Goal: Task Accomplishment & Management: Complete application form

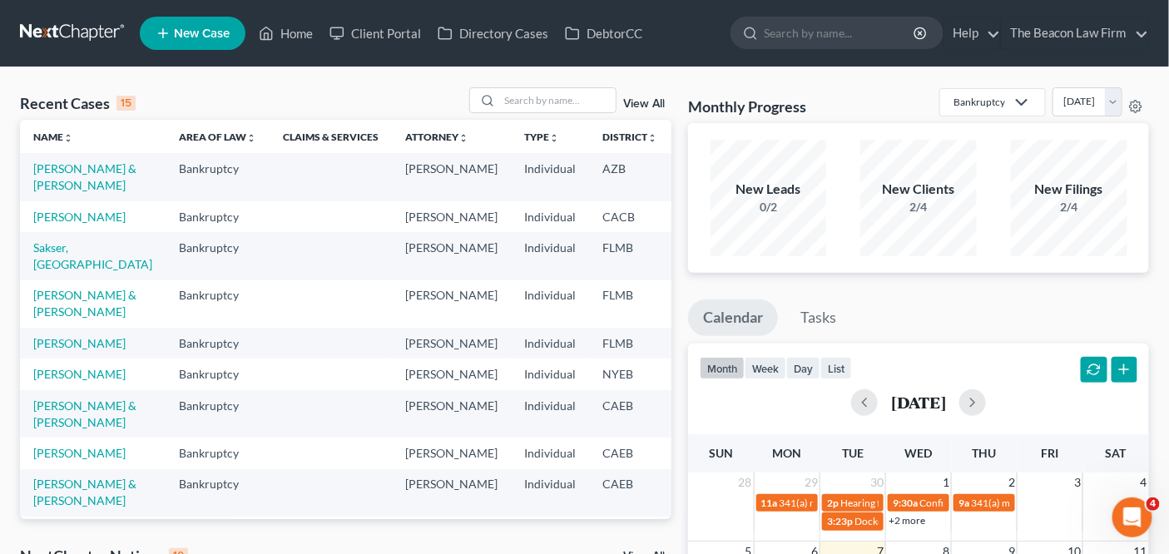
drag, startPoint x: 115, startPoint y: 166, endPoint x: 102, endPoint y: 181, distance: 18.9
click at [166, 173] on td "Bankruptcy" at bounding box center [218, 176] width 104 height 47
click at [80, 190] on link "[PERSON_NAME] & [PERSON_NAME]" at bounding box center [84, 176] width 103 height 31
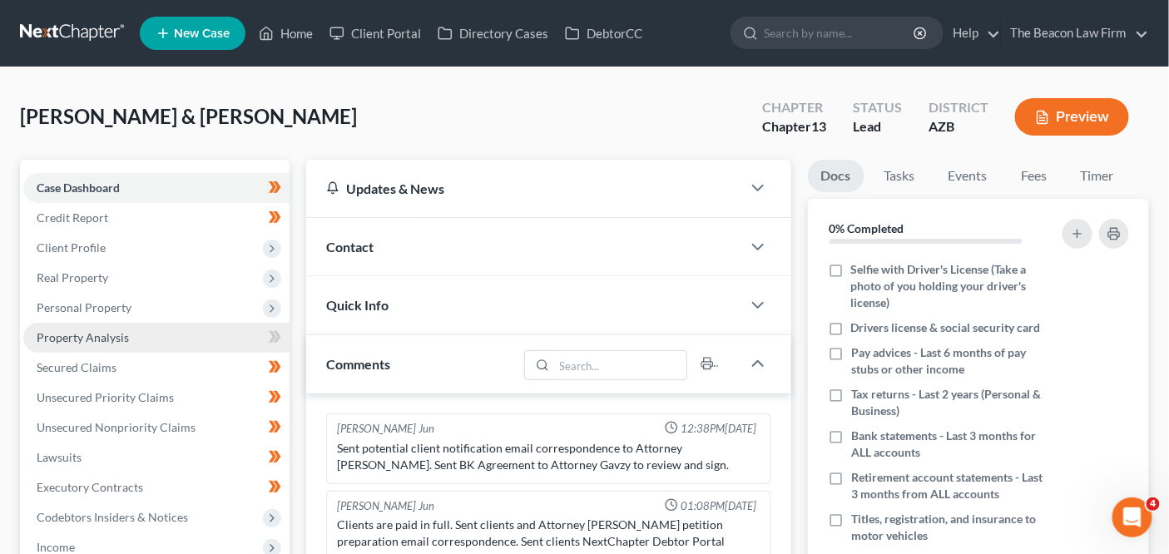
scroll to position [498, 0]
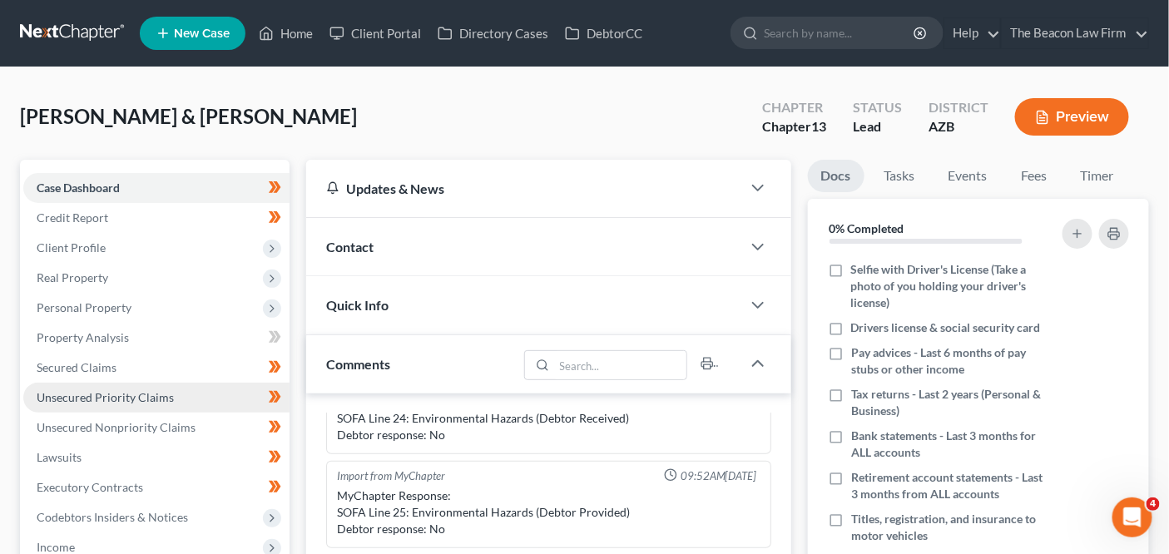
click at [141, 383] on link "Unsecured Priority Claims" at bounding box center [156, 398] width 266 height 30
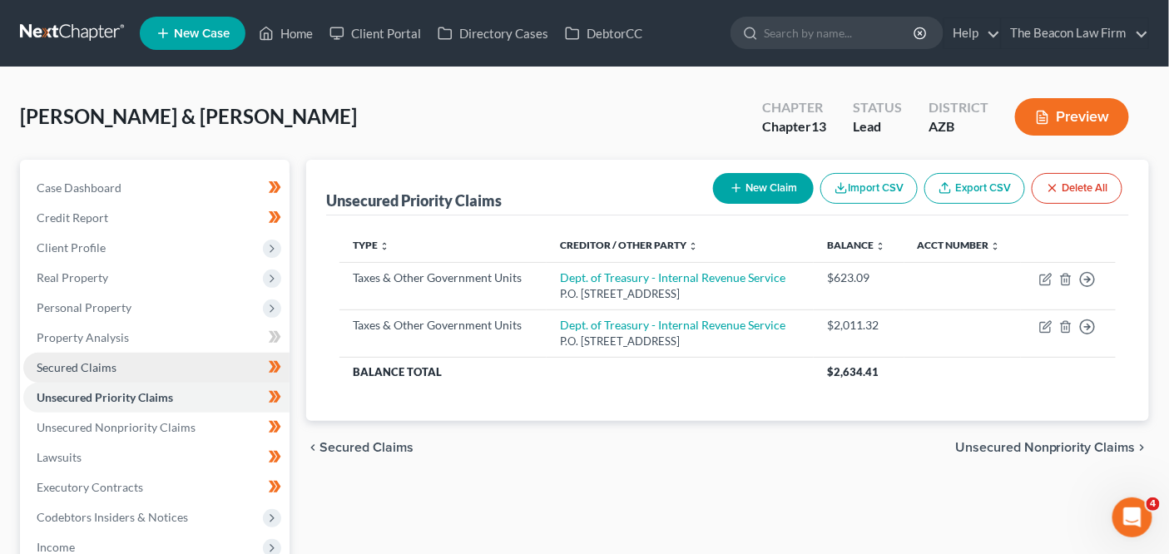
click at [141, 371] on link "Secured Claims" at bounding box center [156, 368] width 266 height 30
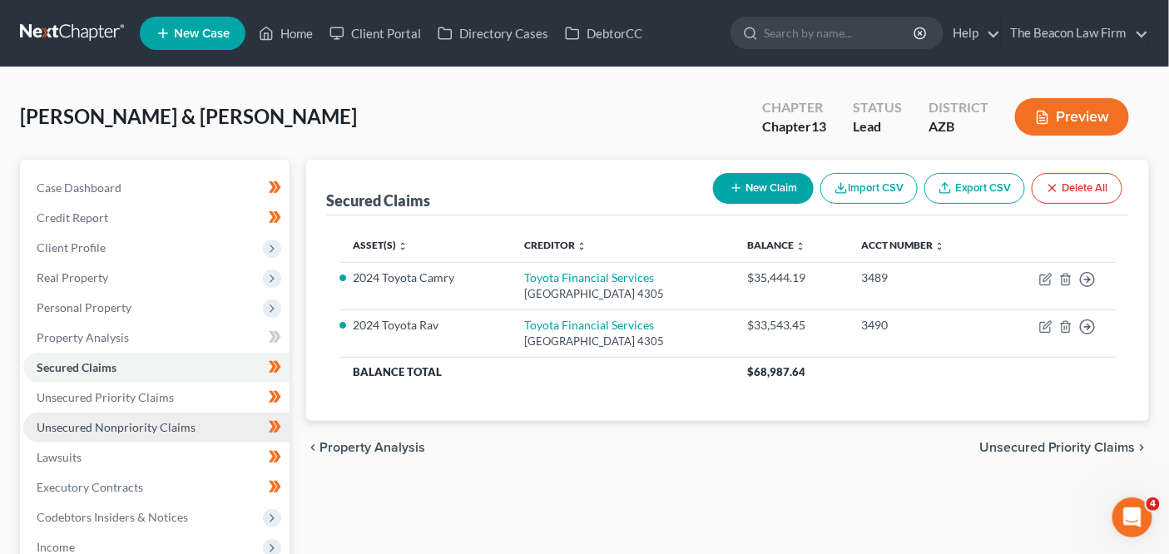
click at [141, 413] on link "Unsecured Nonpriority Claims" at bounding box center [156, 428] width 266 height 30
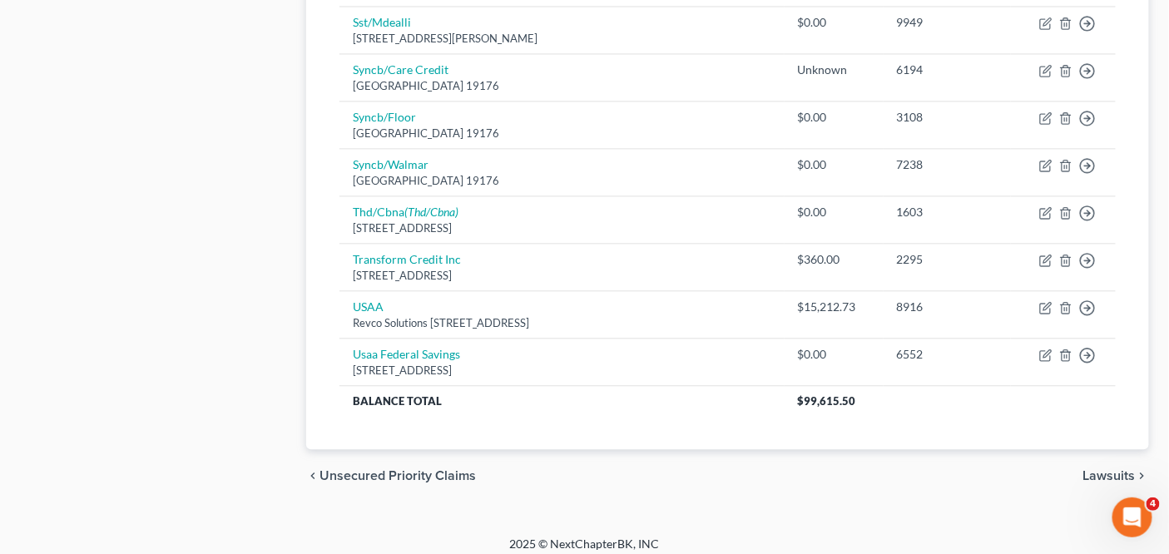
scroll to position [620, 0]
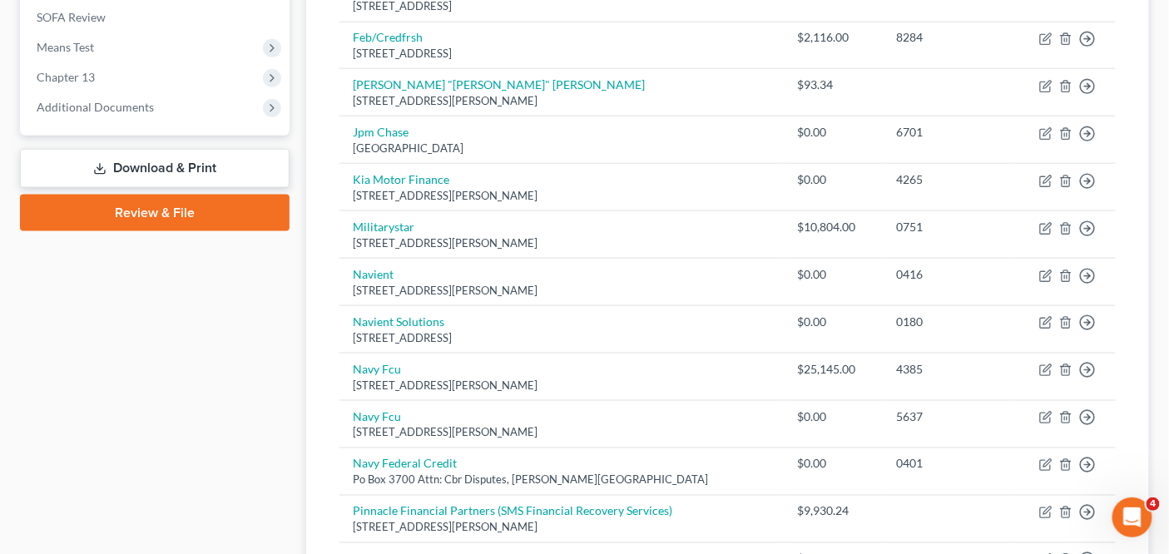
click at [1165, 131] on div "Green, Melissa & Landis Upgraded Chapter Chapter 13 Status Lead District AZB Pr…" at bounding box center [584, 259] width 1169 height 1625
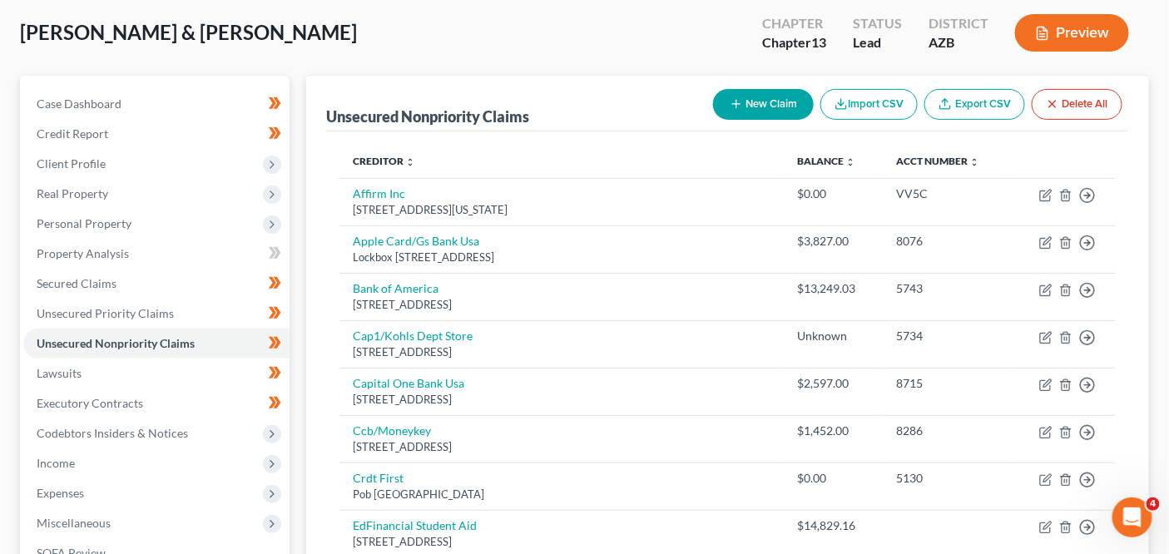
scroll to position [0, 0]
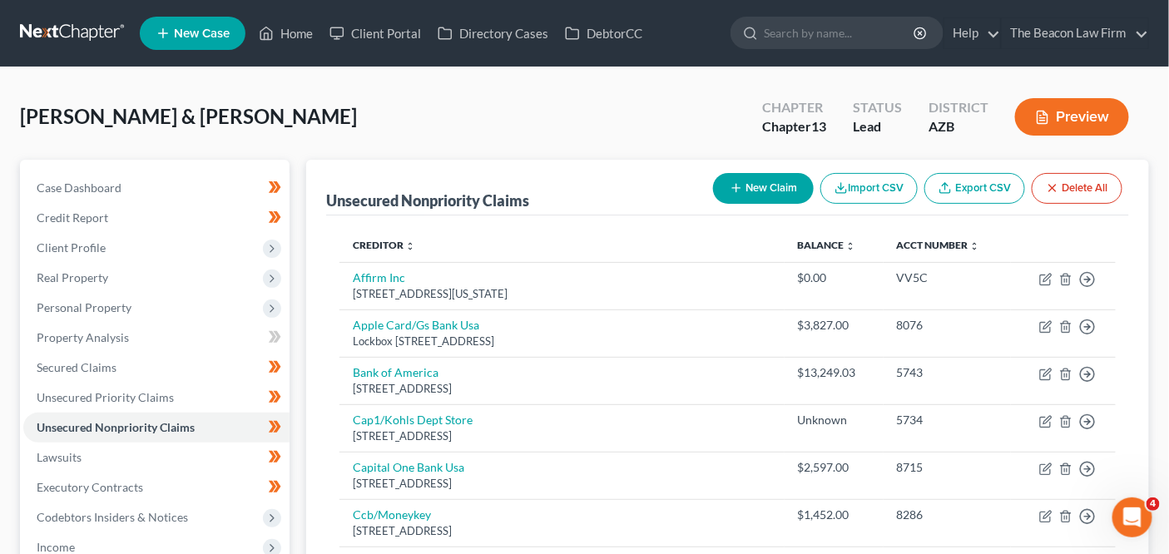
click at [90, 45] on link at bounding box center [73, 33] width 107 height 30
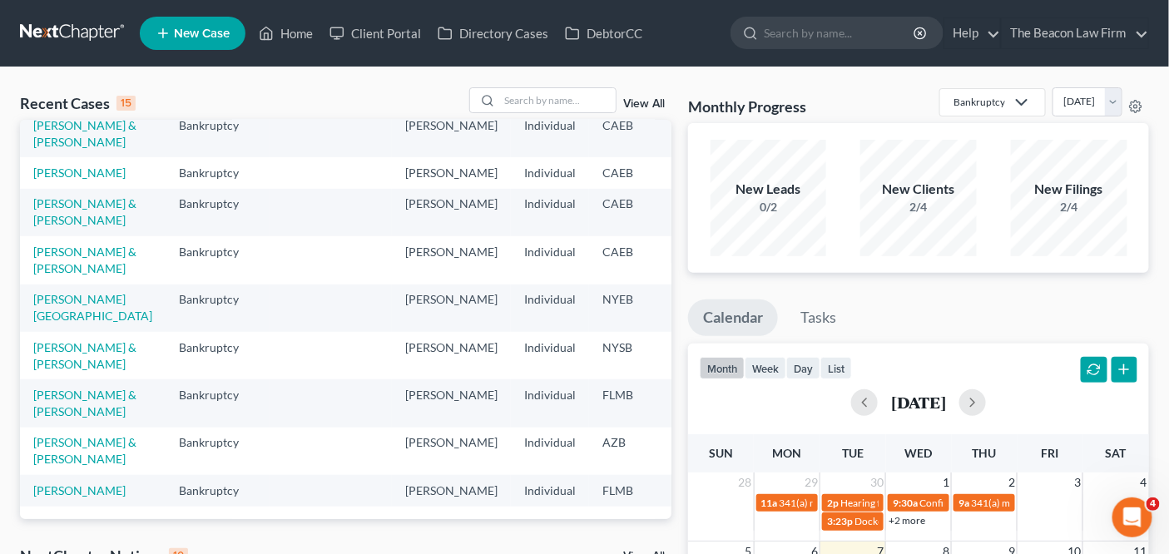
scroll to position [363, 0]
click at [70, 323] on link "[PERSON_NAME][GEOGRAPHIC_DATA]" at bounding box center [92, 307] width 119 height 31
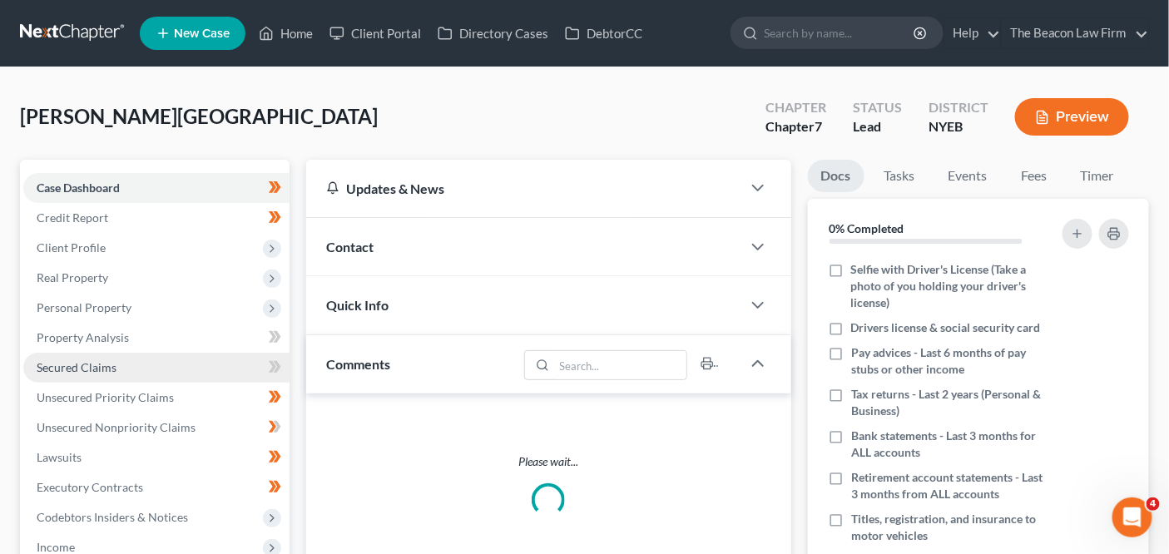
click at [209, 357] on link "Secured Claims" at bounding box center [156, 368] width 266 height 30
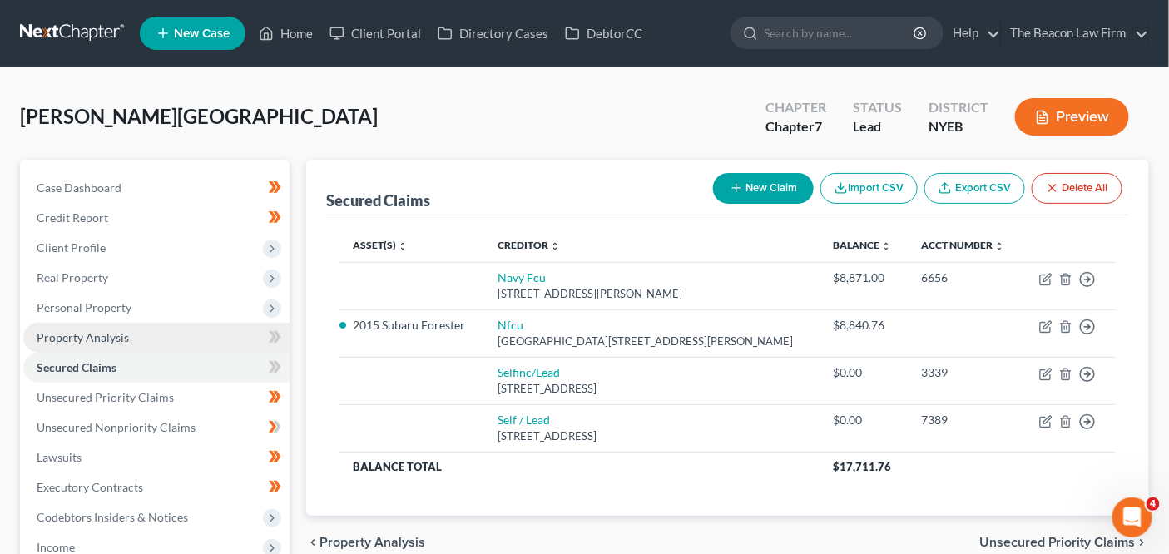
click at [213, 336] on link "Property Analysis" at bounding box center [156, 338] width 266 height 30
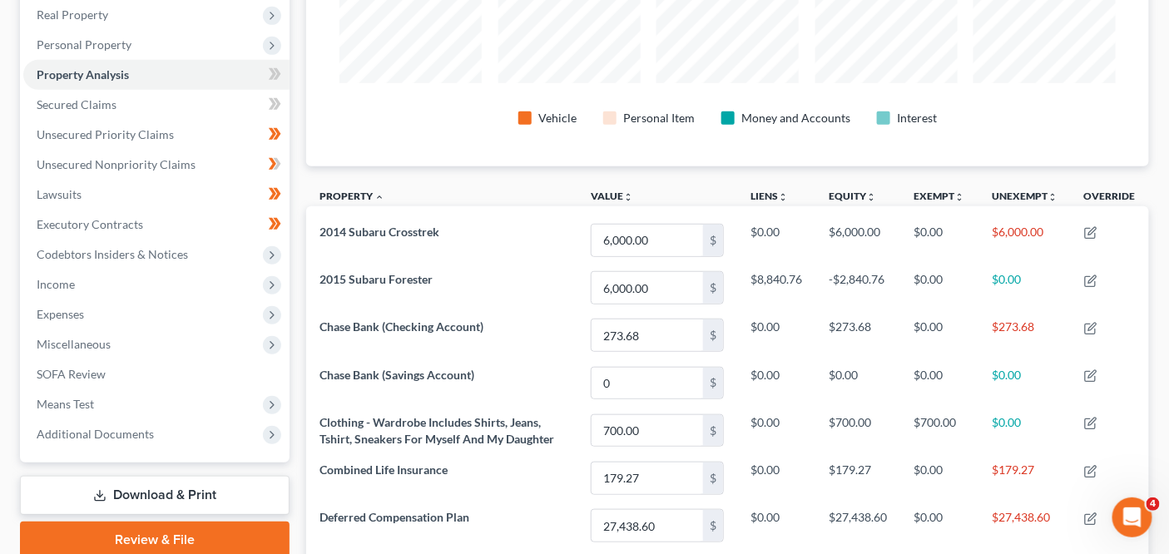
scroll to position [42, 0]
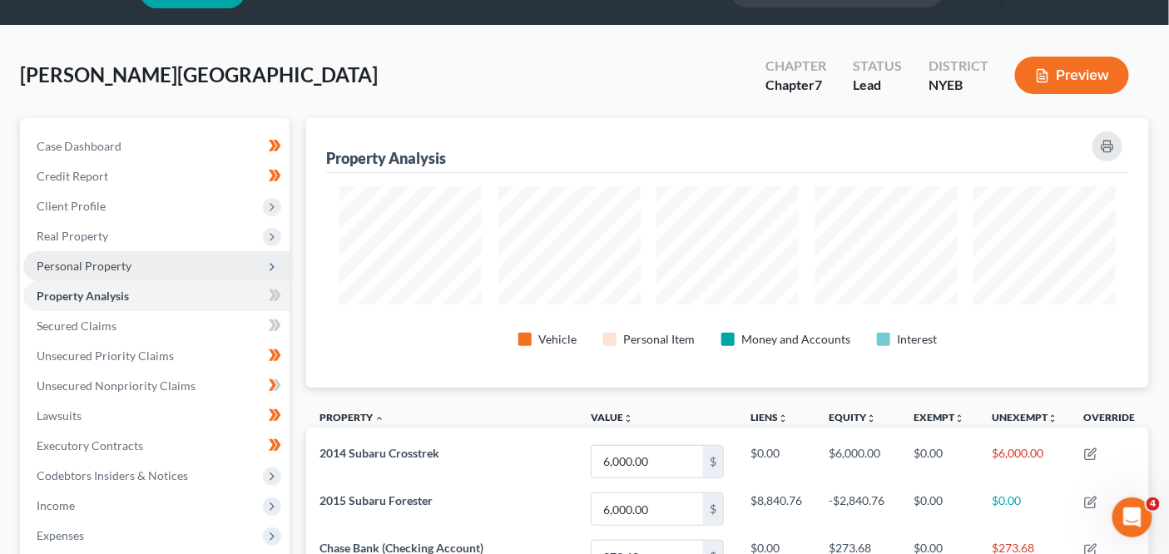
click at [117, 267] on span "Personal Property" at bounding box center [84, 266] width 95 height 14
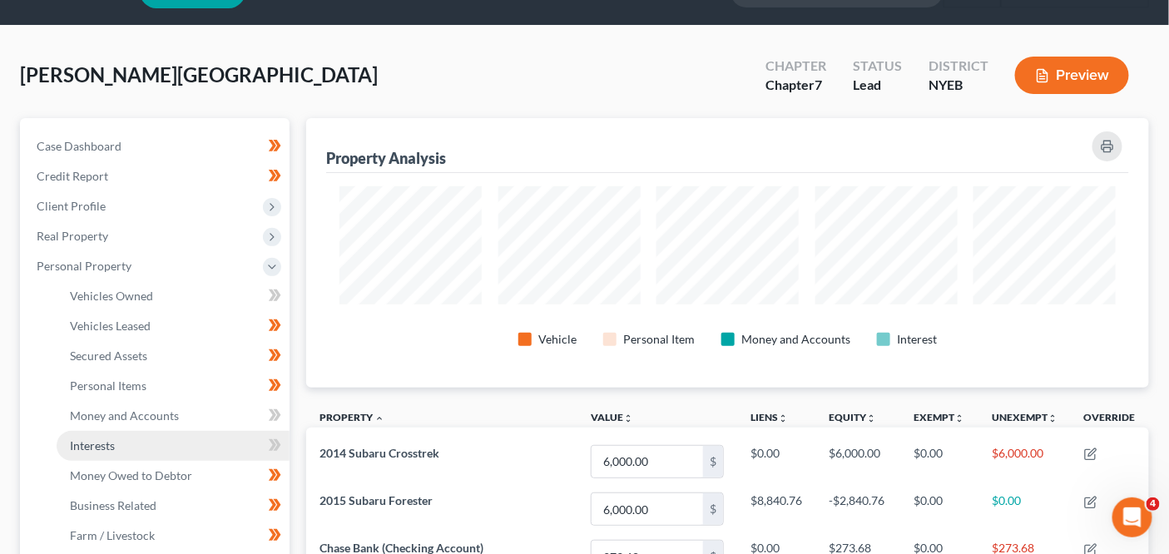
click at [129, 443] on link "Interests" at bounding box center [173, 446] width 233 height 30
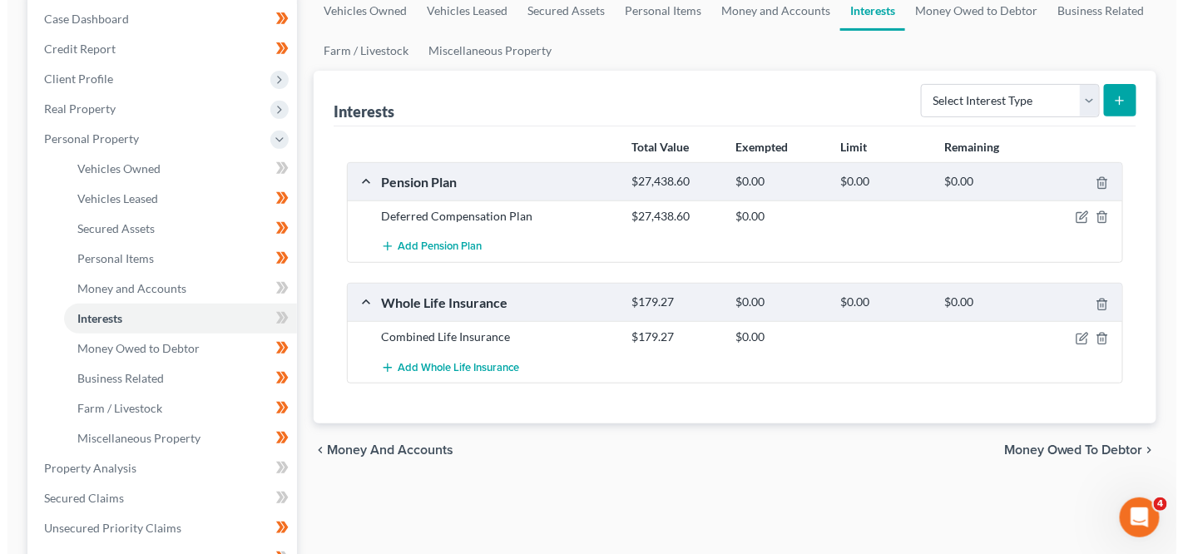
scroll to position [171, 0]
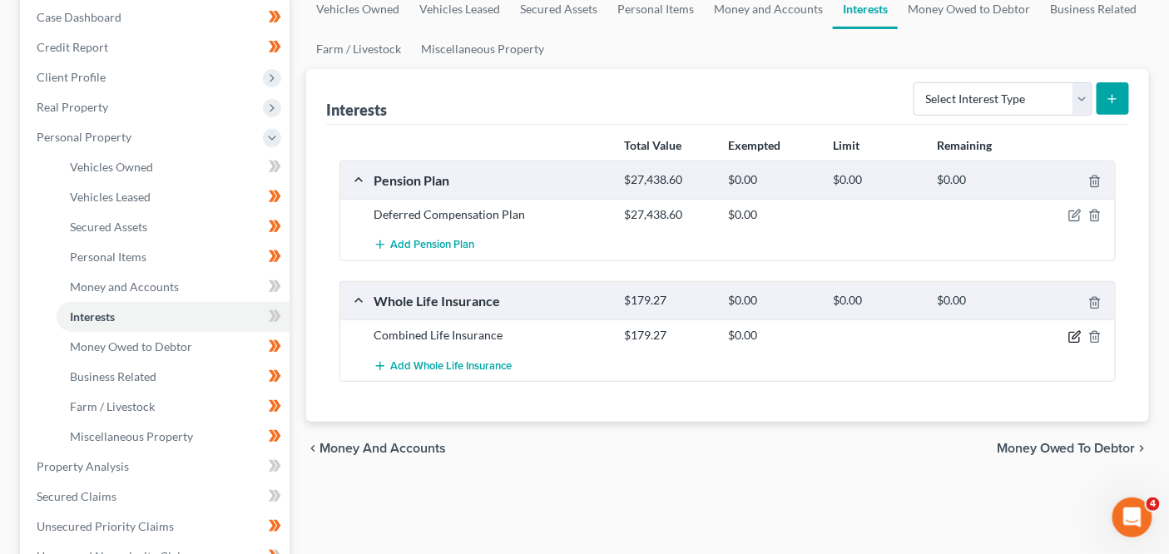
click at [1071, 333] on icon "button" at bounding box center [1075, 336] width 13 height 13
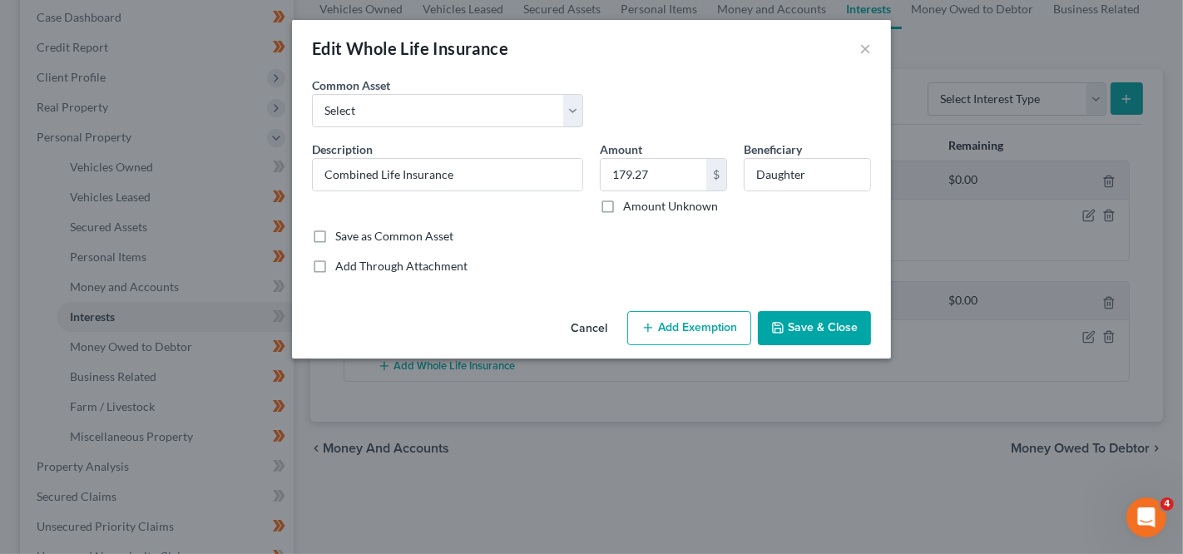
click at [679, 325] on button "Add Exemption" at bounding box center [689, 328] width 124 height 35
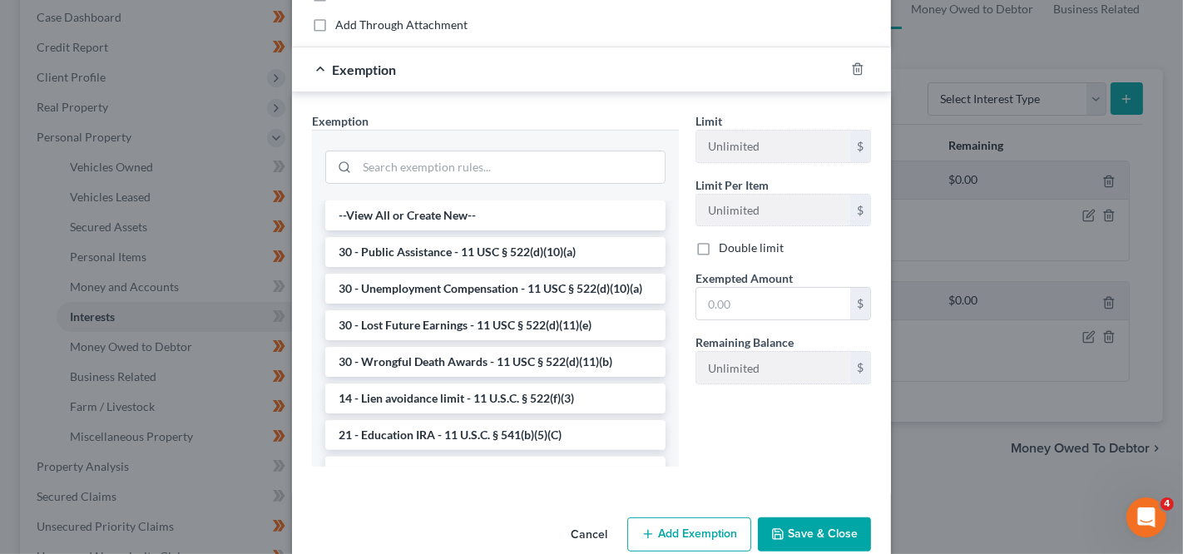
scroll to position [264, 0]
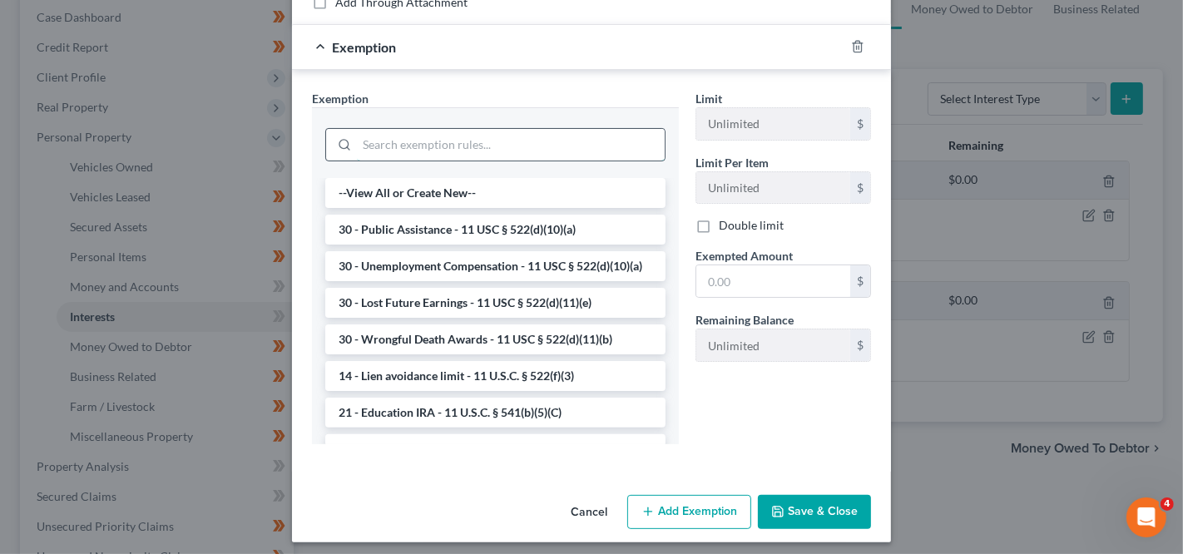
click at [518, 152] on input "search" at bounding box center [511, 145] width 308 height 32
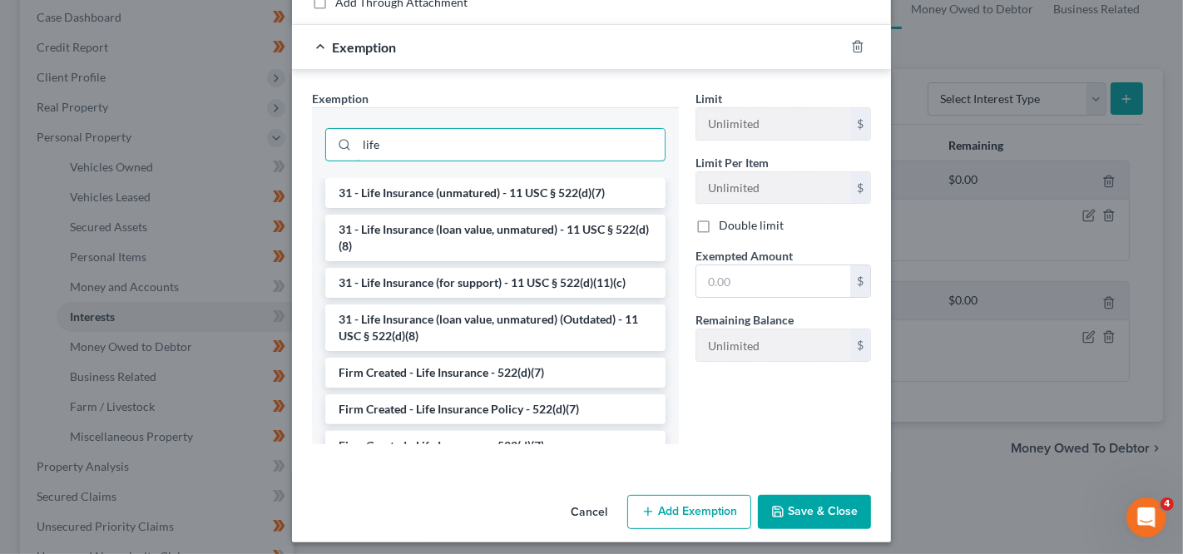
type input "life"
click at [580, 507] on button "Cancel" at bounding box center [589, 513] width 63 height 33
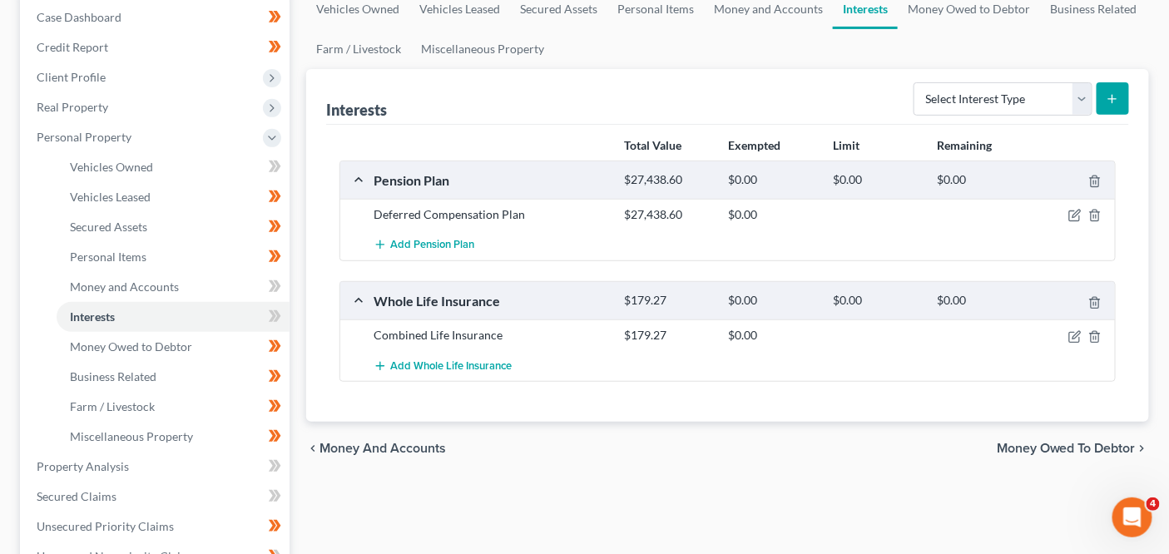
click at [1083, 217] on div at bounding box center [1075, 214] width 83 height 17
click at [1078, 217] on icon "button" at bounding box center [1075, 215] width 13 height 13
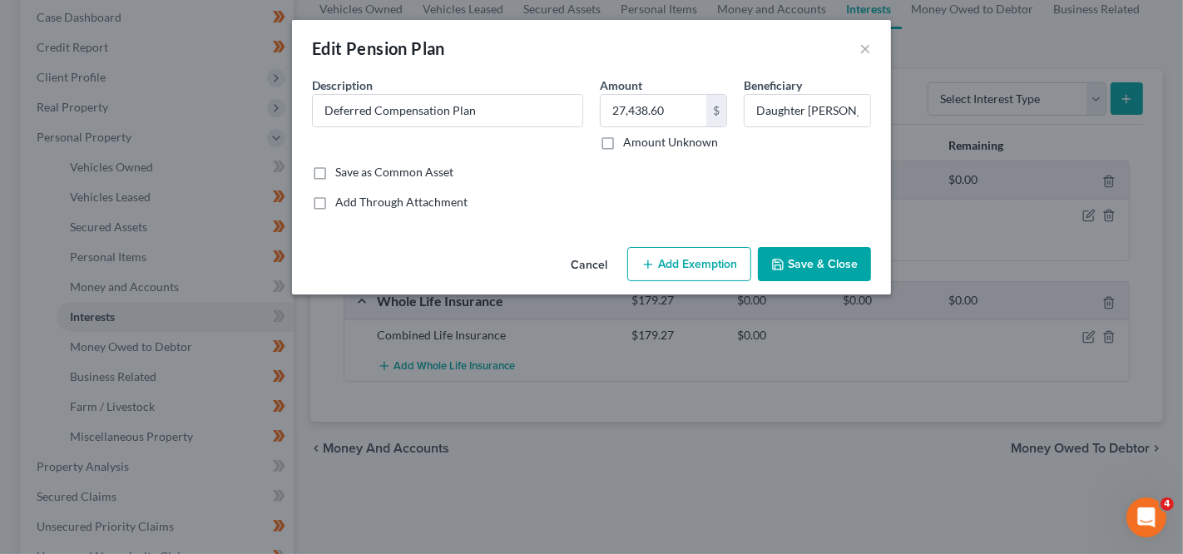
click at [672, 258] on button "Add Exemption" at bounding box center [689, 264] width 124 height 35
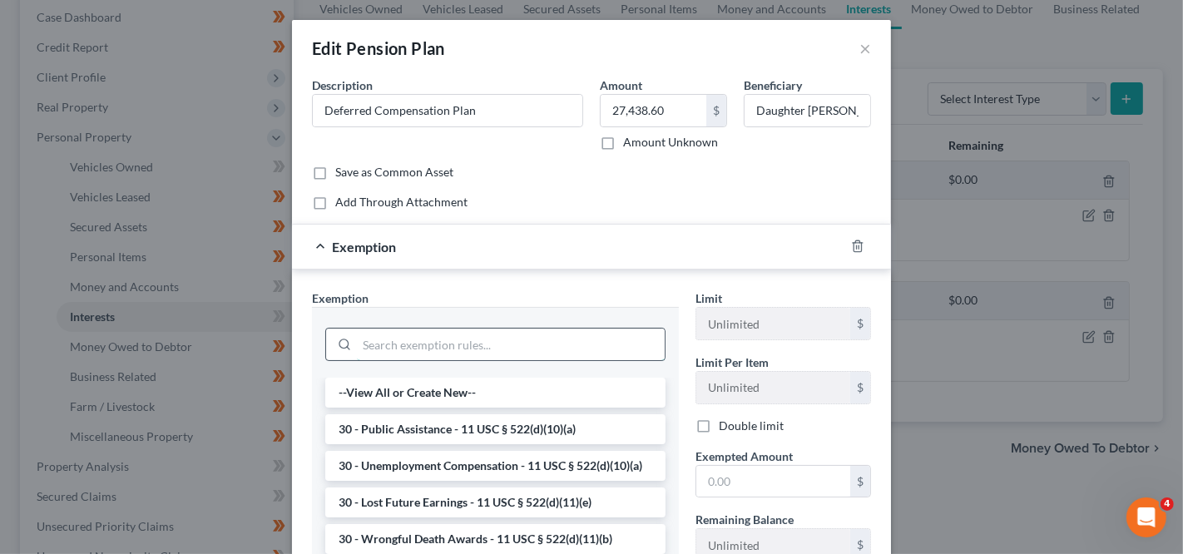
click at [506, 332] on input "search" at bounding box center [511, 345] width 308 height 32
type input "r"
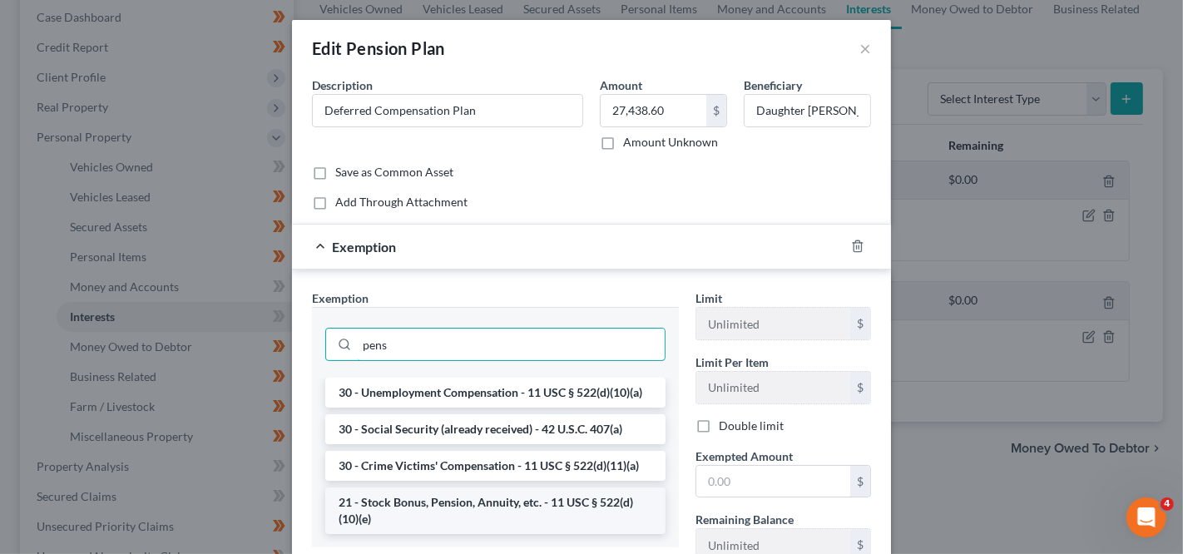
type input "pens"
click at [501, 511] on li "21 - Stock Bonus, Pension, Annuity, etc. - 11 USC § 522(d)(10)(e)" at bounding box center [495, 511] width 340 height 47
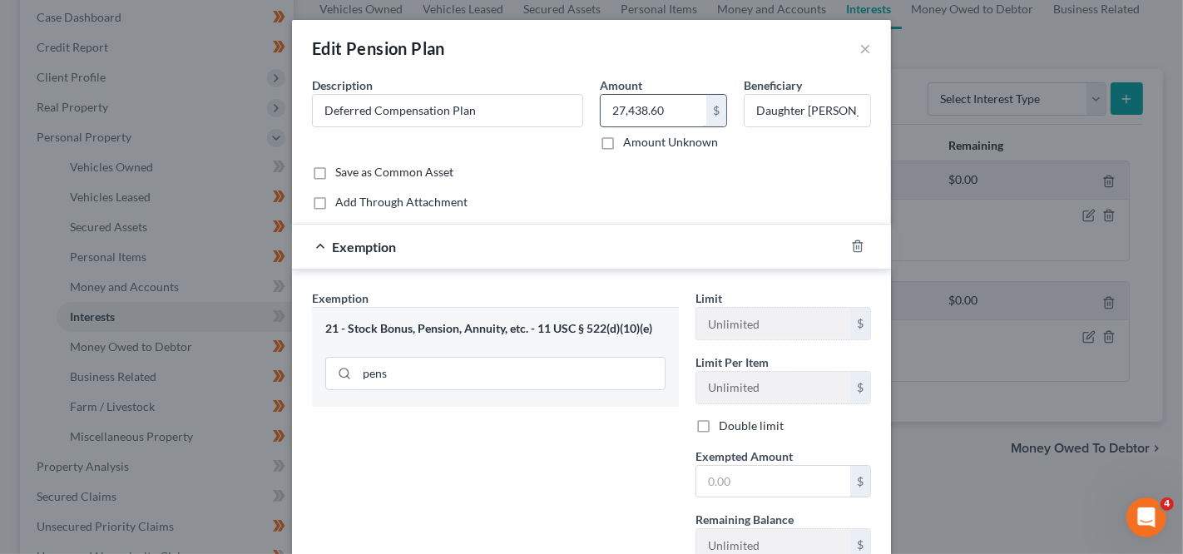
click at [642, 113] on input "27,438.60" at bounding box center [654, 111] width 106 height 32
click at [630, 114] on input "27,438.60" at bounding box center [654, 111] width 106 height 32
click at [725, 480] on input "text" at bounding box center [774, 482] width 154 height 32
paste input "27,438.60"
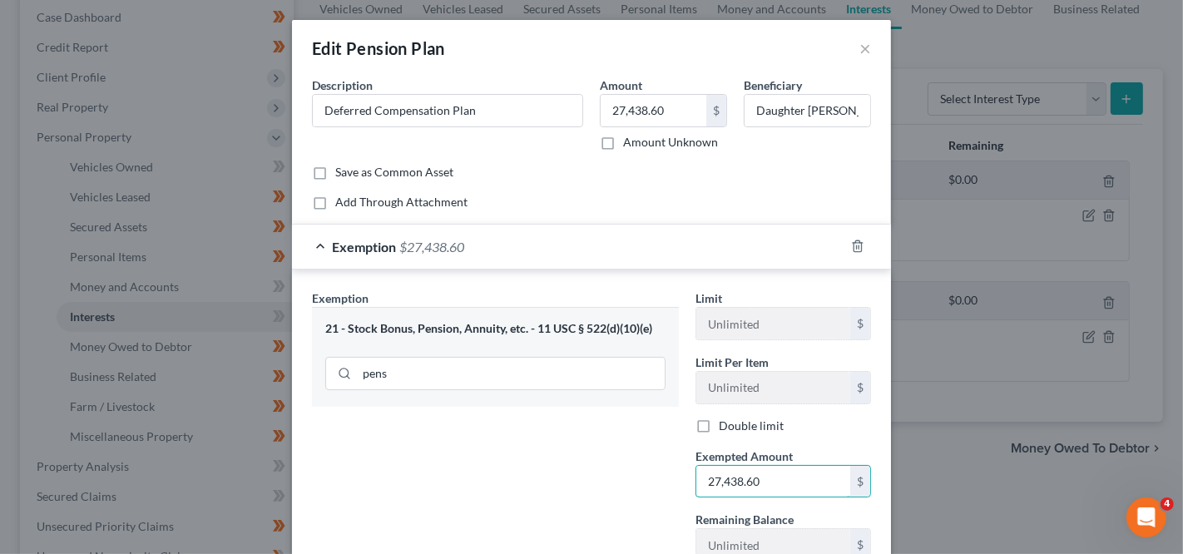
type input "27,438.60"
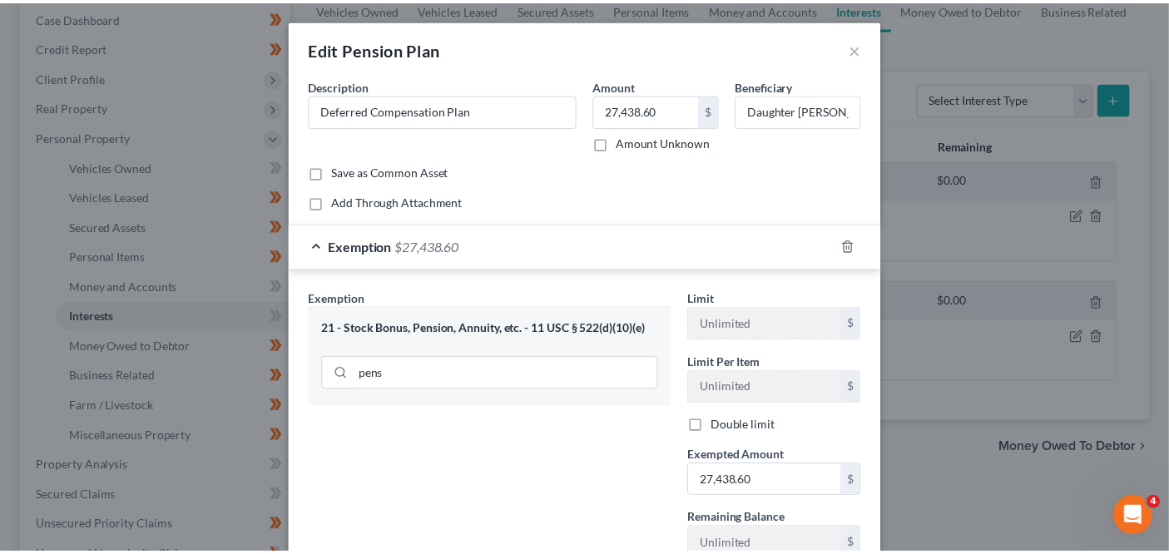
scroll to position [121, 0]
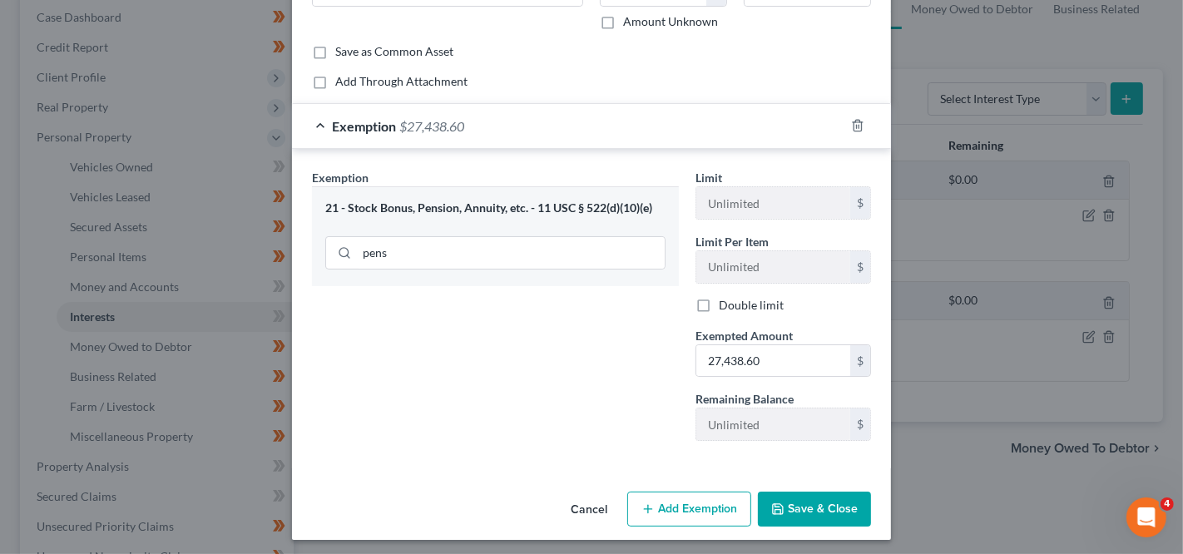
click at [796, 508] on button "Save & Close" at bounding box center [814, 509] width 113 height 35
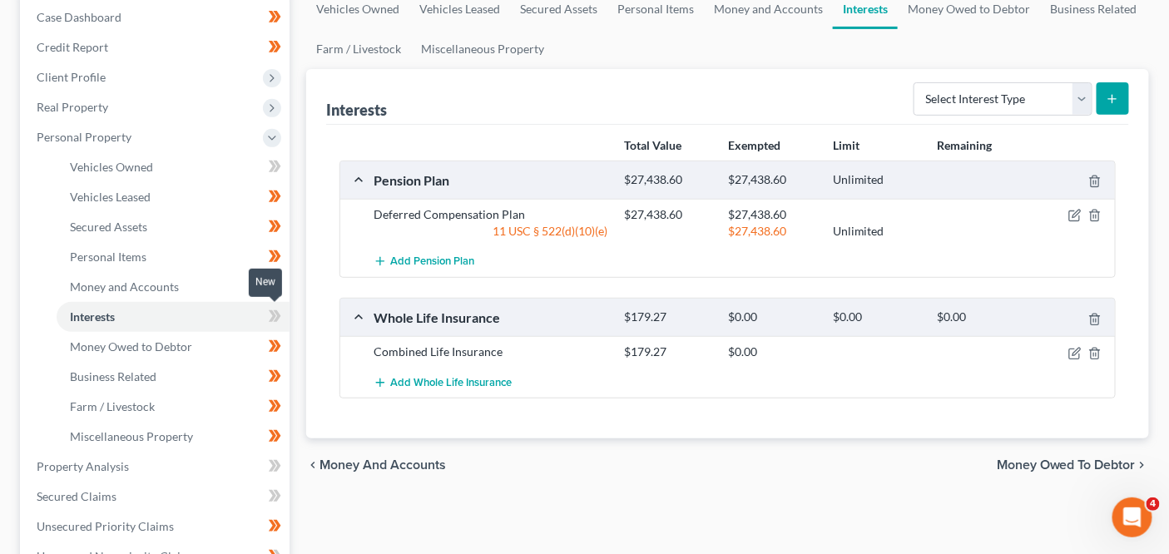
click at [274, 319] on icon at bounding box center [275, 316] width 12 height 21
click at [216, 294] on link "Money and Accounts" at bounding box center [173, 287] width 233 height 30
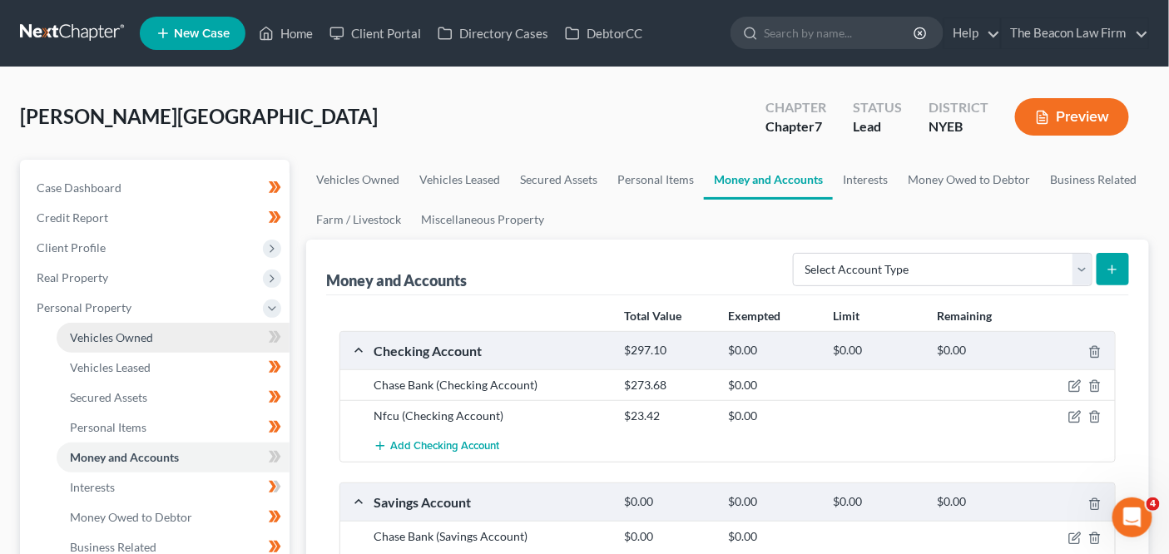
click at [206, 335] on link "Vehicles Owned" at bounding box center [173, 338] width 233 height 30
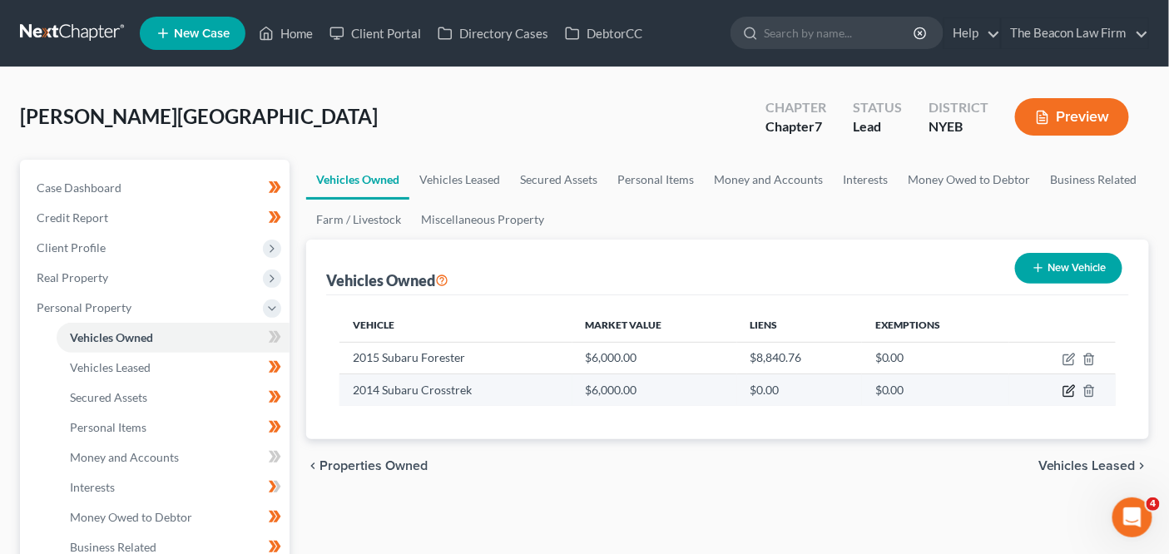
click at [1073, 390] on icon "button" at bounding box center [1069, 390] width 13 height 13
select select "0"
select select "12"
select select "3"
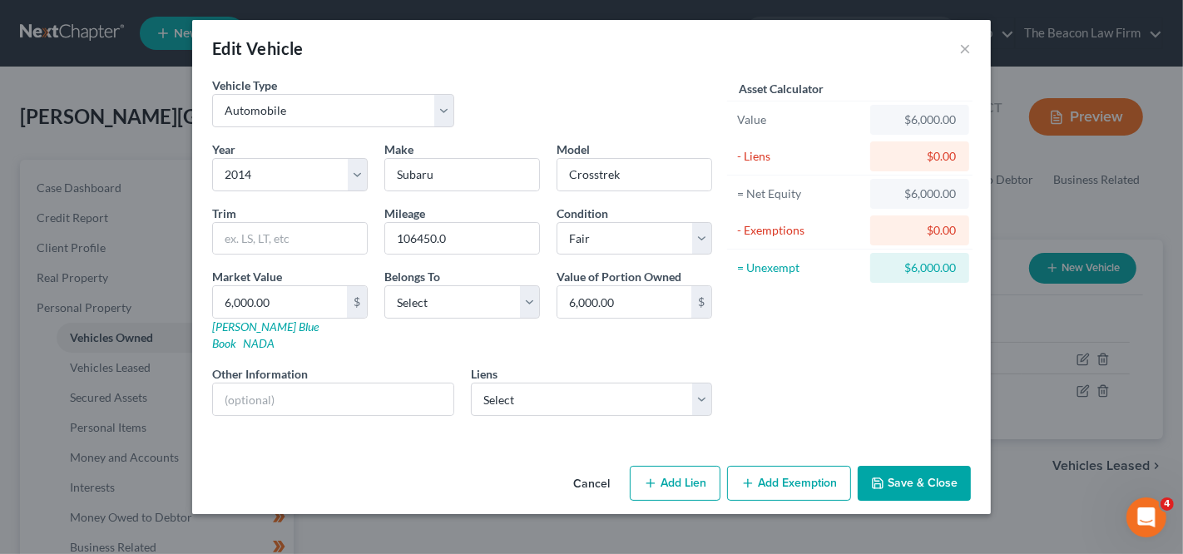
click at [273, 331] on div "Market Value 6,000.00 $ [PERSON_NAME] Blue Book NADA" at bounding box center [290, 310] width 172 height 84
click at [273, 328] on link "[PERSON_NAME] Blue Book" at bounding box center [265, 335] width 107 height 31
click at [271, 384] on input "text" at bounding box center [333, 400] width 240 height 32
paste input "[US_VEHICLE_IDENTIFICATION_NUMBER]"
type input "[US_VEHICLE_IDENTIFICATION_NUMBER] - VIN"
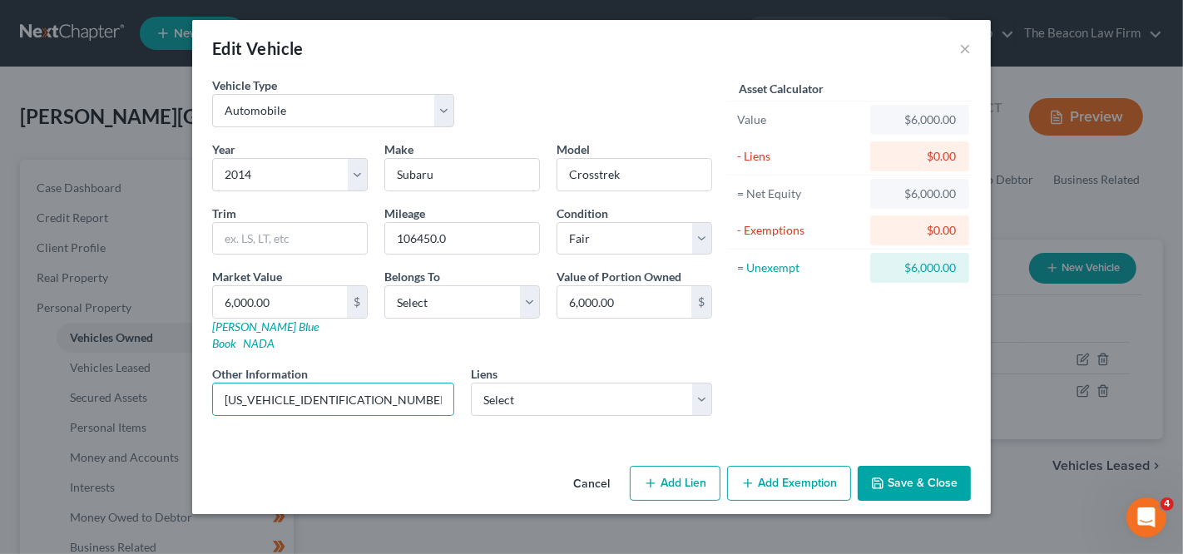
click at [906, 466] on button "Save & Close" at bounding box center [914, 483] width 113 height 35
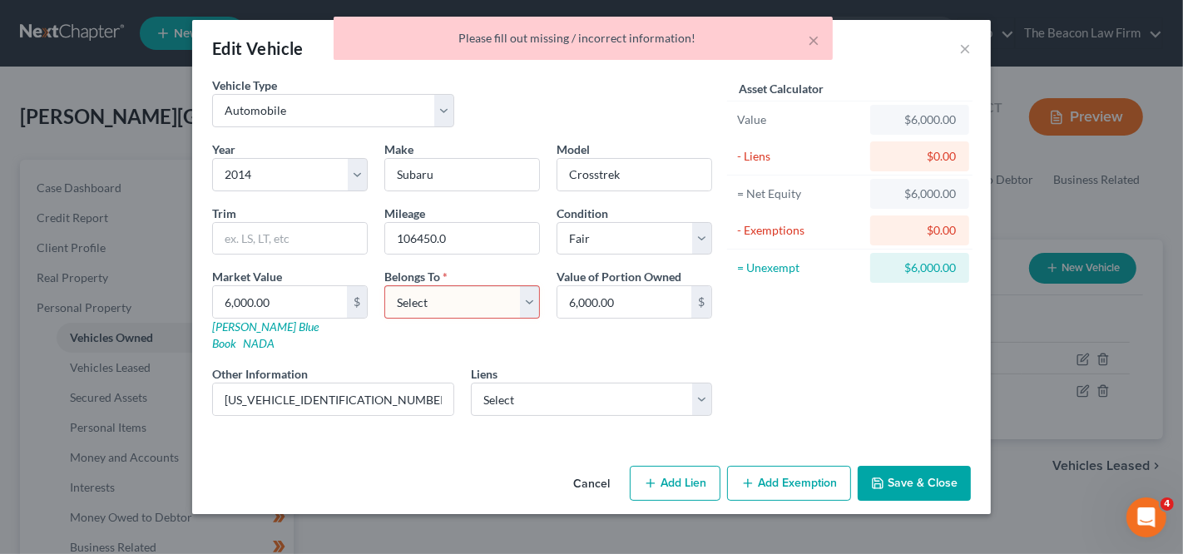
click at [488, 305] on select "Select Debtor 1 Only Debtor 2 Only Debtor 1 And Debtor 2 Only At Least One Of T…" at bounding box center [462, 301] width 156 height 33
select select "0"
click at [907, 468] on button "Save & Close" at bounding box center [914, 483] width 113 height 35
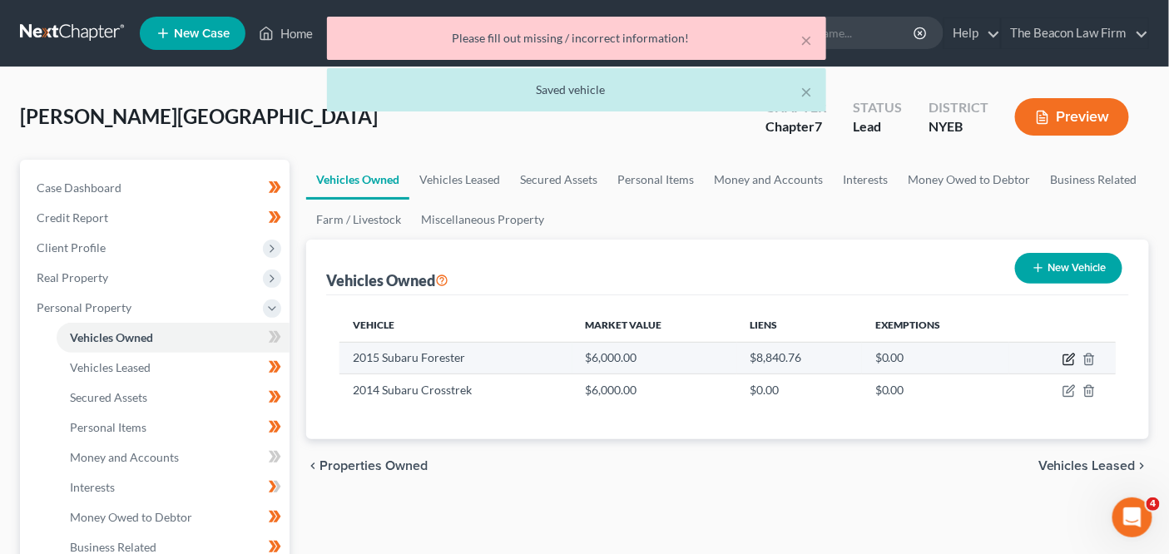
click at [1074, 359] on icon "button" at bounding box center [1069, 360] width 10 height 10
select select "0"
select select "11"
select select "3"
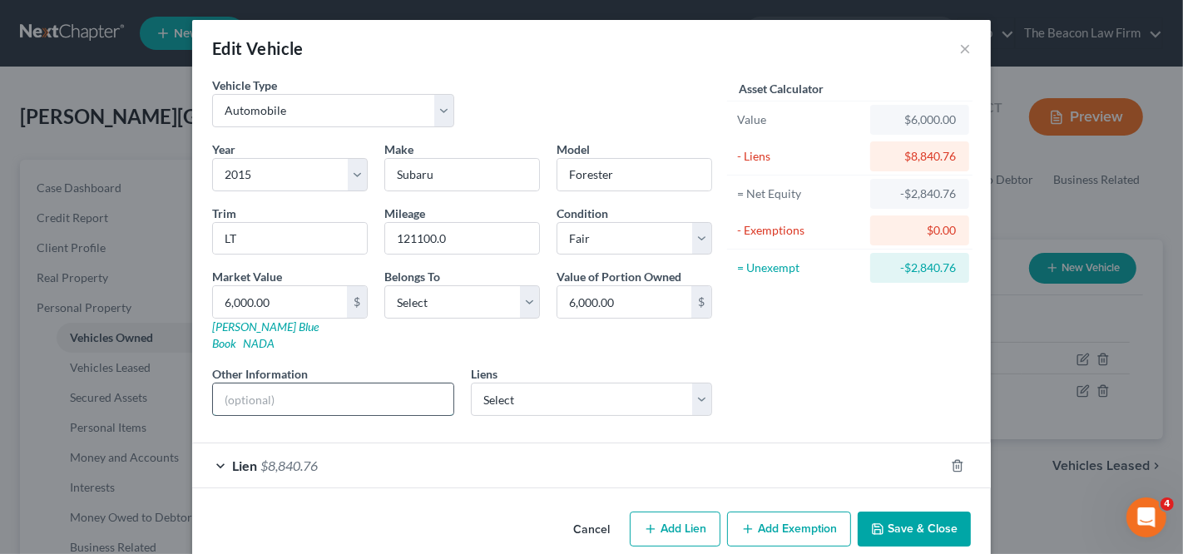
click at [287, 384] on input "text" at bounding box center [333, 400] width 240 height 32
paste input "[US_VEHICLE_IDENTIFICATION_NUMBER]"
type input "[US_VEHICLE_IDENTIFICATION_NUMBER] - VIN"
click at [419, 311] on select "Select Debtor 1 Only Debtor 2 Only Debtor 1 And Debtor 2 Only At Least One Of T…" at bounding box center [462, 301] width 156 height 33
select select "0"
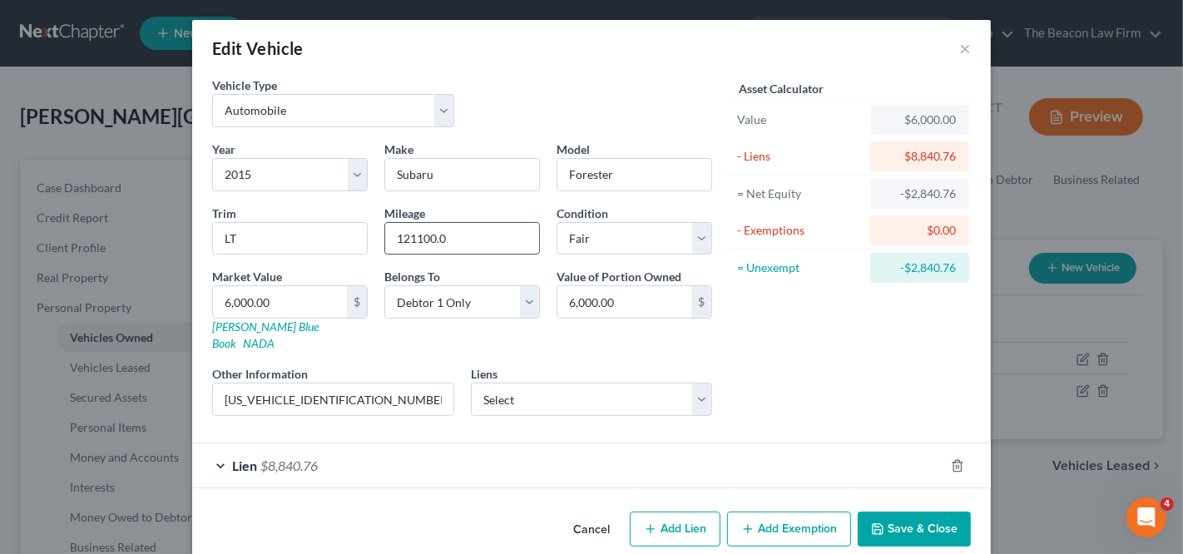
drag, startPoint x: 426, startPoint y: 236, endPoint x: 401, endPoint y: 237, distance: 25.0
click at [394, 239] on input "121100.0" at bounding box center [462, 239] width 154 height 32
drag, startPoint x: 429, startPoint y: 240, endPoint x: 376, endPoint y: 240, distance: 53.3
click at [376, 240] on div "Mileage 121100.0" at bounding box center [462, 230] width 172 height 51
click at [875, 512] on button "Save & Close" at bounding box center [914, 529] width 113 height 35
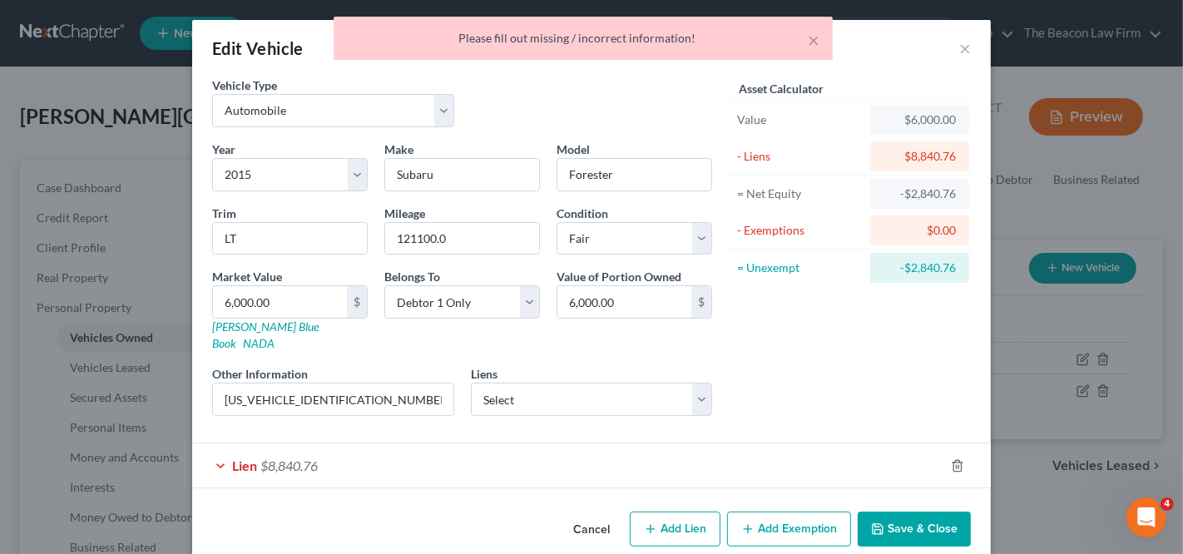
click at [325, 453] on div "Lien $8,840.76" at bounding box center [568, 466] width 752 height 44
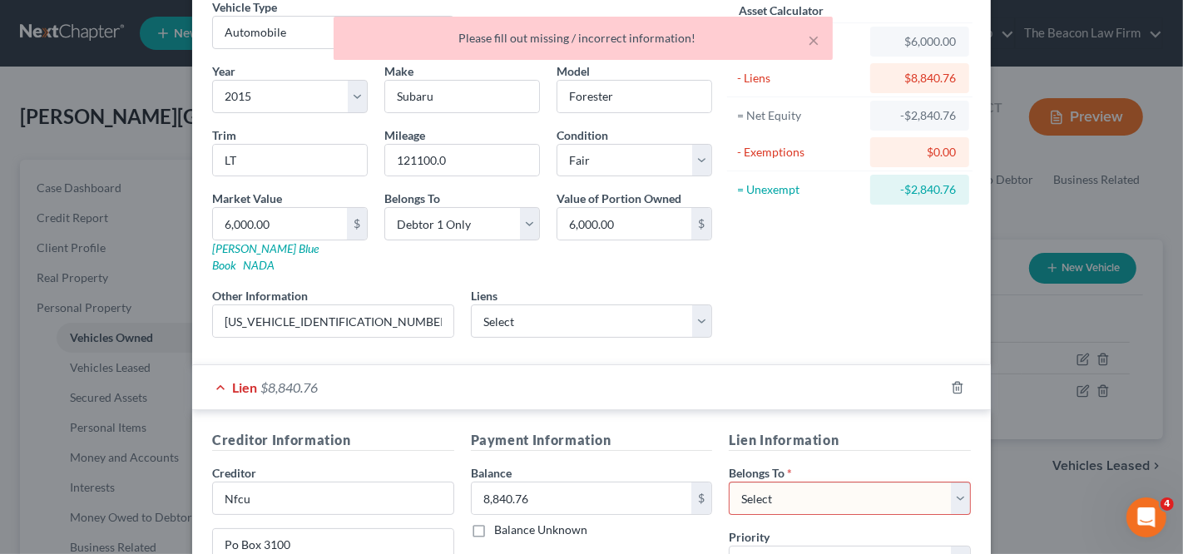
scroll to position [201, 0]
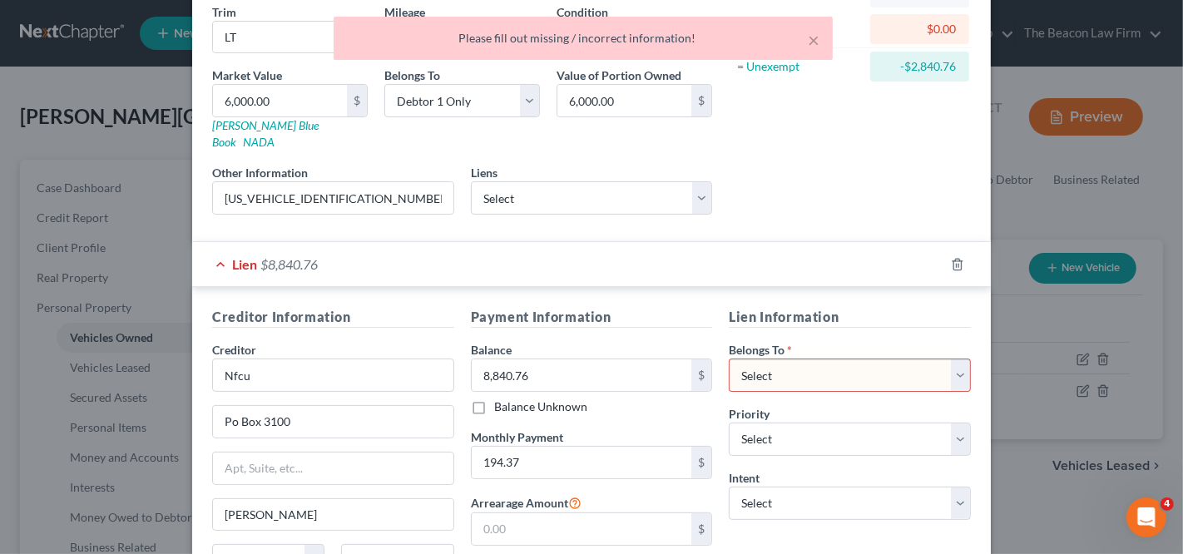
click at [794, 359] on select "Select Debtor 1 Only Debtor 2 Only Debtor 1 And Debtor 2 Only At Least One Of T…" at bounding box center [850, 375] width 242 height 33
select select "0"
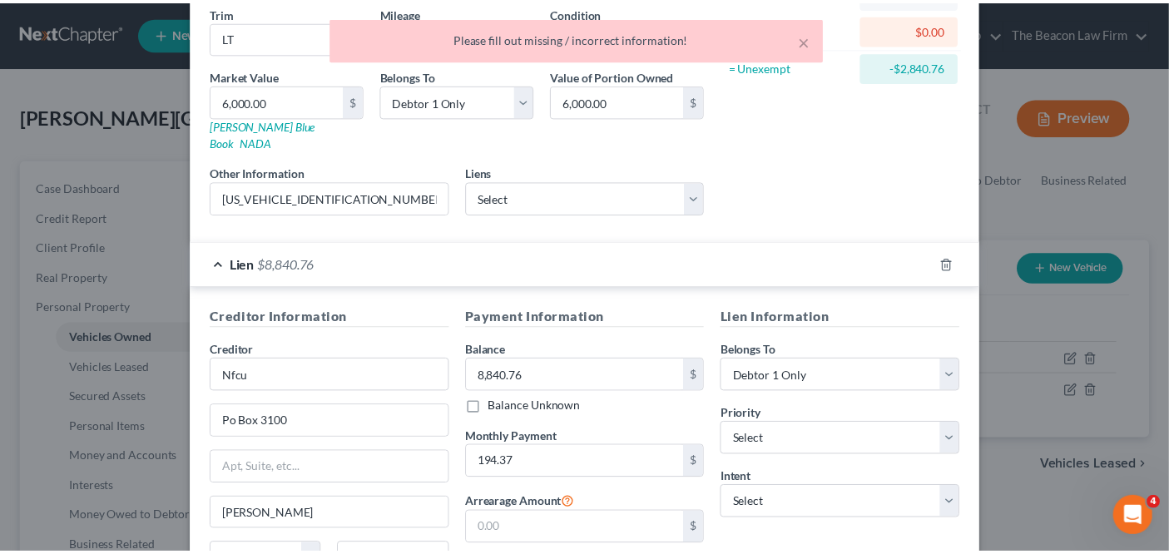
scroll to position [346, 0]
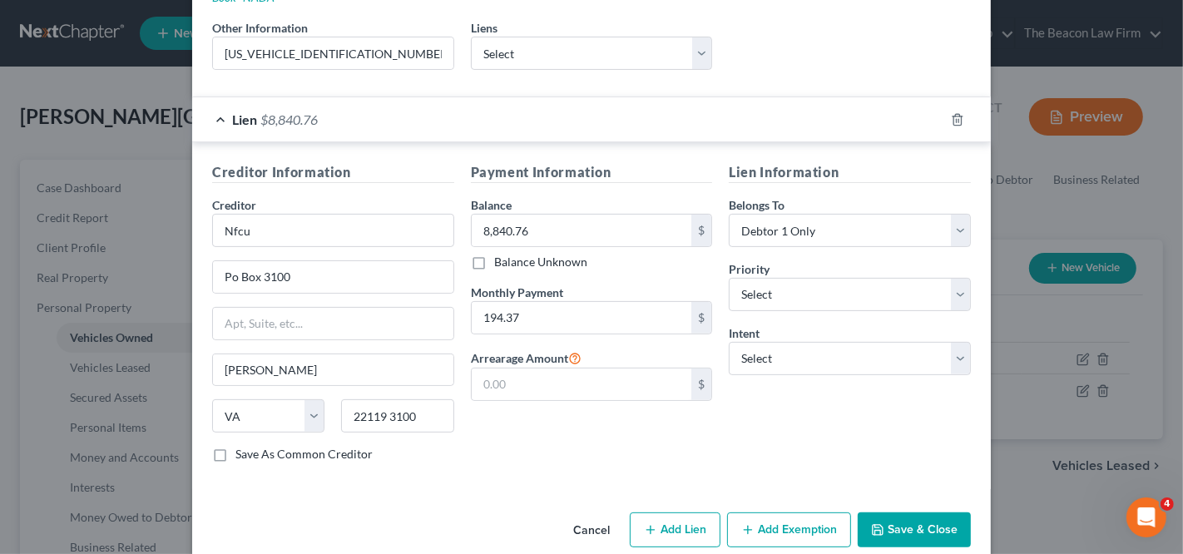
click at [890, 513] on button "Save & Close" at bounding box center [914, 530] width 113 height 35
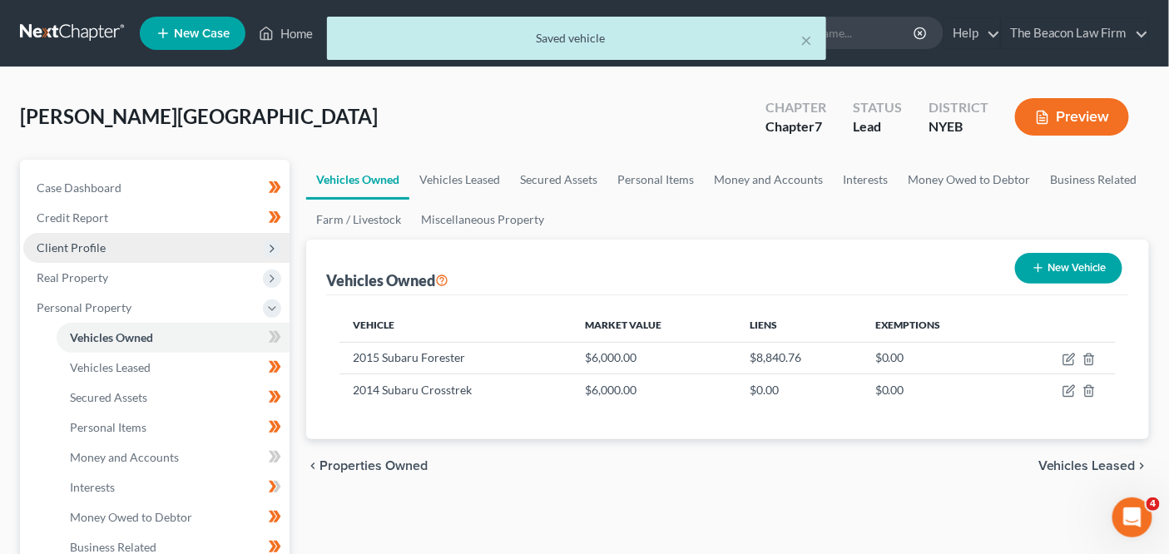
click at [208, 255] on span "Client Profile" at bounding box center [156, 248] width 266 height 30
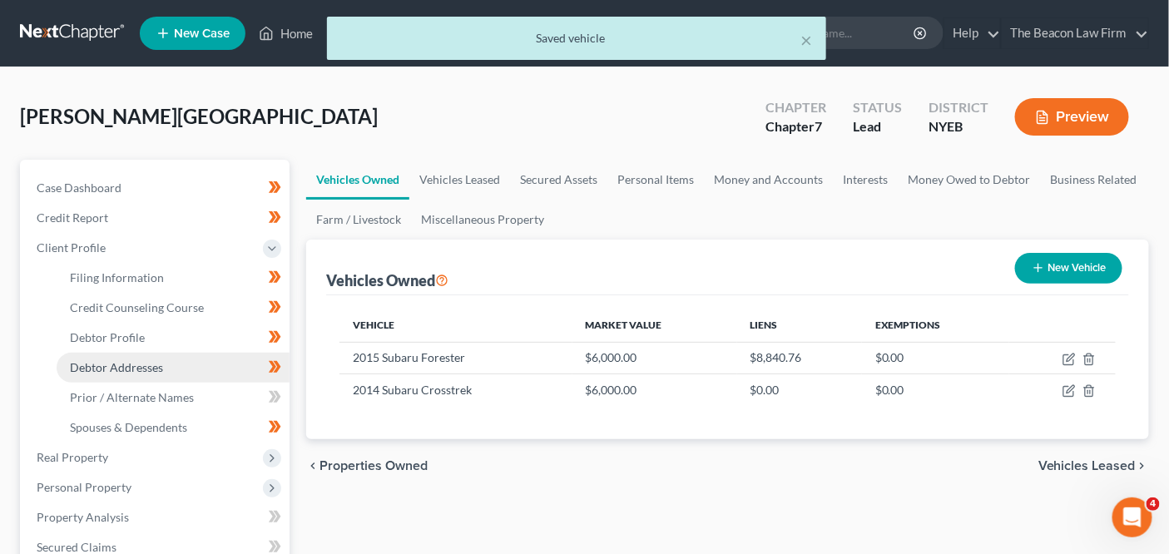
click at [186, 358] on link "Debtor Addresses" at bounding box center [173, 368] width 233 height 30
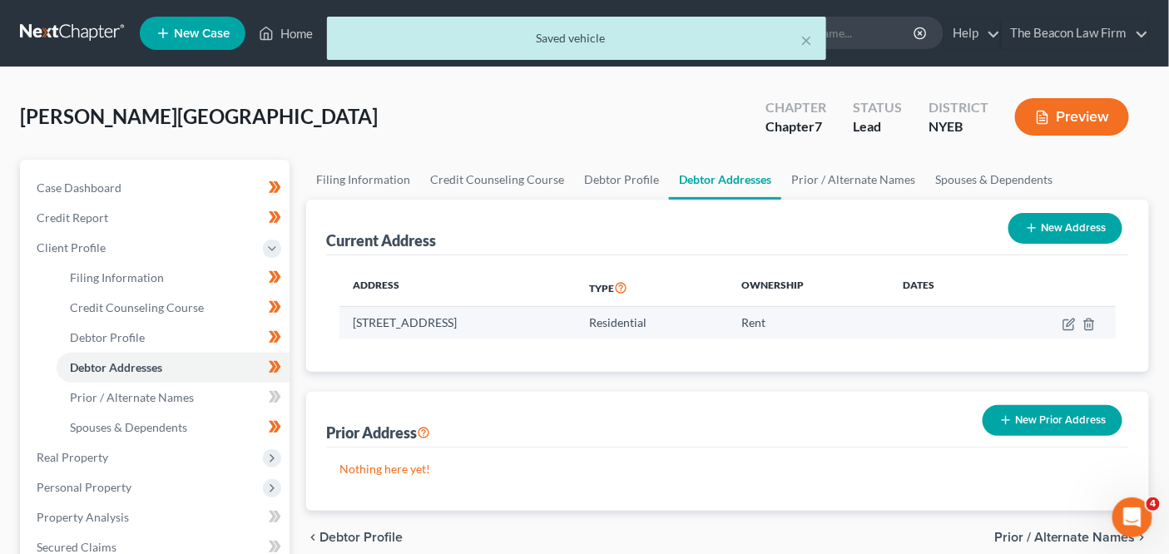
click at [543, 323] on td "[STREET_ADDRESS]" at bounding box center [458, 323] width 236 height 32
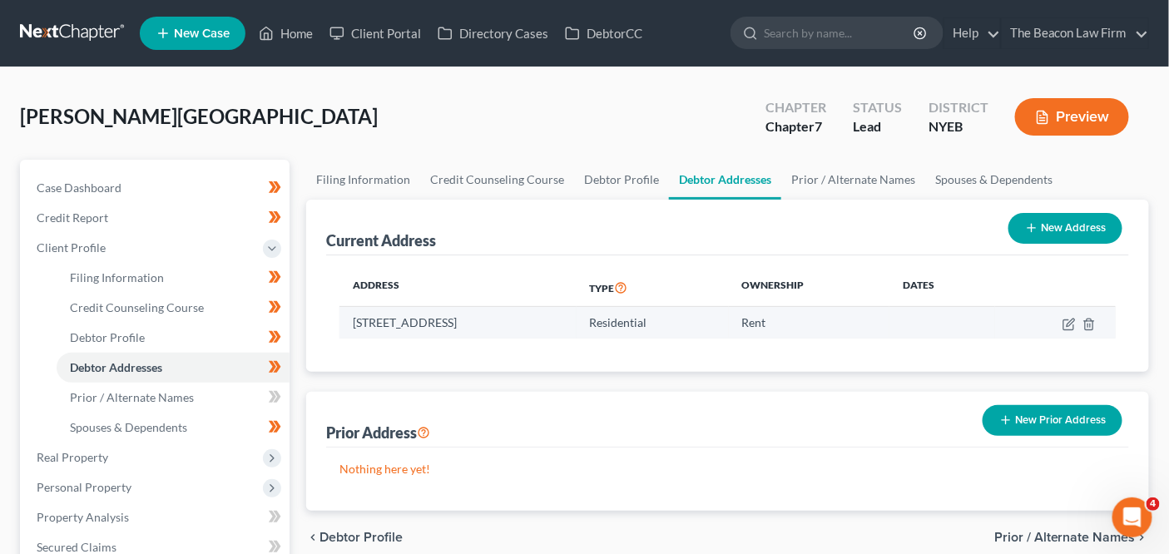
copy td "11702"
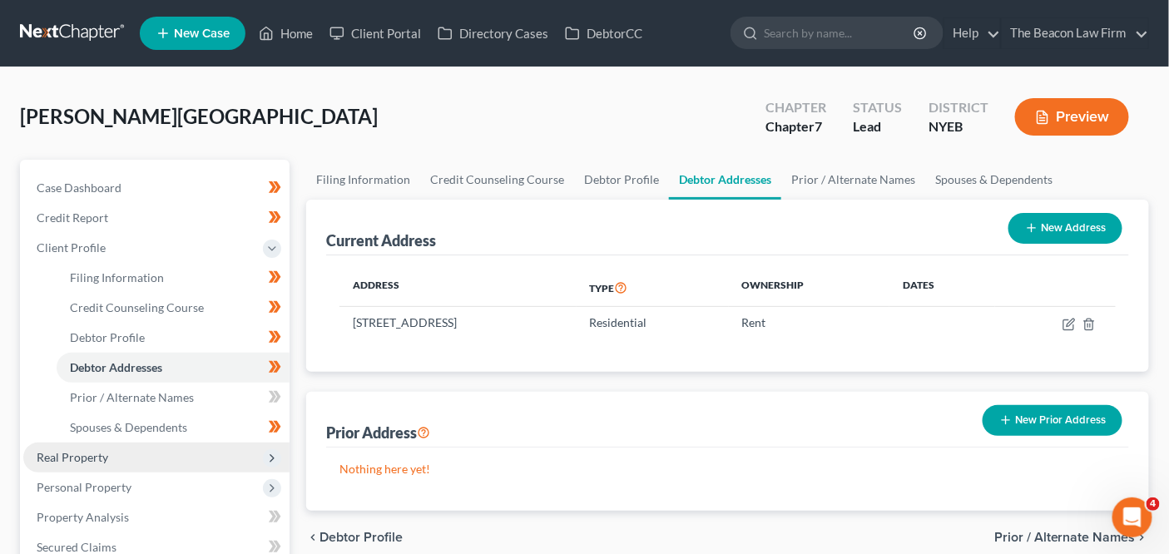
click at [147, 469] on span "Real Property" at bounding box center [156, 458] width 266 height 30
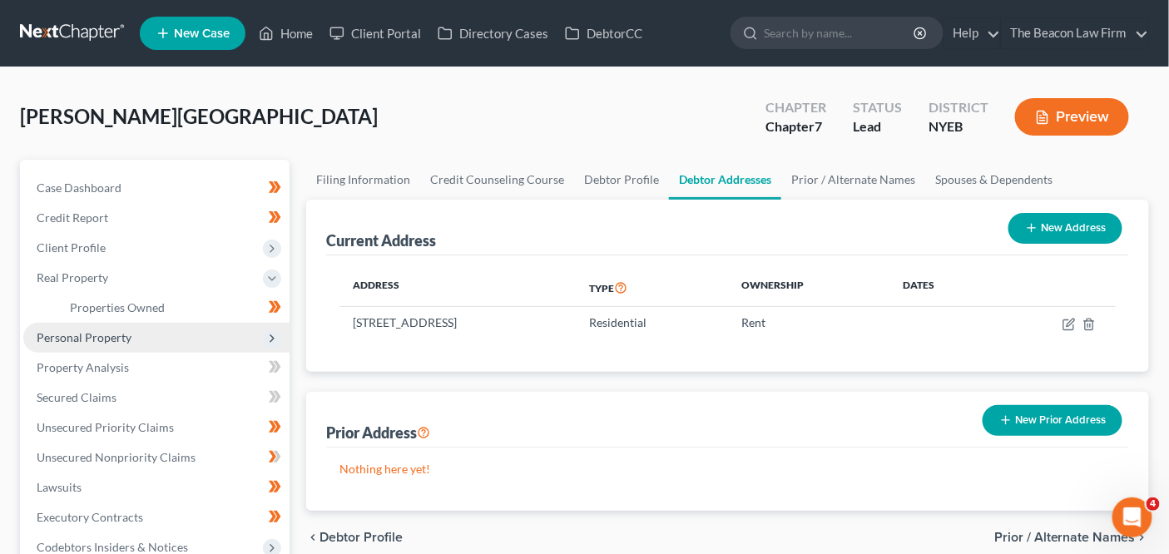
click at [159, 348] on span "Personal Property" at bounding box center [156, 338] width 266 height 30
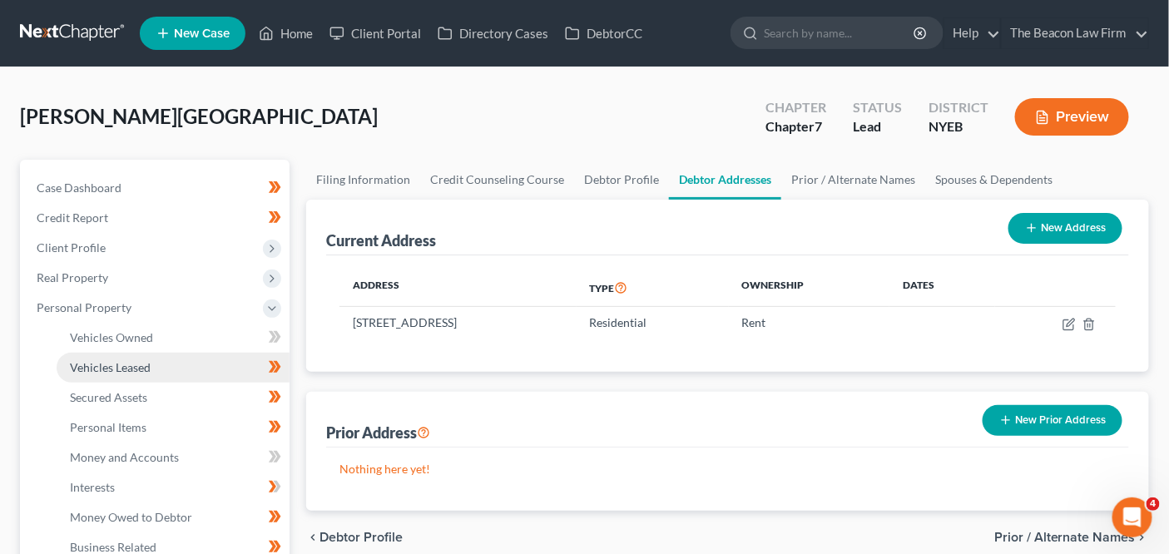
click at [163, 353] on link "Vehicles Leased" at bounding box center [173, 368] width 233 height 30
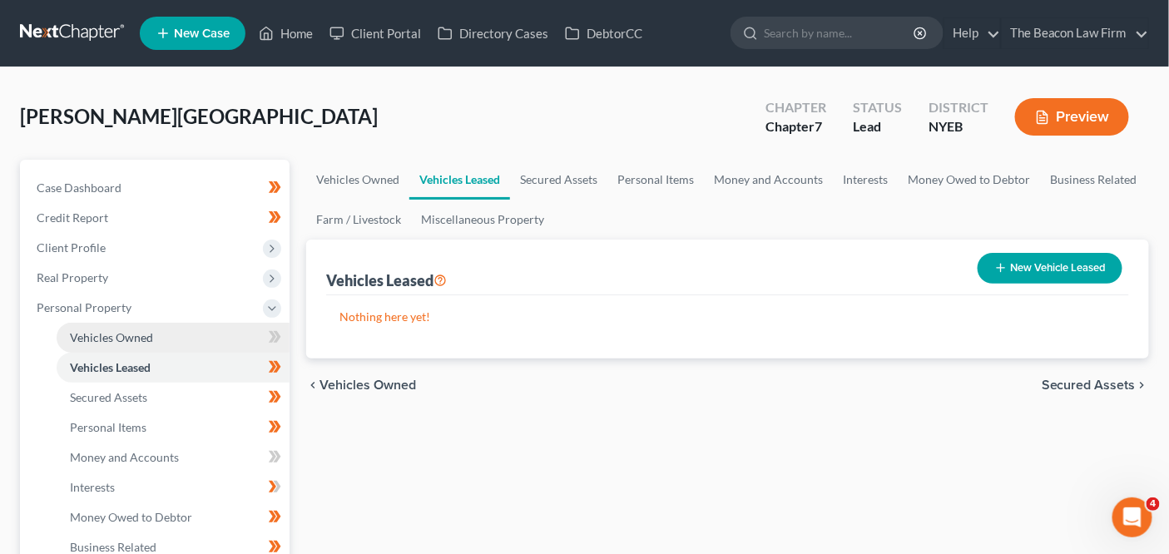
click at [164, 346] on link "Vehicles Owned" at bounding box center [173, 338] width 233 height 30
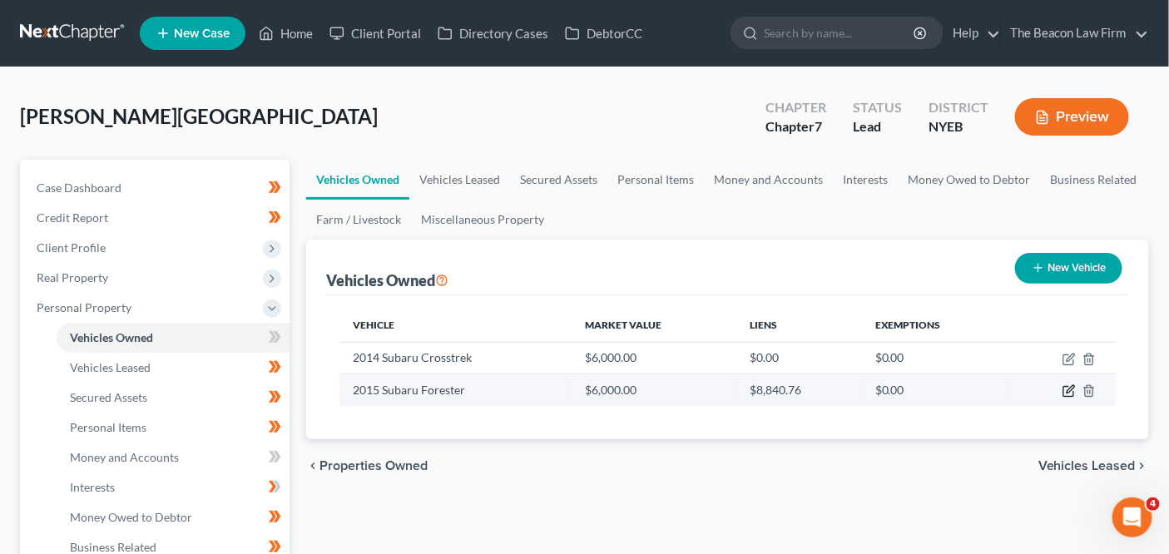
click at [1066, 386] on icon "button" at bounding box center [1069, 390] width 13 height 13
select select "0"
select select "11"
select select "3"
select select "0"
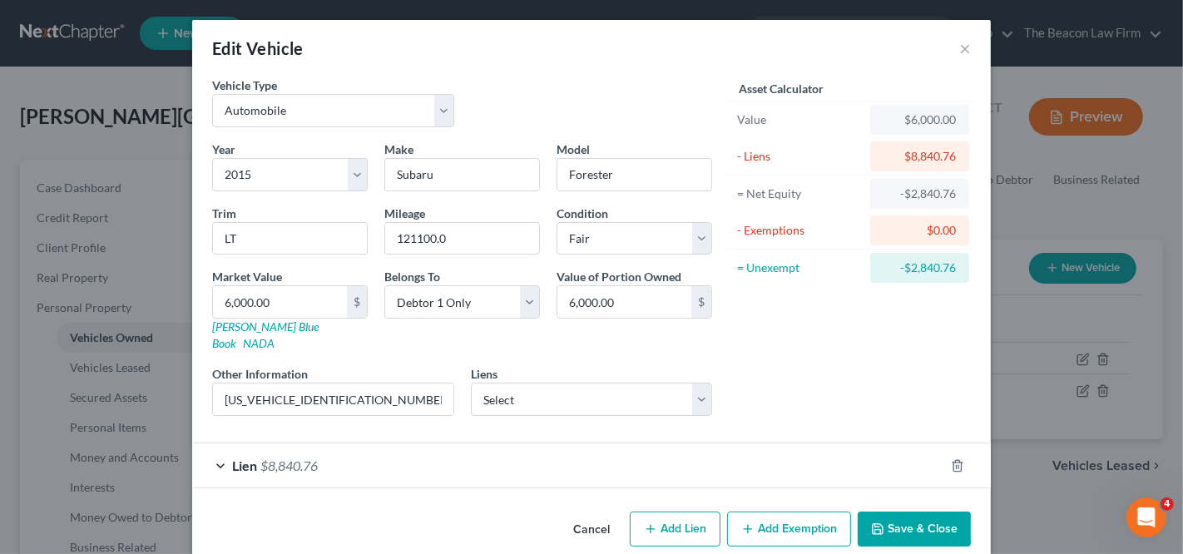
click at [866, 512] on button "Save & Close" at bounding box center [914, 529] width 113 height 35
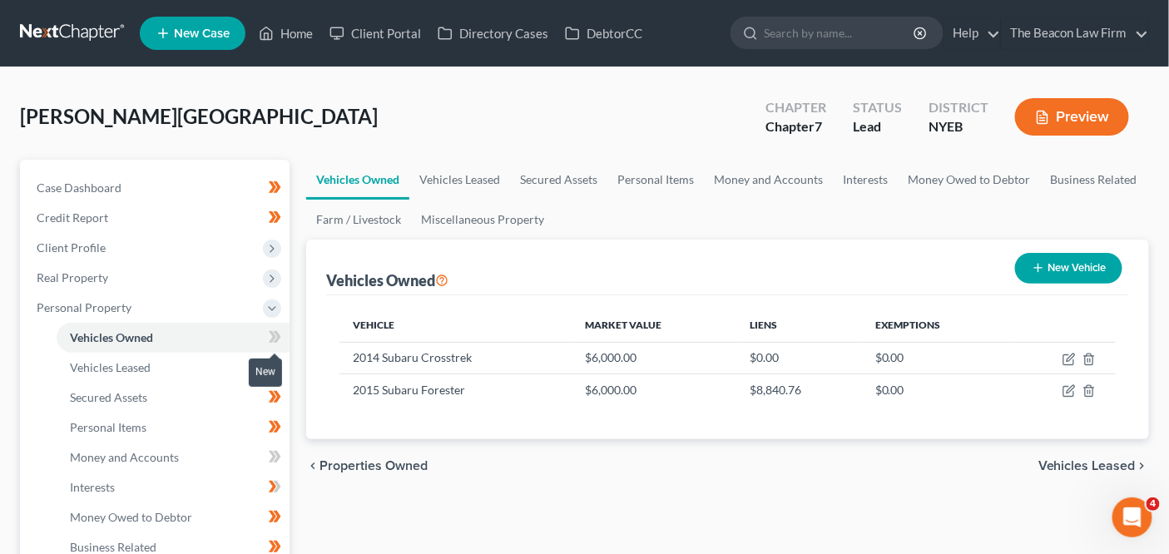
click at [284, 335] on span at bounding box center [274, 339] width 29 height 25
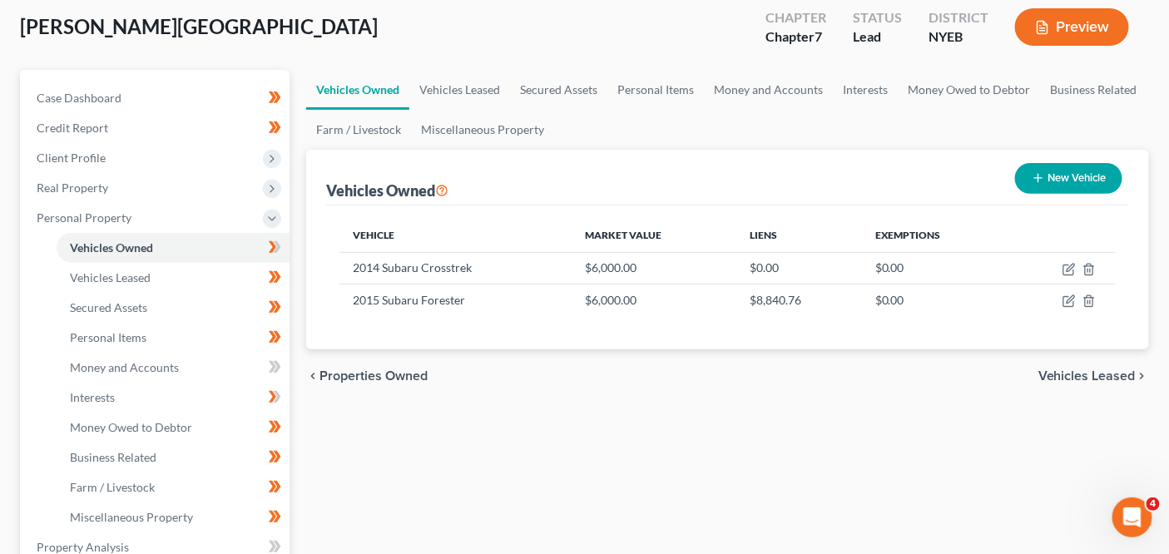
scroll to position [158, 0]
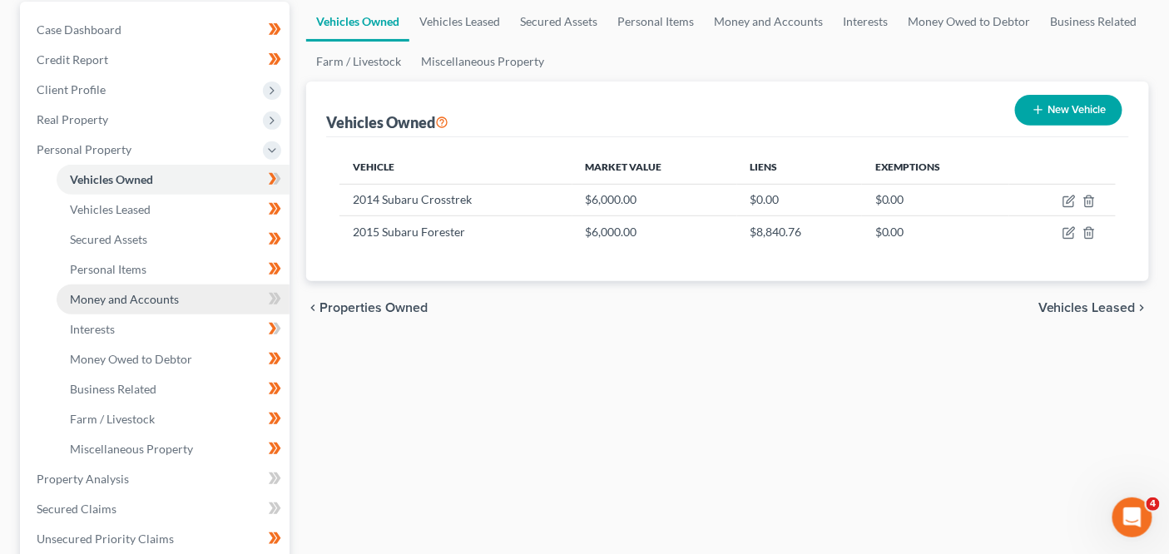
click at [148, 293] on span "Money and Accounts" at bounding box center [124, 299] width 109 height 14
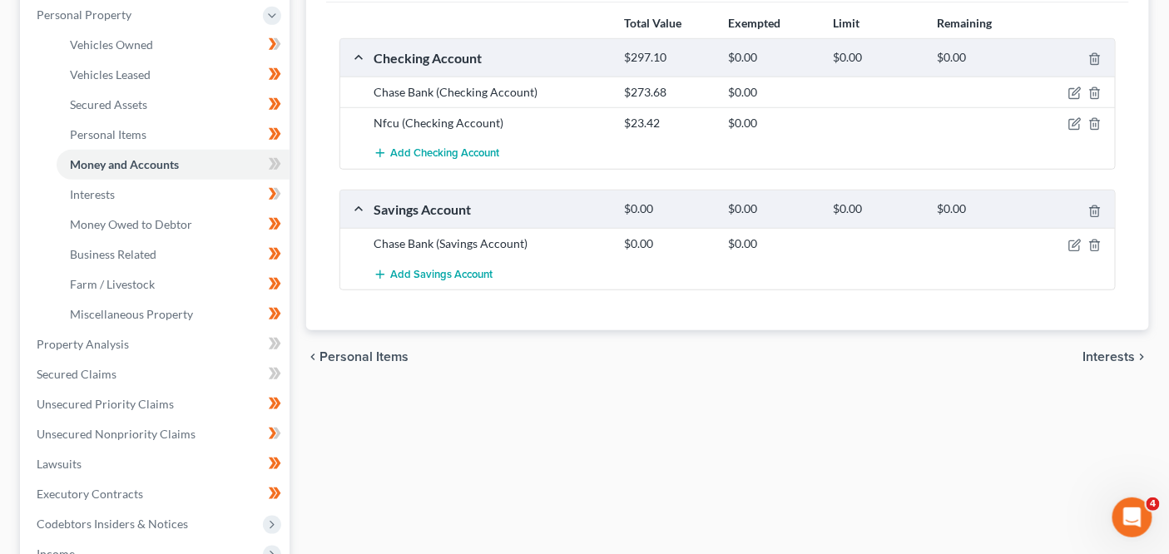
scroll to position [387, 0]
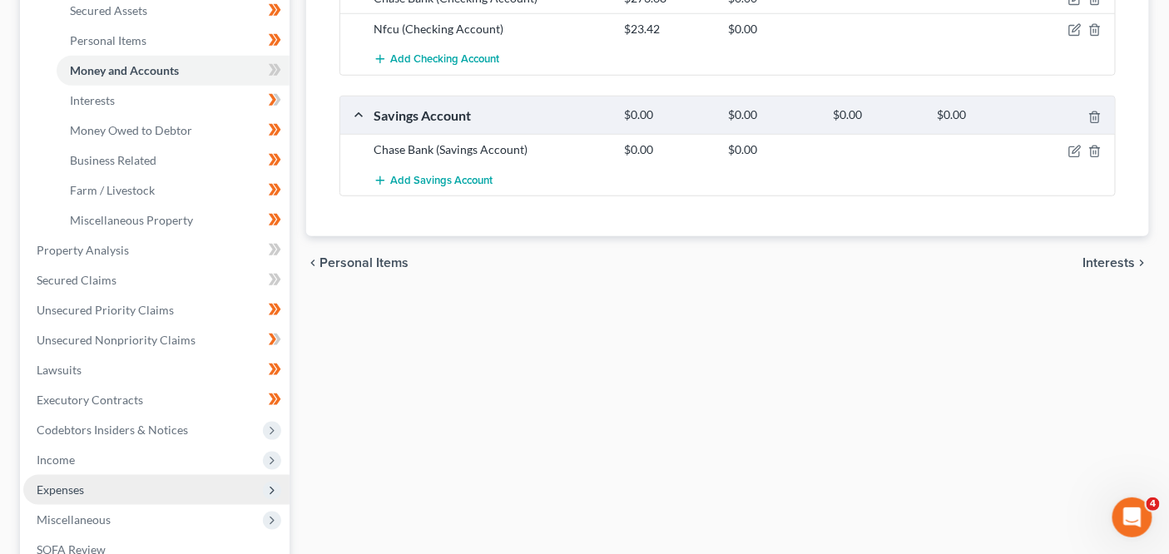
click at [179, 488] on span "Expenses" at bounding box center [156, 490] width 266 height 30
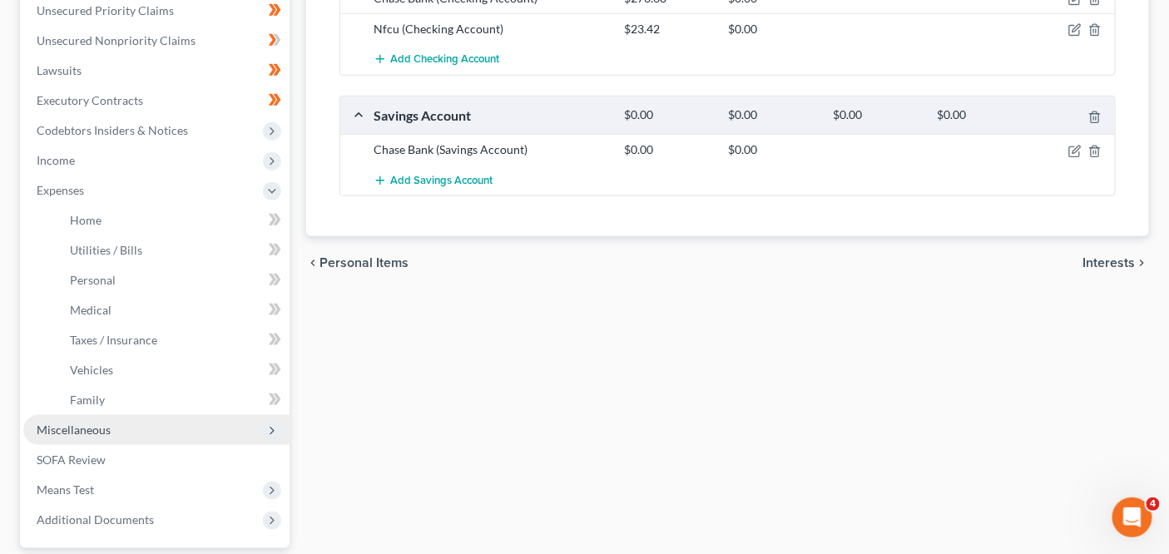
click at [185, 432] on span "Miscellaneous" at bounding box center [156, 430] width 266 height 30
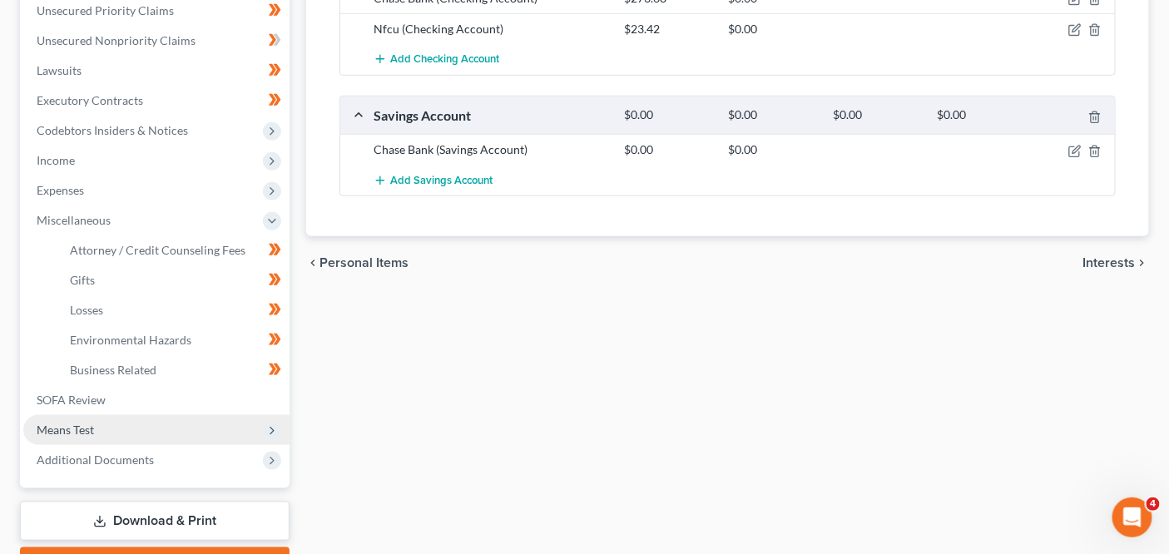
click at [185, 416] on span "Means Test" at bounding box center [156, 430] width 266 height 30
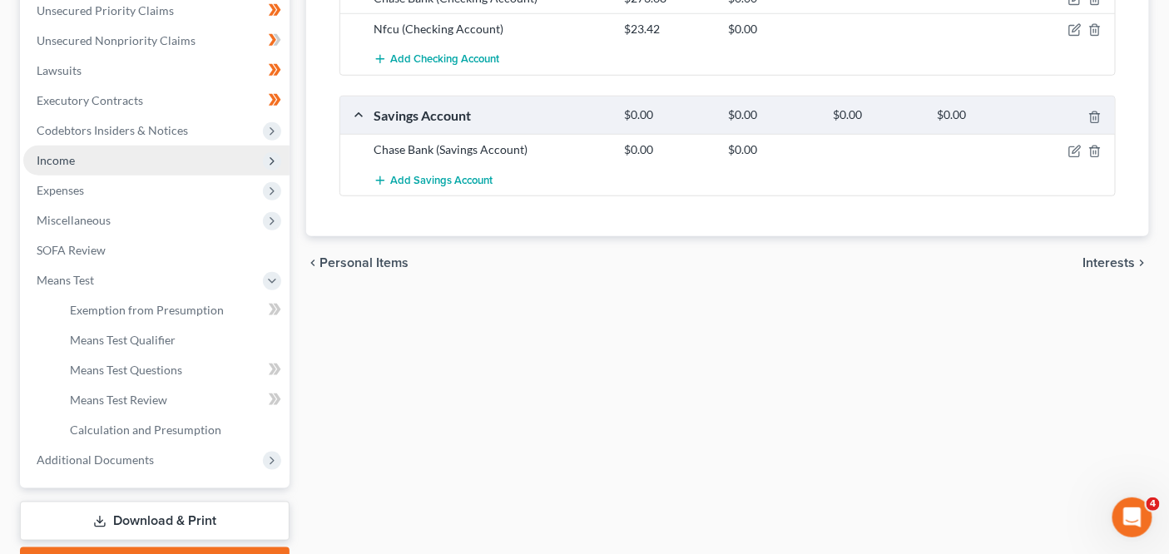
click at [171, 163] on span "Income" at bounding box center [156, 161] width 266 height 30
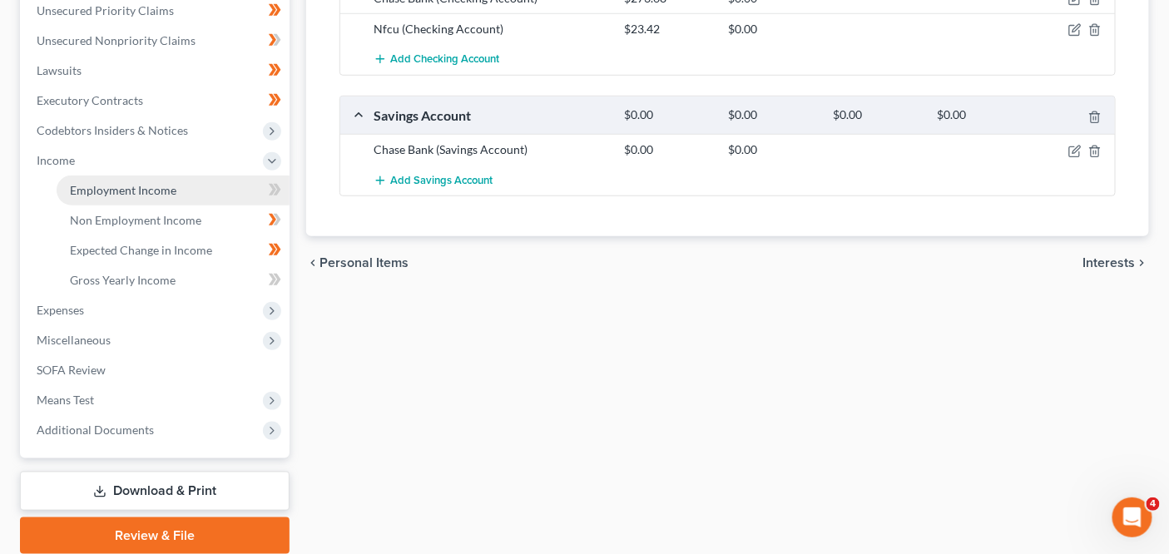
click at [171, 184] on span "Employment Income" at bounding box center [123, 190] width 107 height 14
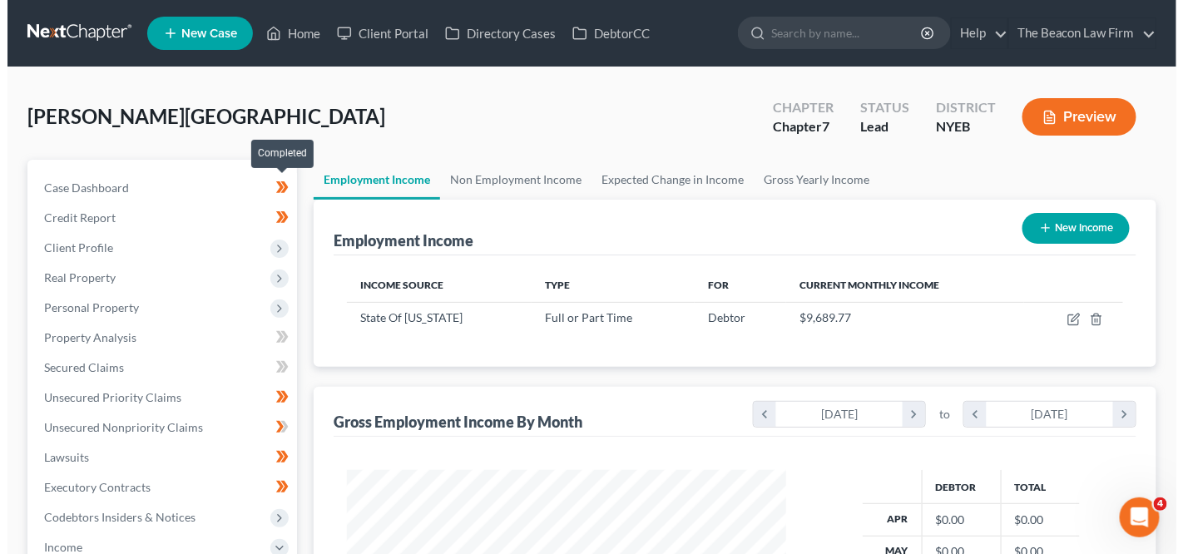
scroll to position [295, 472]
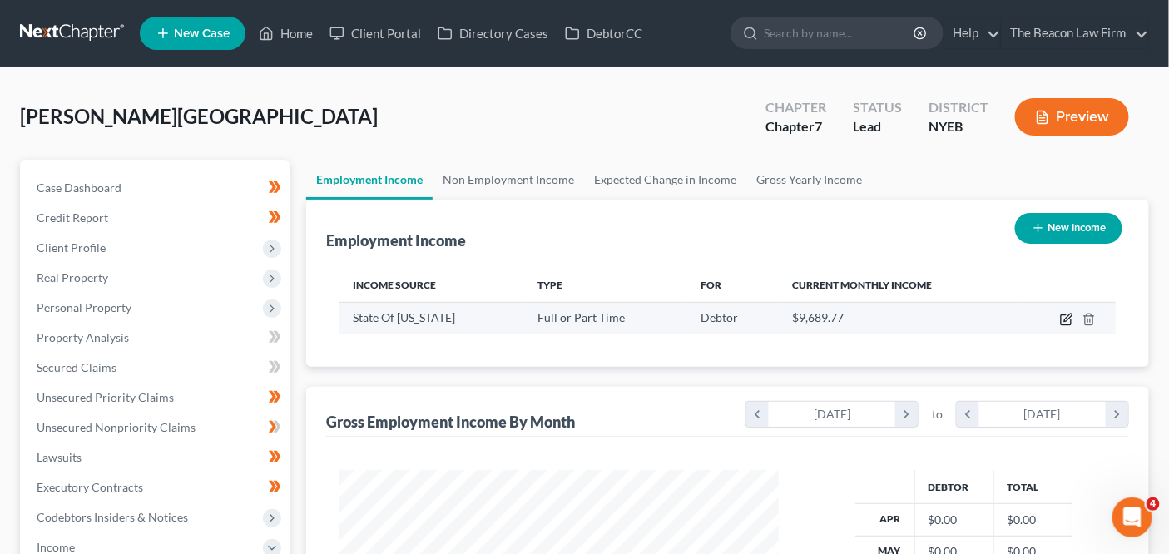
click at [1074, 323] on icon "button" at bounding box center [1066, 319] width 13 height 13
select select "0"
select select "35"
select select "2"
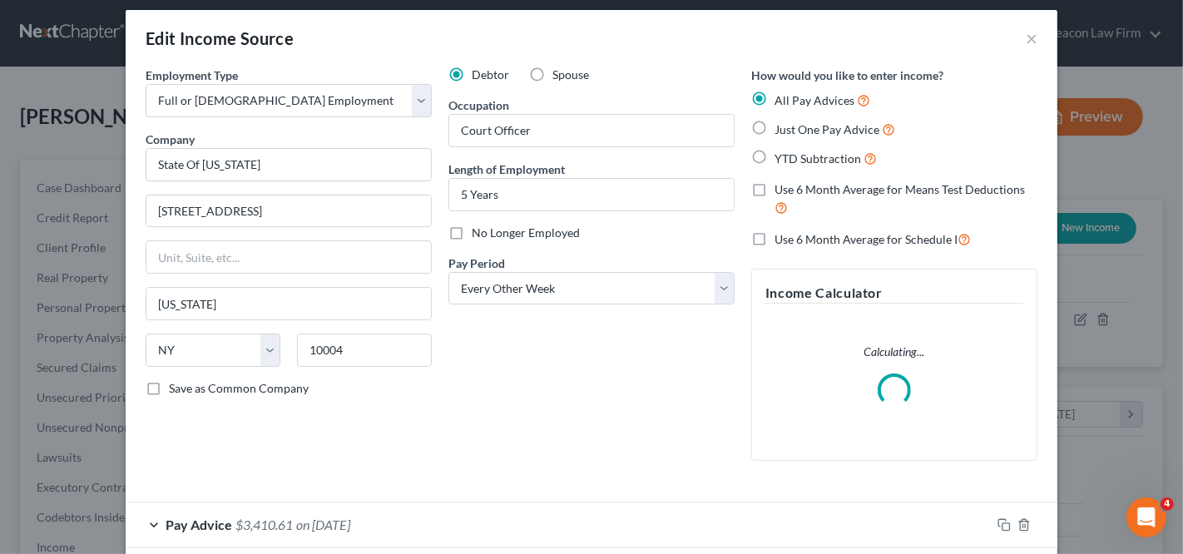
scroll to position [92, 0]
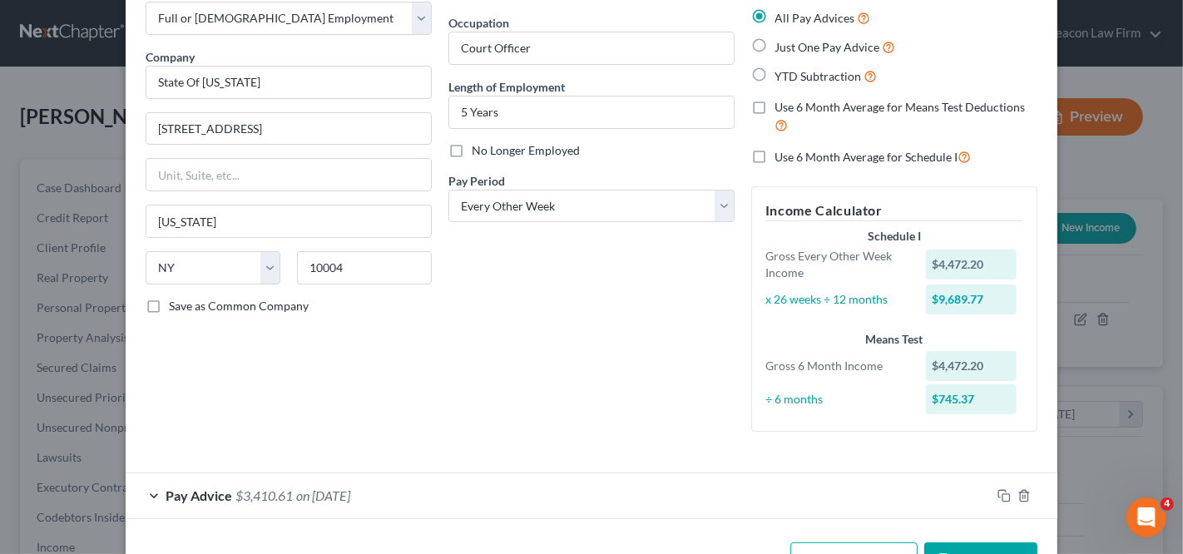
click at [600, 487] on div "Pay Advice $3,410.61 on [DATE]" at bounding box center [558, 496] width 865 height 44
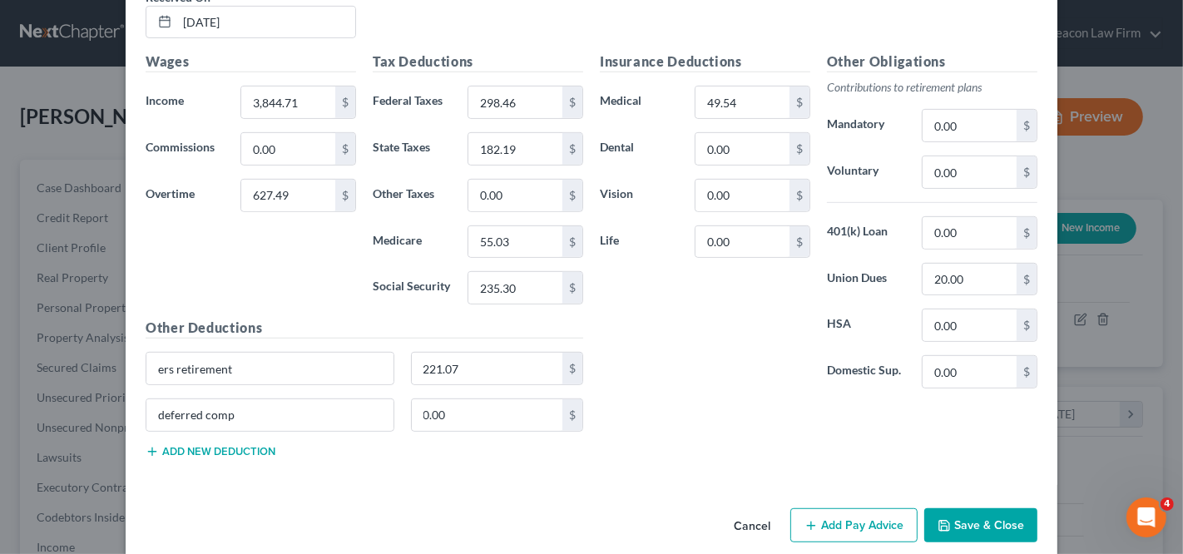
scroll to position [675, 0]
click at [305, 100] on input "3,844.71" at bounding box center [288, 101] width 94 height 32
paste input "028.5"
type input "3,028.51"
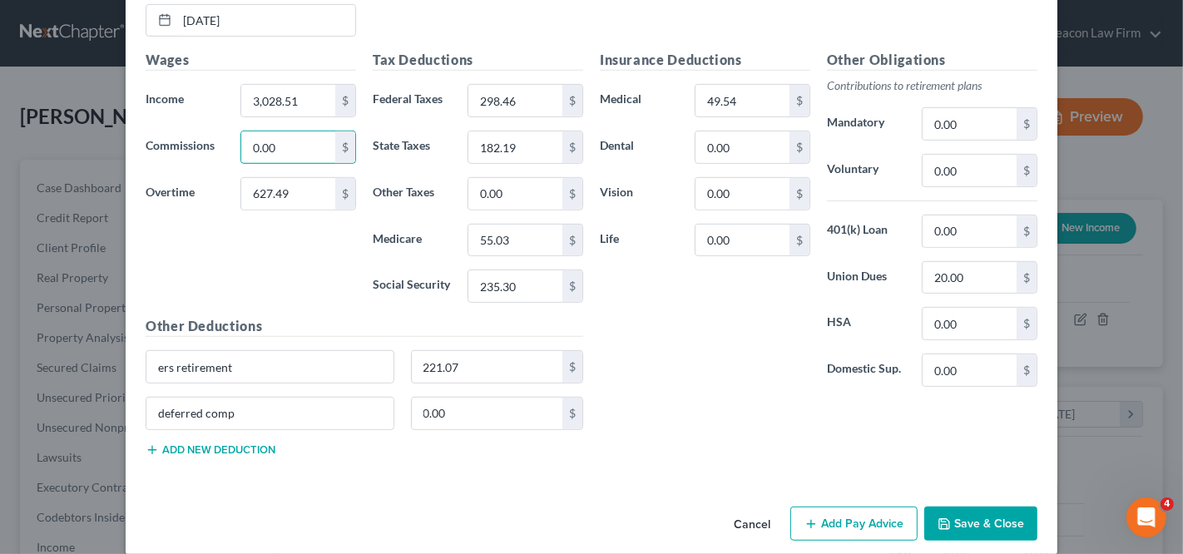
paste input "188.71"
type input "188.71"
click at [290, 188] on input "627.49" at bounding box center [288, 194] width 94 height 32
paste input "80.34"
type input "80.34"
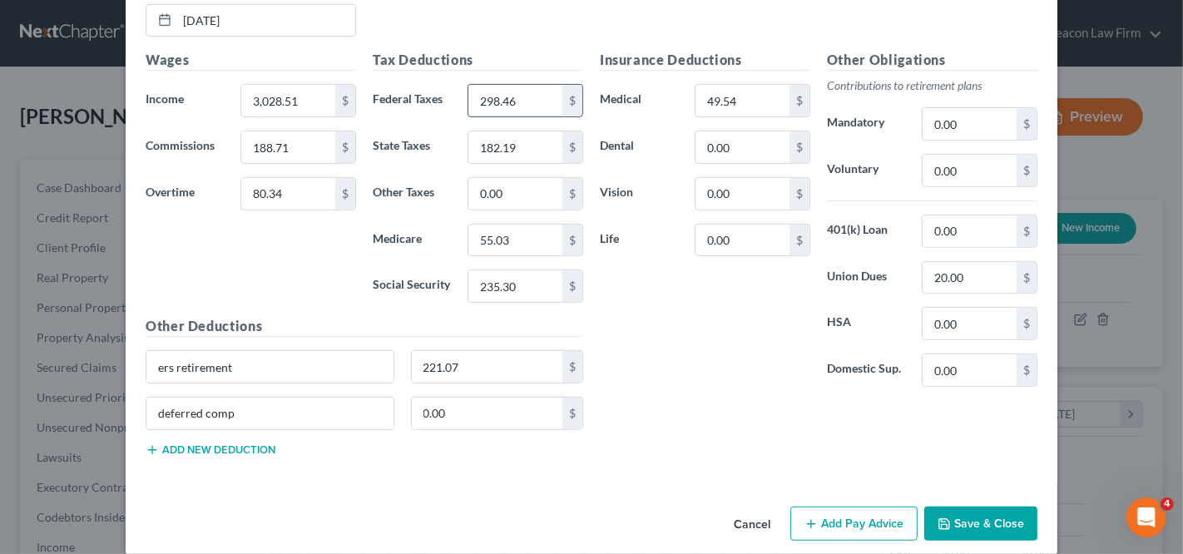
click at [495, 110] on input "298.46" at bounding box center [516, 101] width 94 height 32
click at [494, 111] on input "298.46" at bounding box center [516, 101] width 94 height 32
click at [458, 363] on input "221.07" at bounding box center [487, 367] width 151 height 32
click at [460, 363] on input "221.07" at bounding box center [487, 367] width 151 height 32
type input "2"
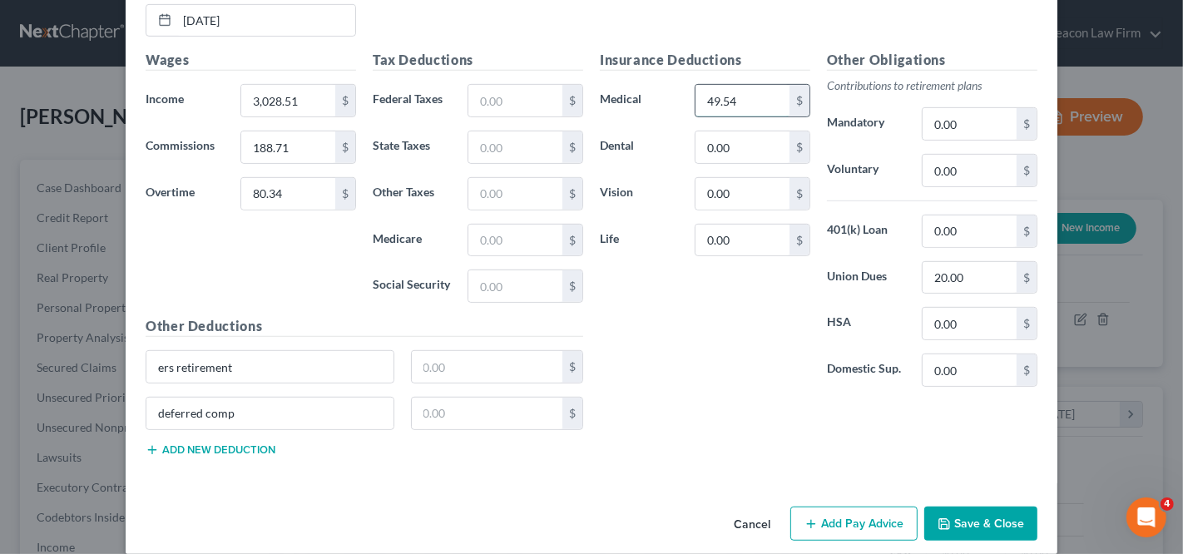
click at [764, 98] on input "49.54" at bounding box center [743, 101] width 94 height 32
click at [956, 253] on div "Other Obligations Contributions to retirement plans Mandatory 0.00 $ Voluntary …" at bounding box center [932, 225] width 227 height 350
click at [956, 254] on div "Other Obligations Contributions to retirement plans Mandatory 0.00 $ Voluntary …" at bounding box center [932, 225] width 227 height 350
click at [955, 262] on input "20.00" at bounding box center [970, 278] width 94 height 32
click at [511, 351] on input "text" at bounding box center [487, 367] width 151 height 32
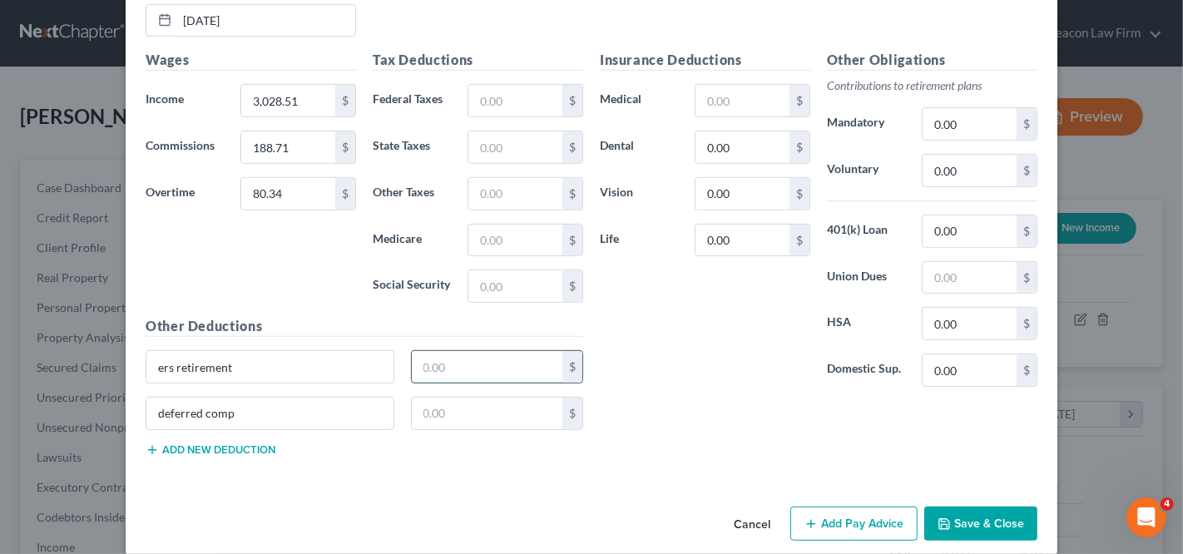
paste input "61.17"
type input "61.17"
click at [486, 398] on input "text" at bounding box center [487, 414] width 151 height 32
paste input "61.17"
type input "61.17"
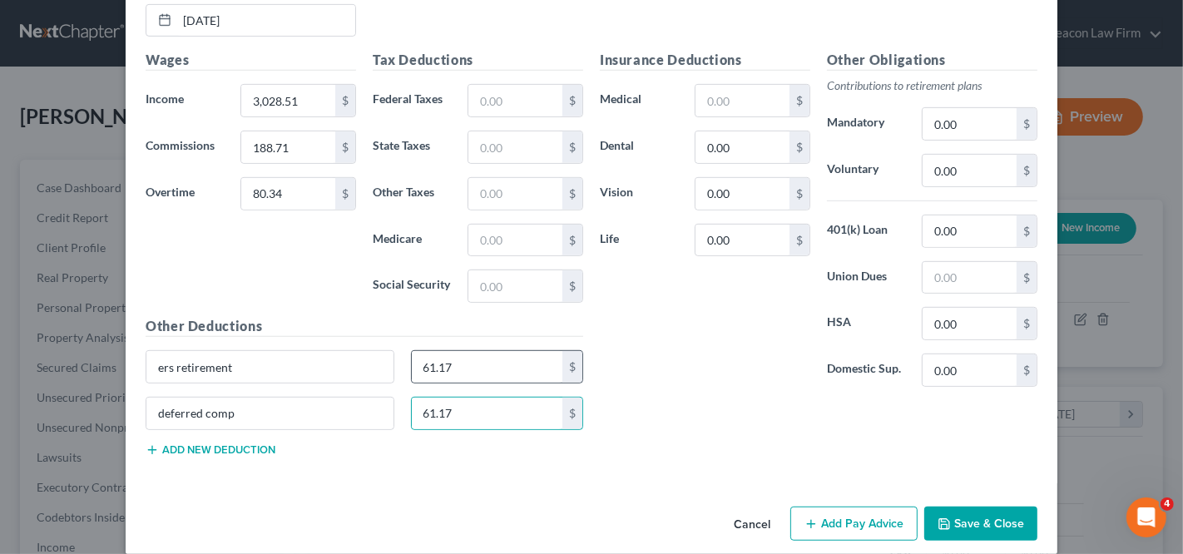
click at [461, 374] on div "61.17 $" at bounding box center [497, 366] width 173 height 33
click at [467, 363] on input "61.17" at bounding box center [487, 367] width 151 height 32
paste input "189.61"
type input "189.61"
click at [281, 437] on div "Other Deductions ers retirement 189.61 $ deferred comp 61.17 $ Add new deduction" at bounding box center [364, 393] width 454 height 154
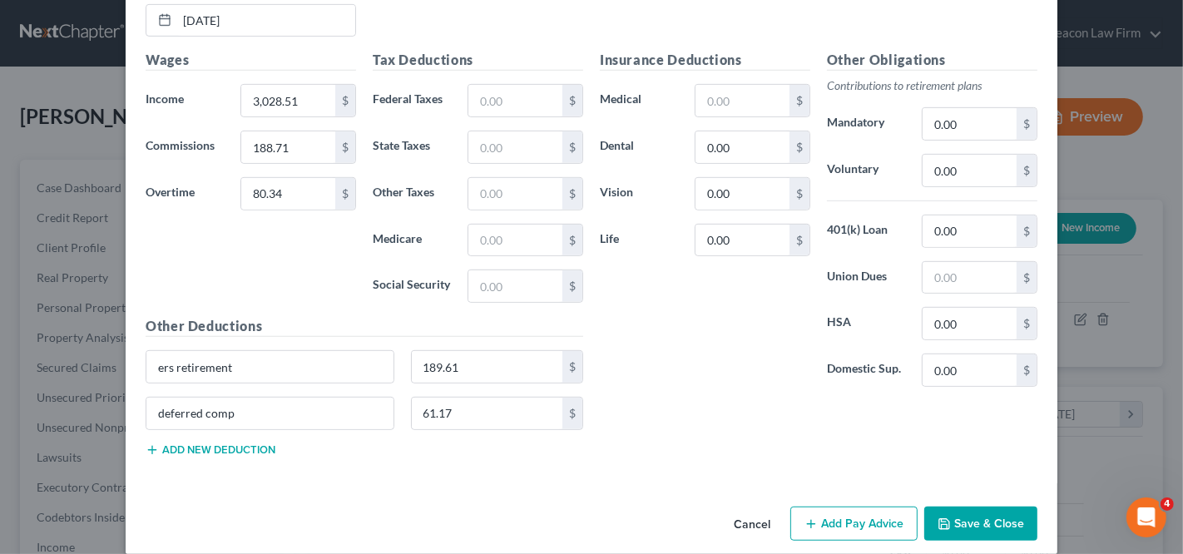
click at [233, 448] on div "Other Deductions ers retirement 189.61 $ deferred comp 61.17 $ Add new deduction" at bounding box center [364, 393] width 454 height 154
click at [236, 444] on button "Add new deduction" at bounding box center [211, 450] width 130 height 13
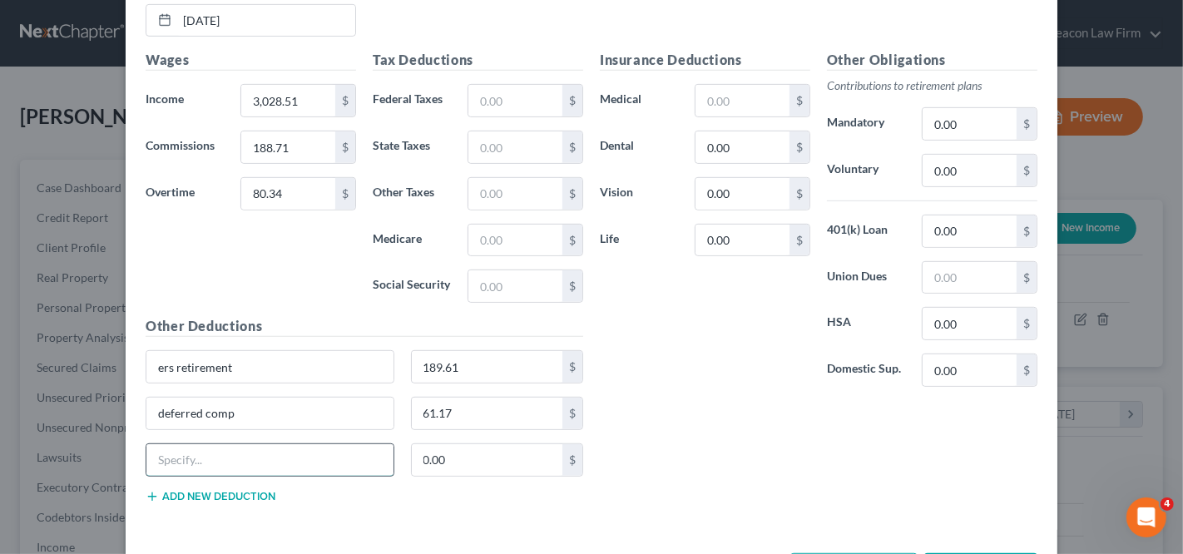
click at [250, 444] on input "text" at bounding box center [269, 460] width 247 height 32
type input "Regular Before Tax Health"
paste input "49.54"
type input "49.54"
click at [494, 91] on input "text" at bounding box center [516, 101] width 94 height 32
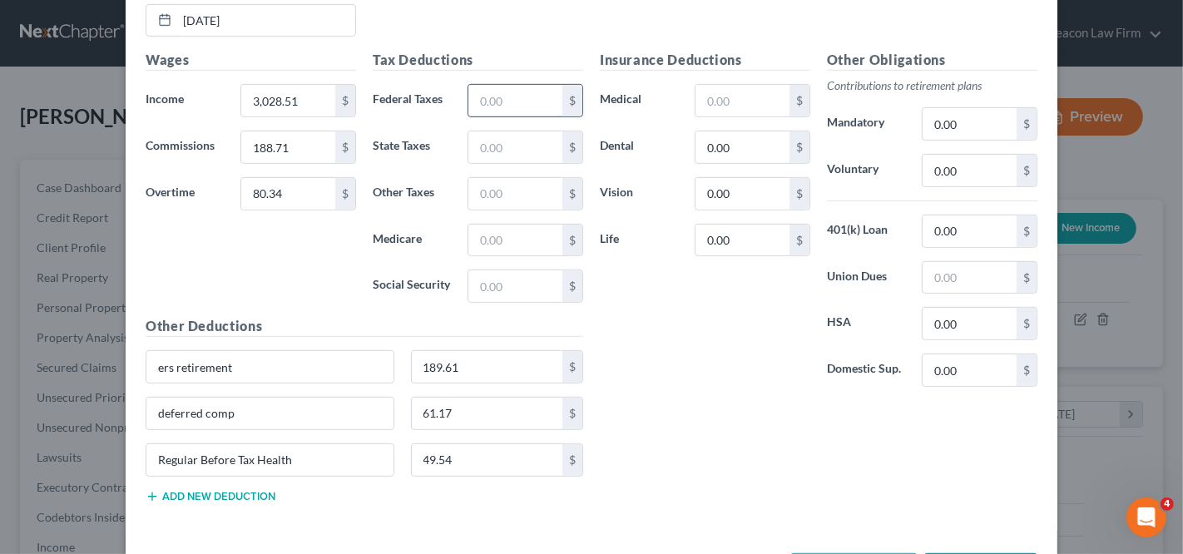
paste input "223.52"
type input "223.52"
click at [486, 238] on input "text" at bounding box center [516, 241] width 94 height 32
paste input "47.10"
type input "47.10"
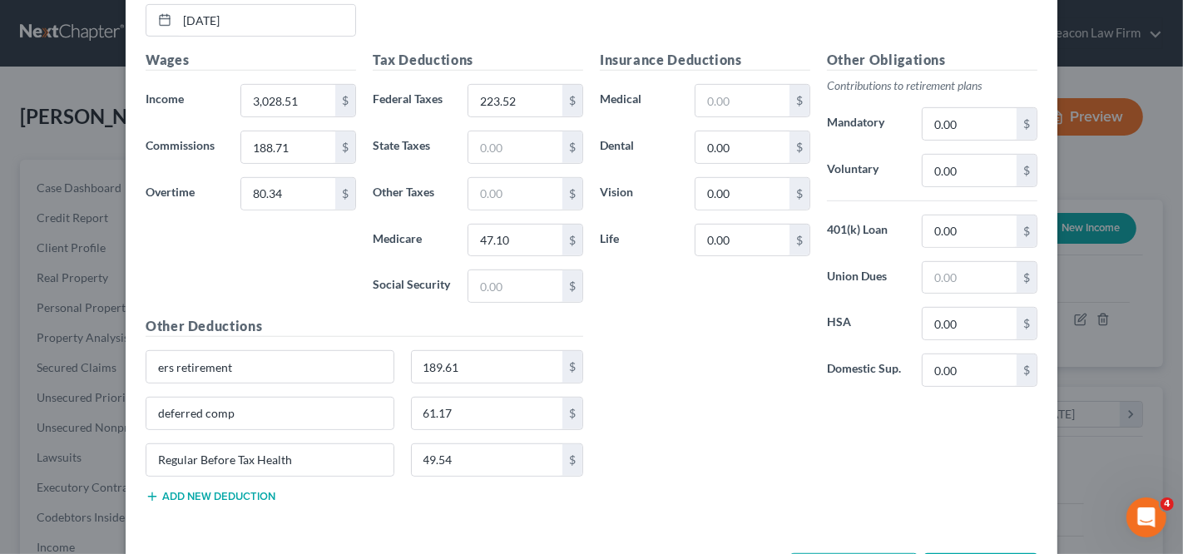
click at [491, 258] on div "Tax Deductions Federal Taxes 223.52 $ State Taxes $ Other Taxes $ Medicare 47.1…" at bounding box center [477, 183] width 227 height 266
click at [492, 271] on input "text" at bounding box center [516, 286] width 94 height 32
paste input "201.37"
type input "201.37"
click at [495, 126] on div "Tax Deductions Federal Taxes 223.52 $ State Taxes $ Other Taxes $ Medicare 47.1…" at bounding box center [477, 183] width 227 height 266
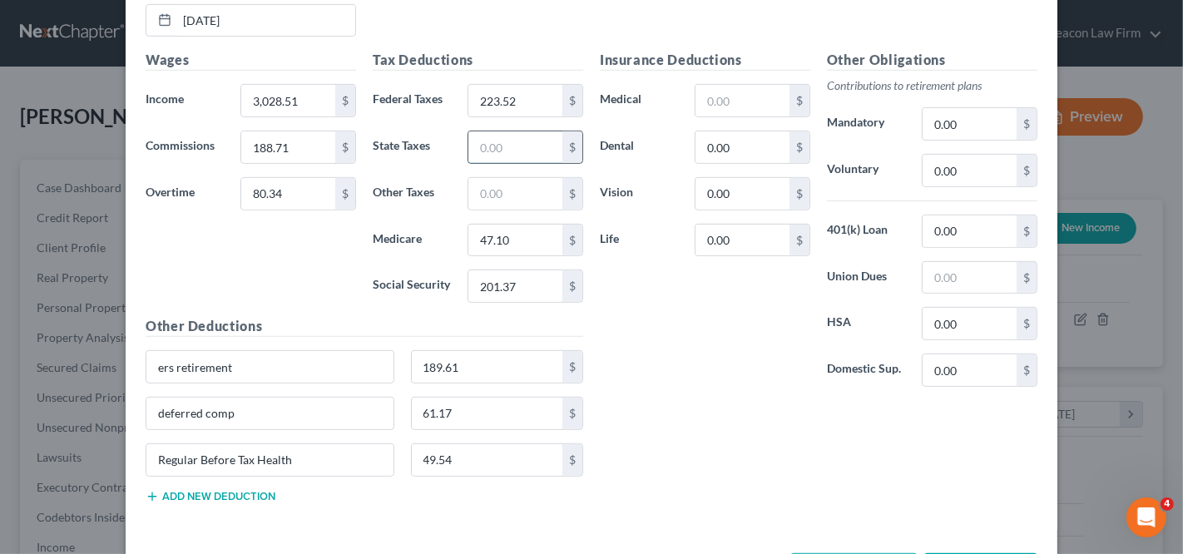
click at [495, 137] on input "text" at bounding box center [516, 147] width 94 height 32
paste input "151.18"
type input "151.18"
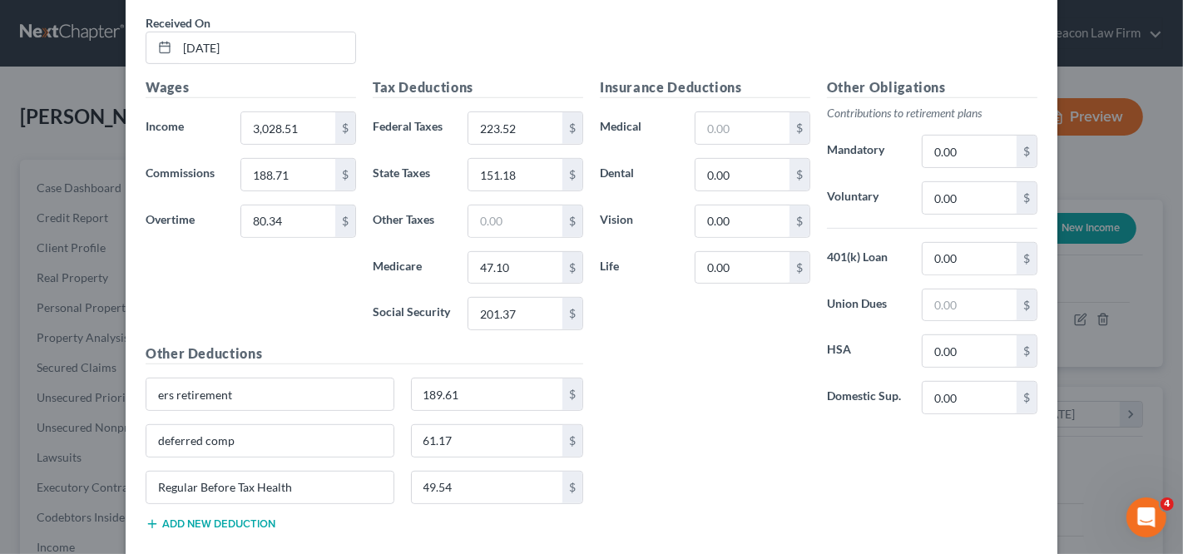
scroll to position [667, 0]
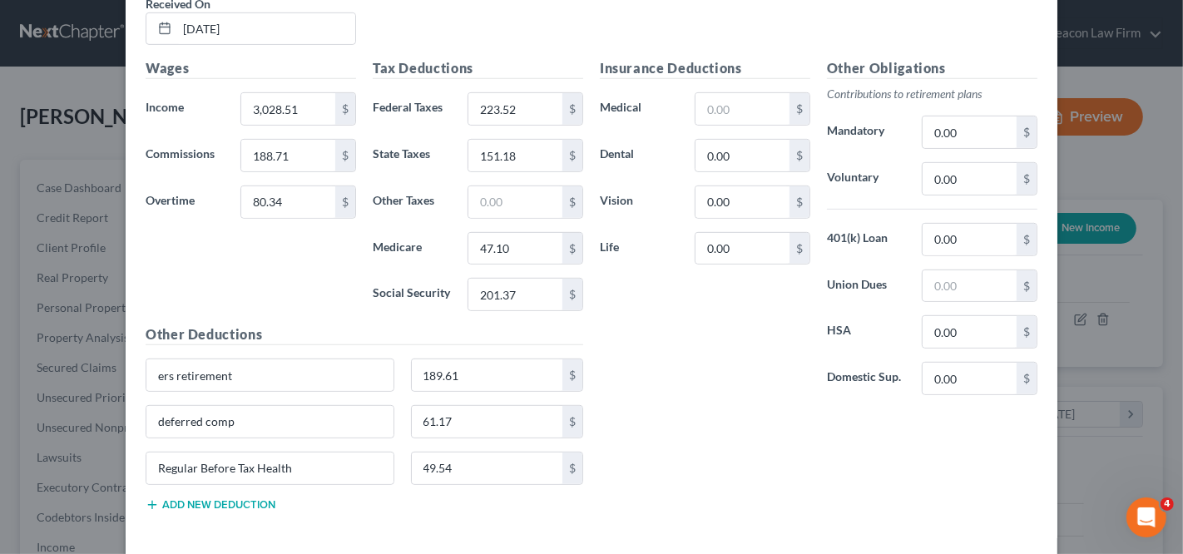
click at [281, 489] on div "Other Deductions ers retirement 189.61 $ deferred comp 61.17 $ Regular Before T…" at bounding box center [364, 425] width 454 height 200
click at [268, 498] on button "Add new deduction" at bounding box center [211, 504] width 130 height 13
click at [265, 499] on input "text" at bounding box center [269, 515] width 247 height 32
paste input "Ct Off Ben Assoc Nassau Co 0.00"
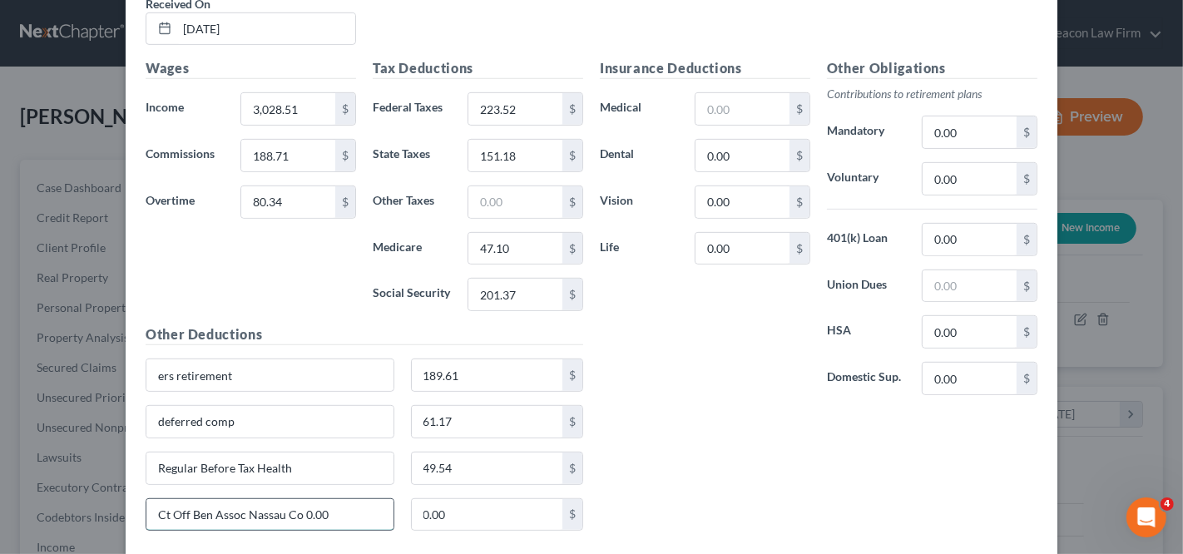
click at [375, 501] on input "Ct Off Ben Assoc Nassau Co 0.00" at bounding box center [269, 515] width 247 height 32
type input "Ct Off Ben Assoc Nassau Co"
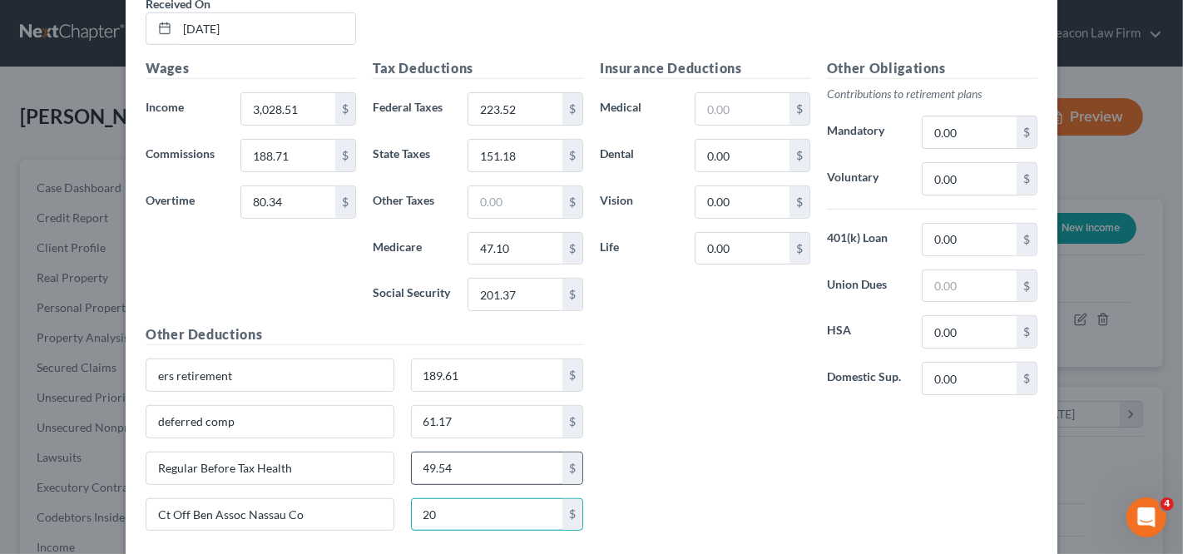
type input "20"
click at [465, 420] on input "61.17" at bounding box center [487, 422] width 151 height 32
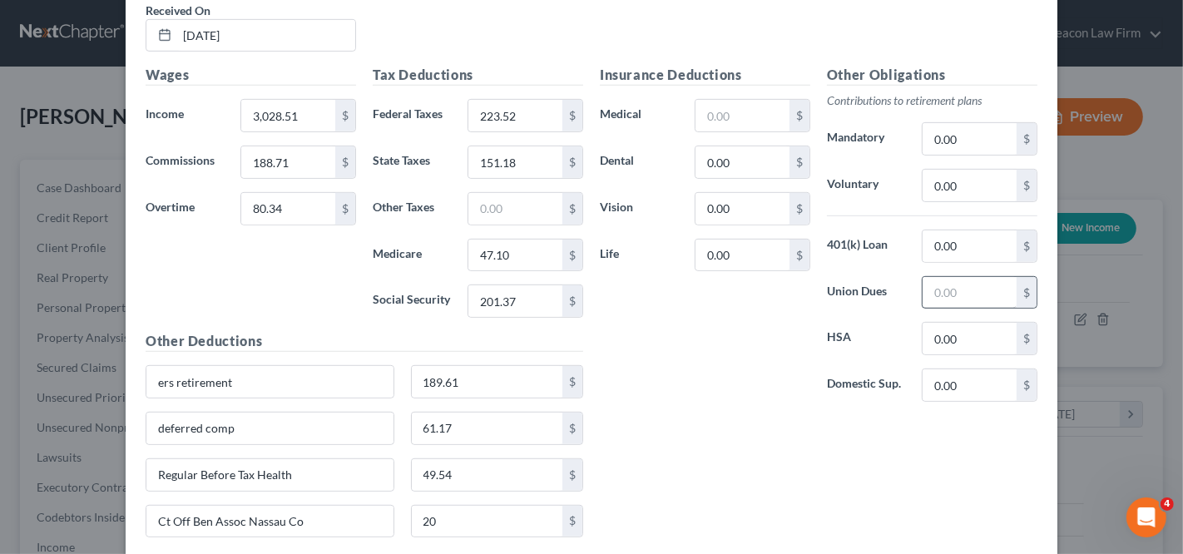
scroll to position [657, 0]
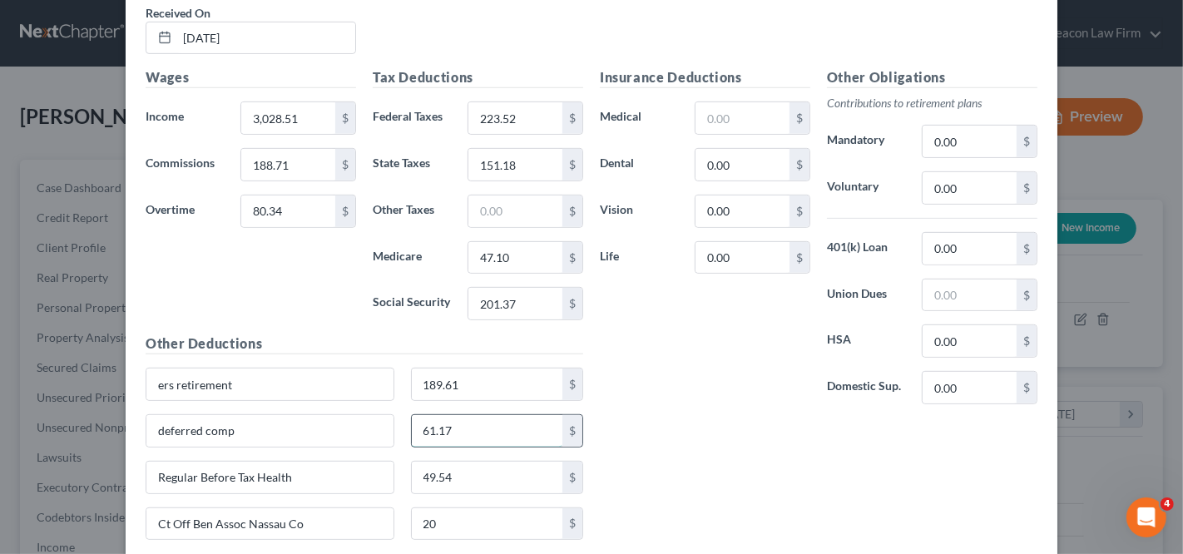
click at [511, 426] on input "61.17" at bounding box center [487, 431] width 151 height 32
type input "6"
type input "122.34"
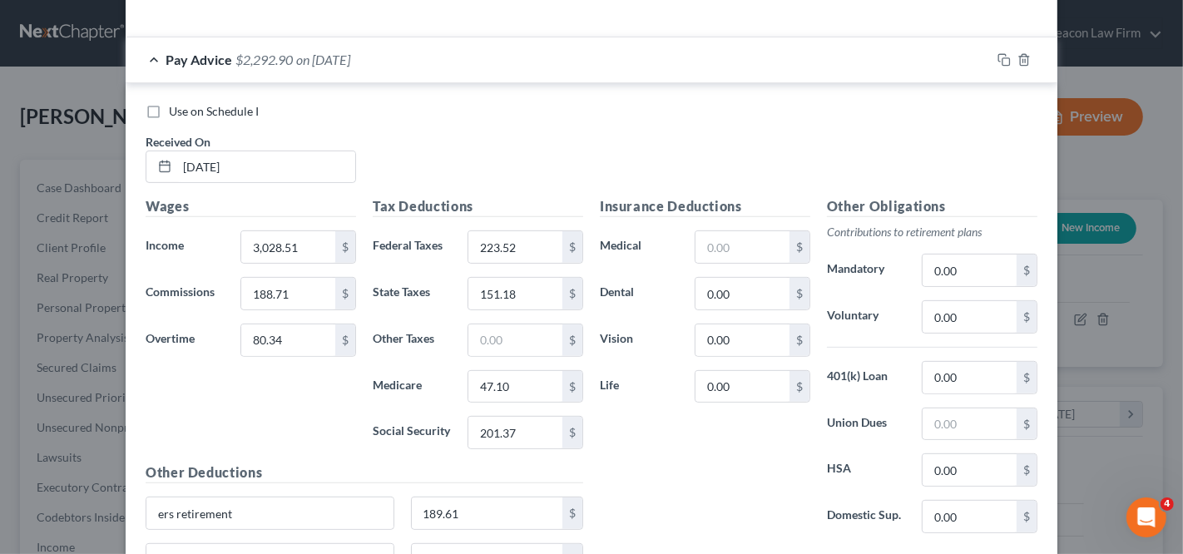
scroll to position [528, 0]
click at [389, 51] on div "Pay Advice $2,292.90 on [DATE]" at bounding box center [558, 60] width 865 height 44
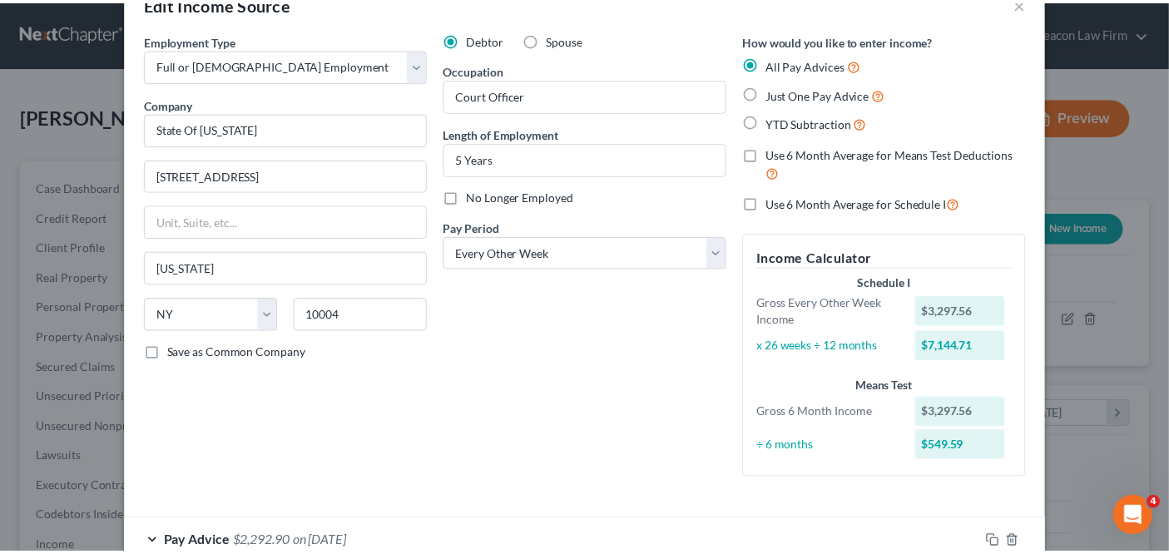
scroll to position [146, 0]
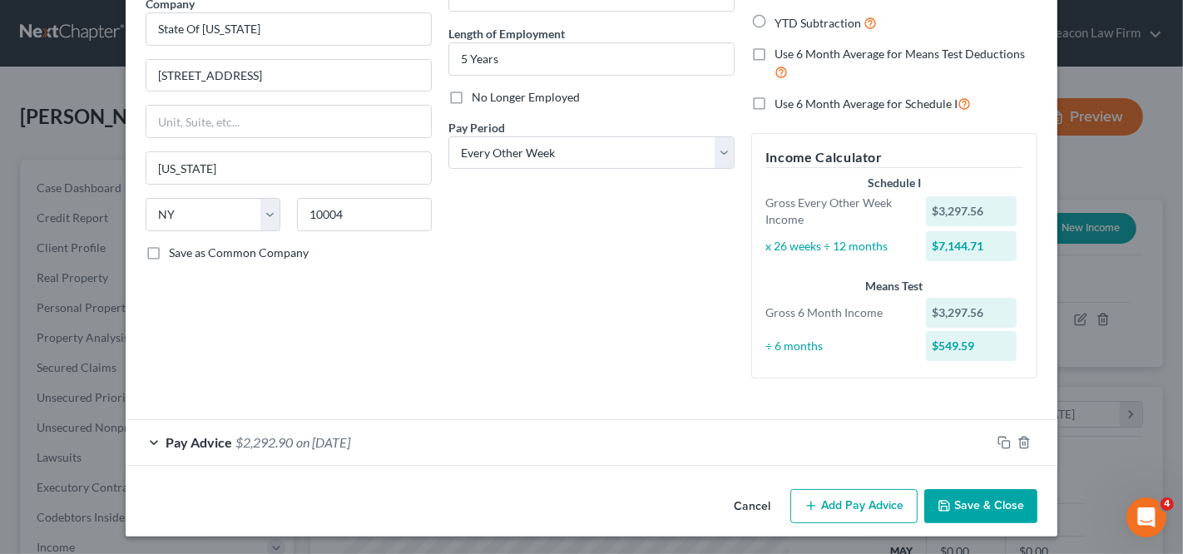
click at [971, 500] on button "Save & Close" at bounding box center [981, 506] width 113 height 35
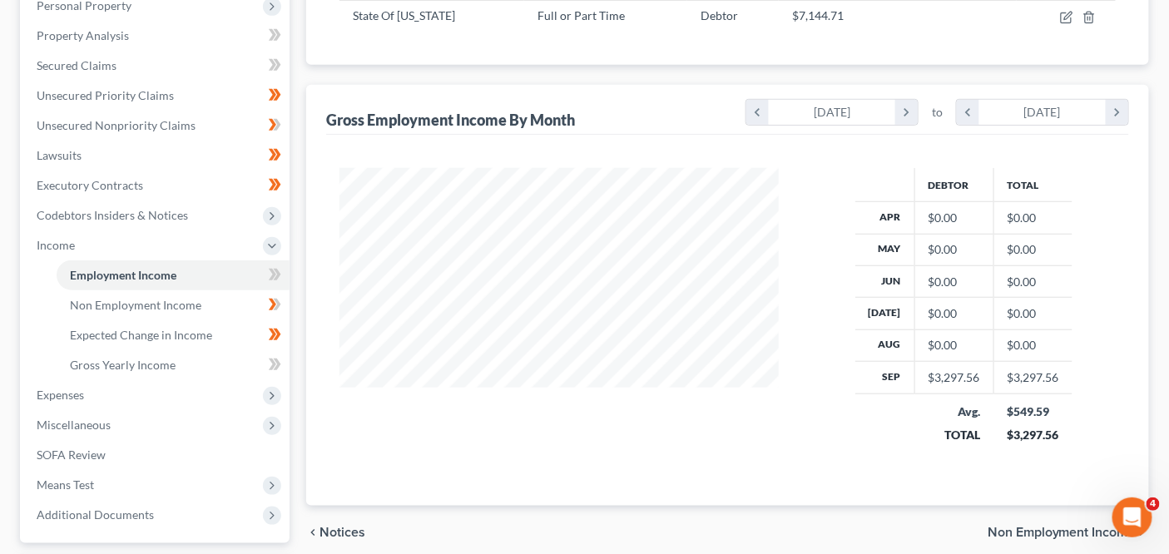
scroll to position [305, 0]
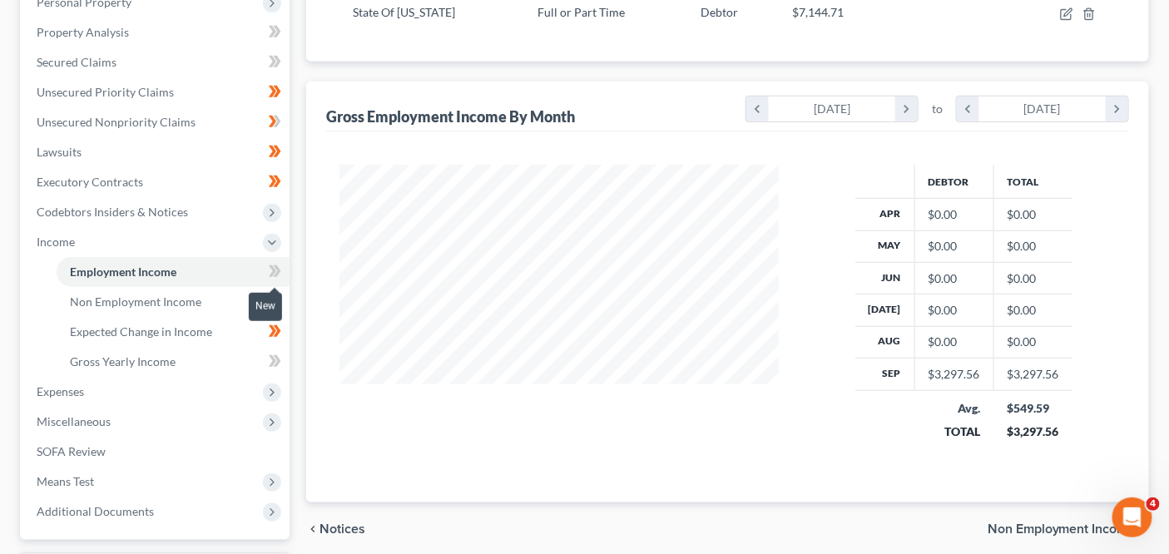
click at [277, 270] on icon at bounding box center [277, 271] width 7 height 12
click at [277, 271] on icon at bounding box center [277, 271] width 7 height 12
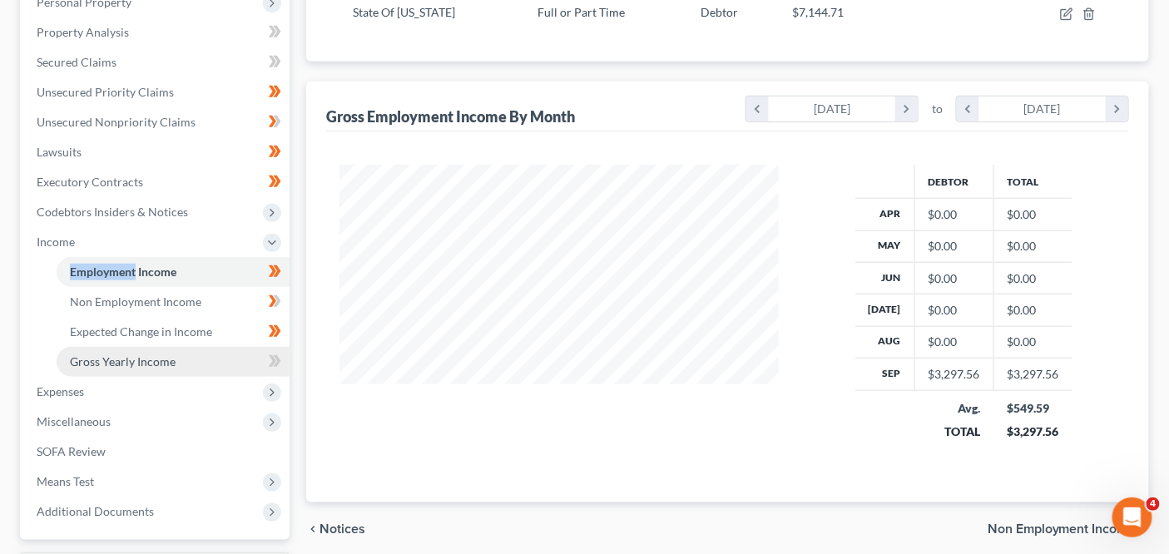
click at [230, 351] on link "Gross Yearly Income" at bounding box center [173, 362] width 233 height 30
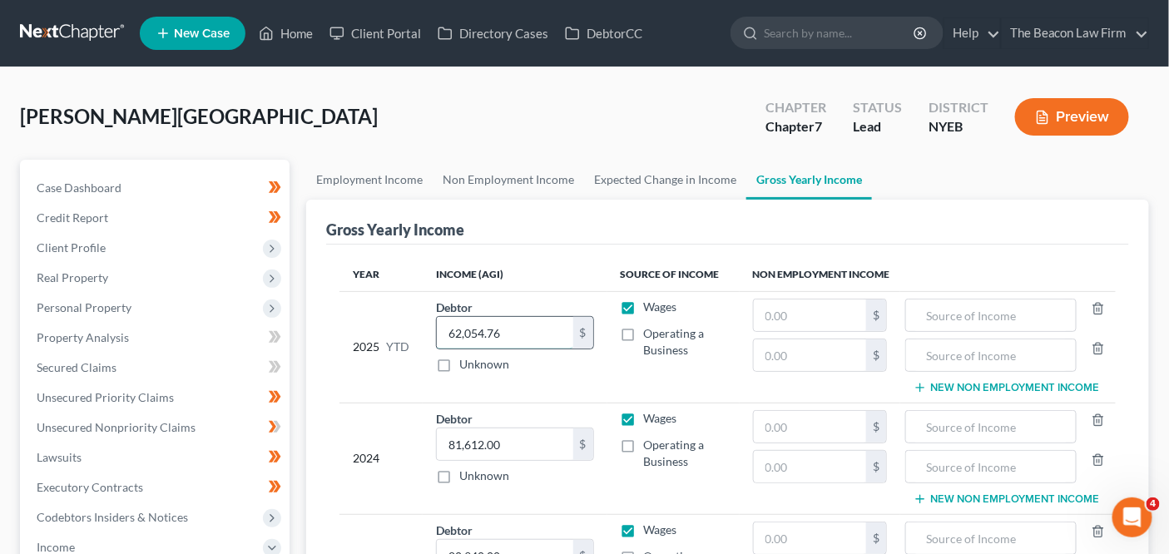
click at [508, 335] on input "62,054.76" at bounding box center [505, 333] width 136 height 32
type input "68,892.7"
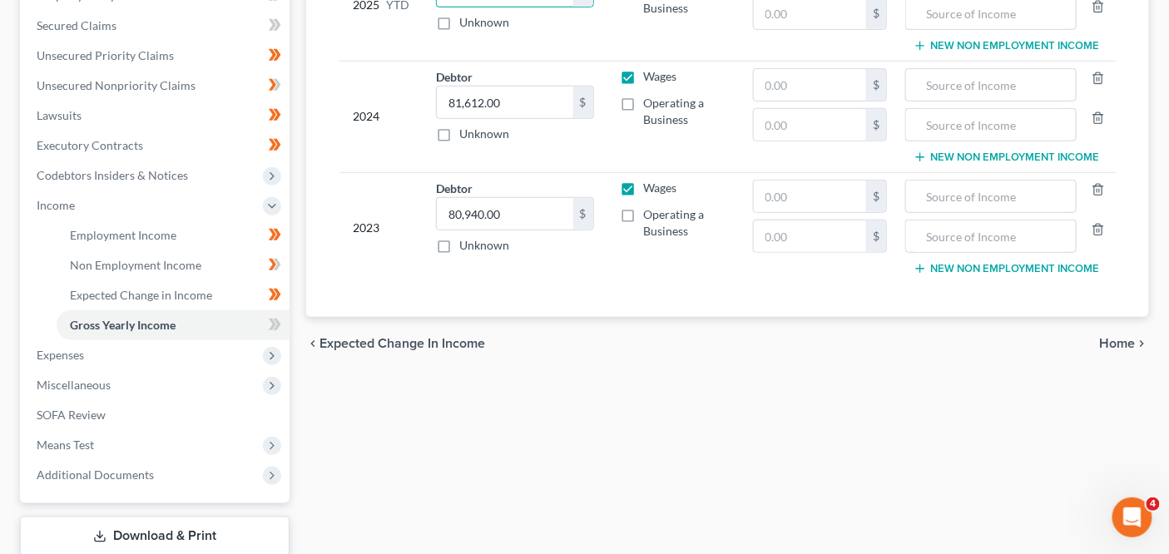
scroll to position [350, 0]
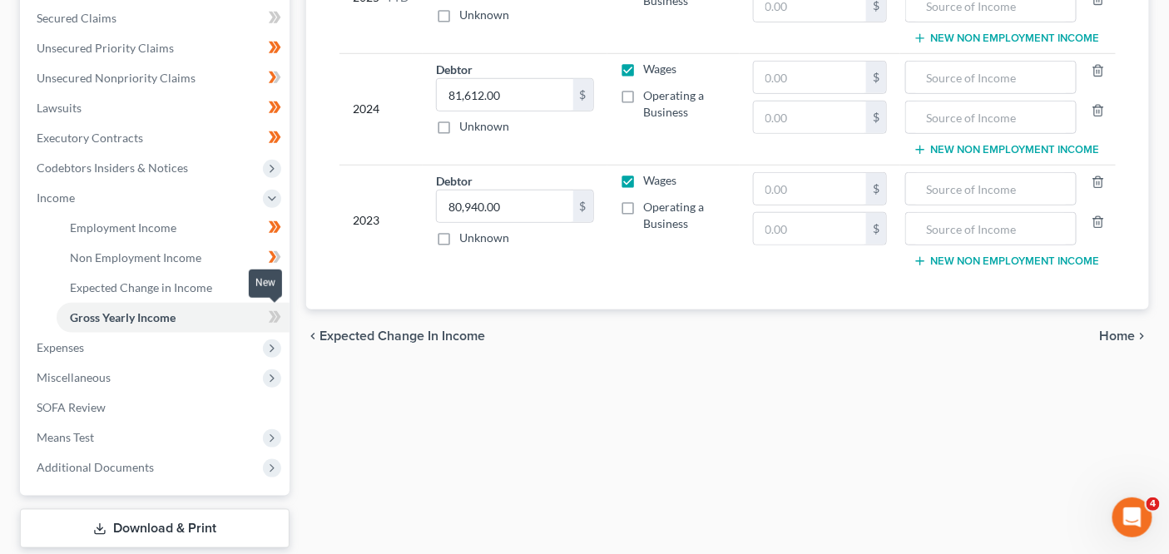
click at [280, 310] on span at bounding box center [274, 319] width 29 height 25
click at [280, 310] on icon at bounding box center [275, 317] width 12 height 21
click at [224, 345] on span "Expenses" at bounding box center [156, 348] width 266 height 30
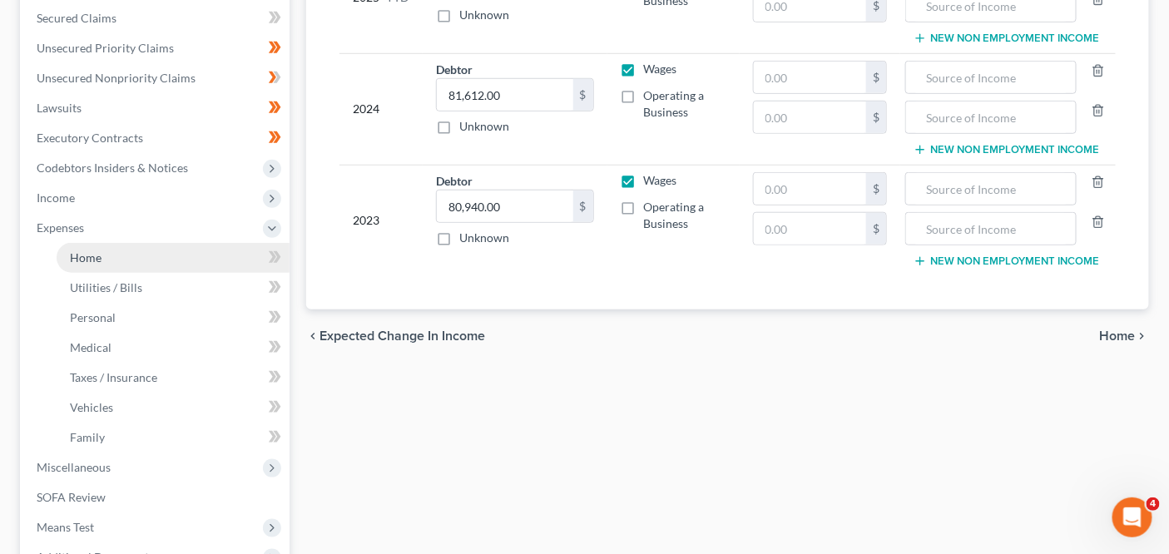
click at [203, 262] on link "Home" at bounding box center [173, 258] width 233 height 30
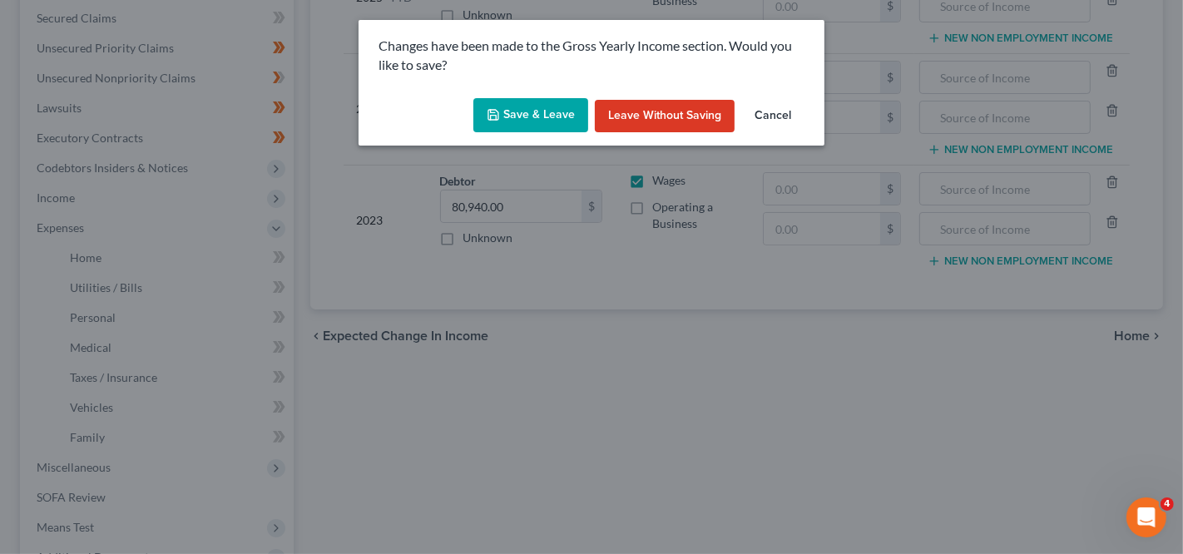
click at [511, 122] on button "Save & Leave" at bounding box center [531, 115] width 115 height 35
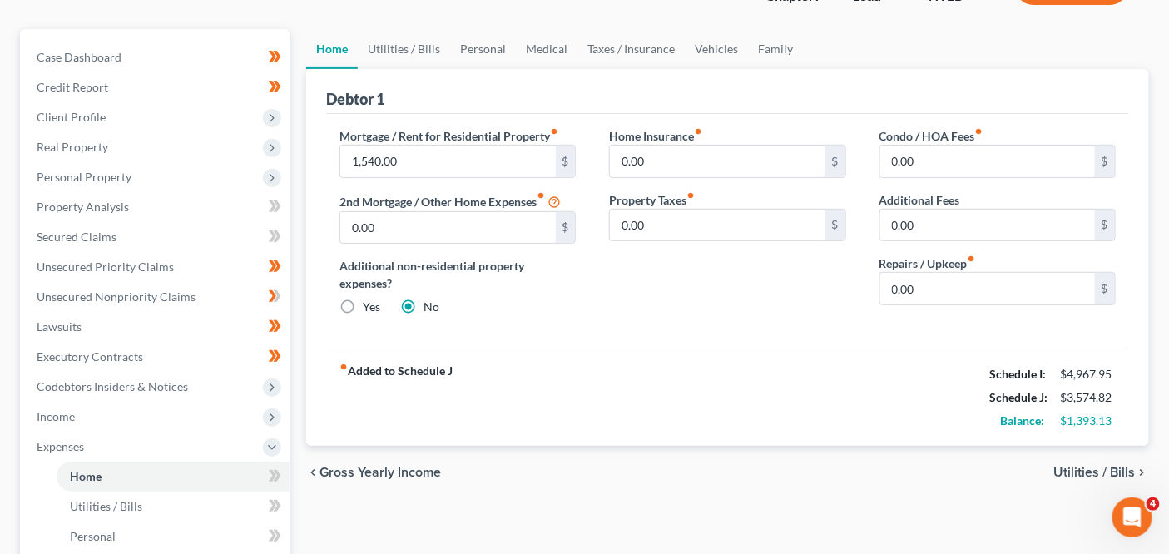
scroll to position [117, 0]
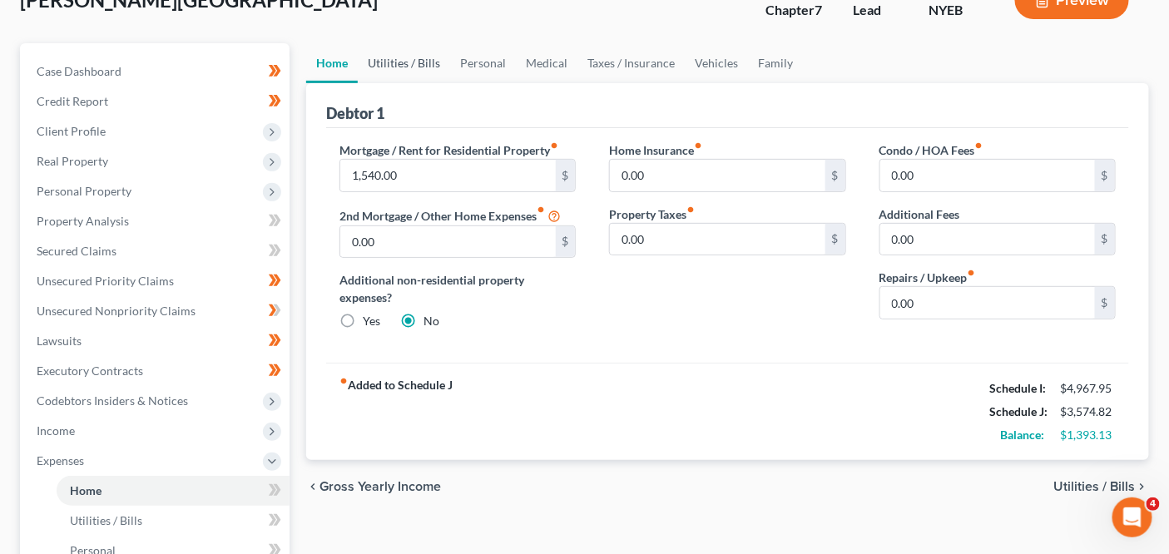
click at [379, 75] on link "Utilities / Bills" at bounding box center [404, 63] width 92 height 40
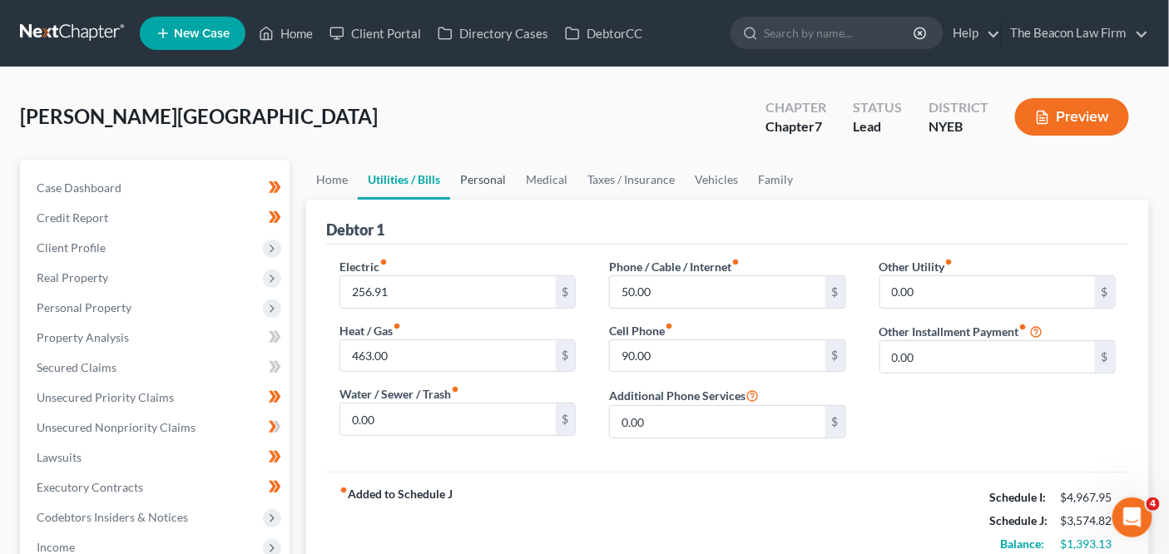
click at [488, 179] on link "Personal" at bounding box center [483, 180] width 66 height 40
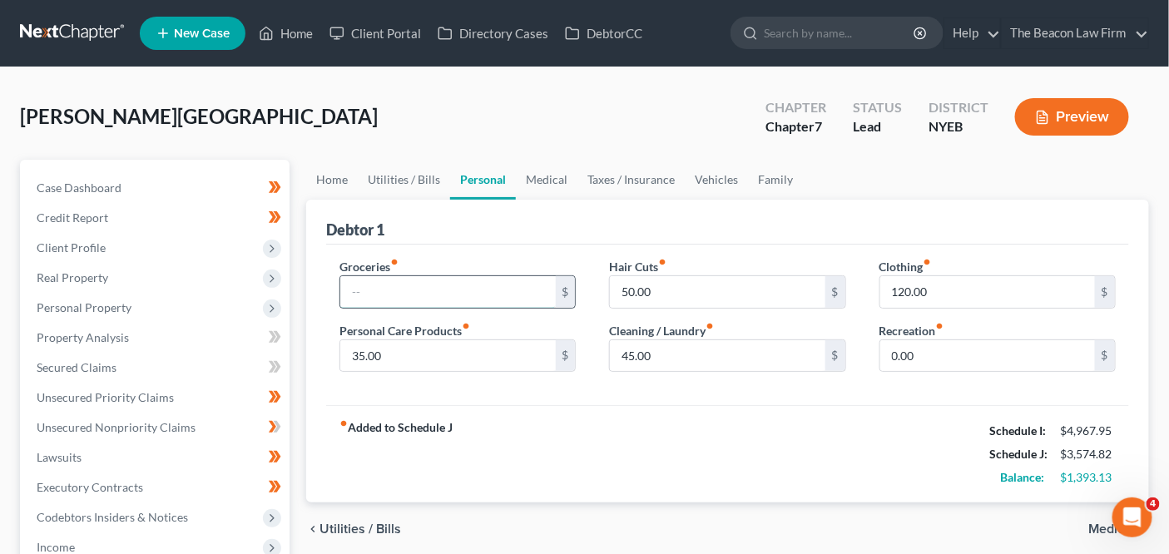
click at [486, 280] on input "text" at bounding box center [447, 292] width 215 height 32
type input "400"
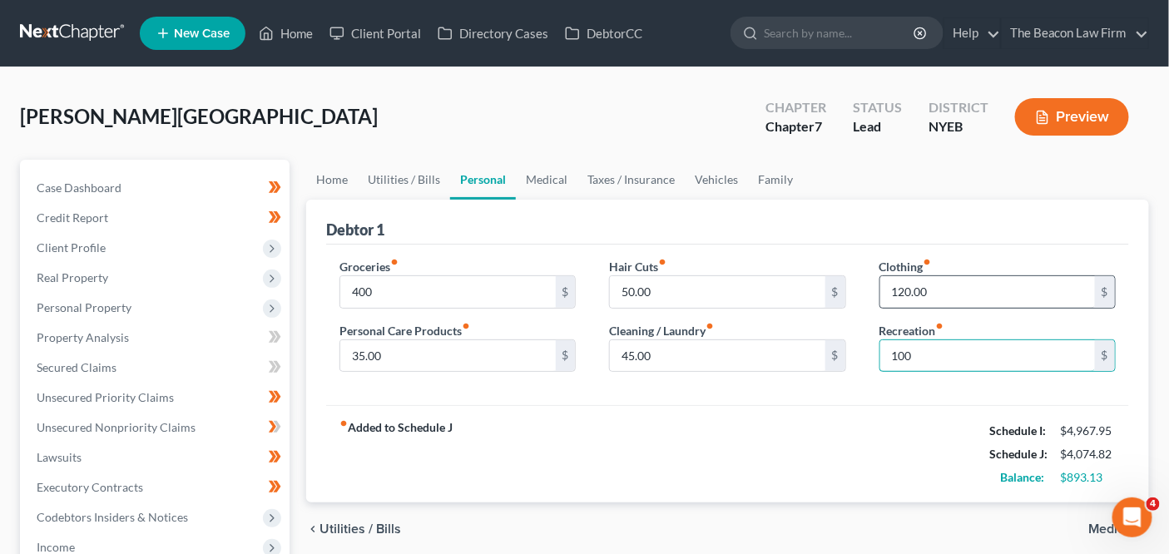
type input "100"
click at [908, 276] on input "120.00" at bounding box center [987, 292] width 215 height 32
click at [909, 280] on input "120.00" at bounding box center [987, 292] width 215 height 32
type input "40"
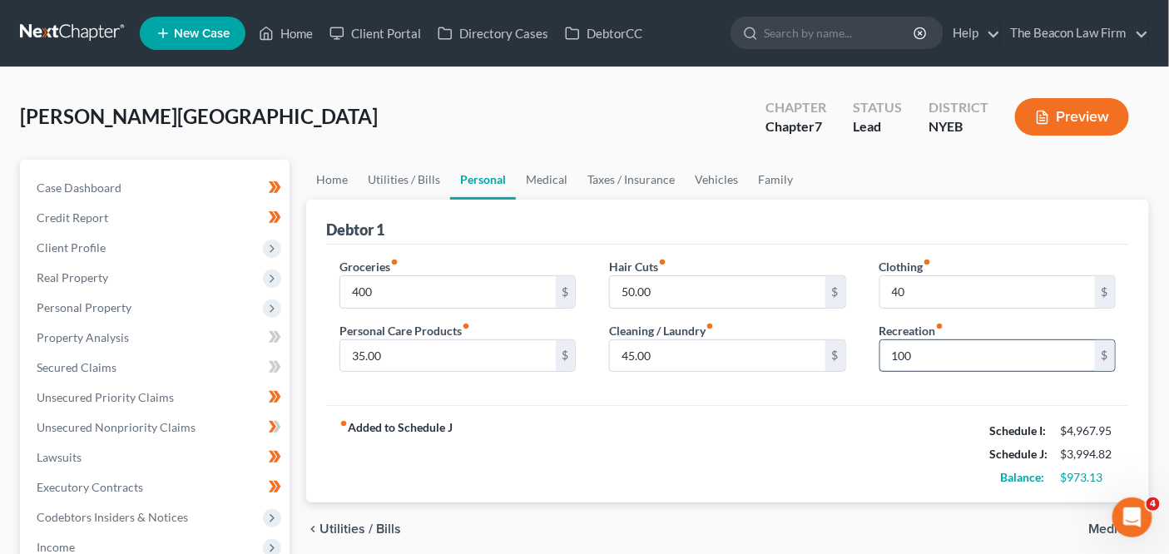
click at [922, 354] on input "100" at bounding box center [987, 356] width 215 height 32
click at [439, 280] on input "400" at bounding box center [447, 292] width 215 height 32
click at [440, 280] on input "400" at bounding box center [447, 292] width 215 height 32
click at [444, 281] on input "400" at bounding box center [447, 292] width 215 height 32
type input "4"
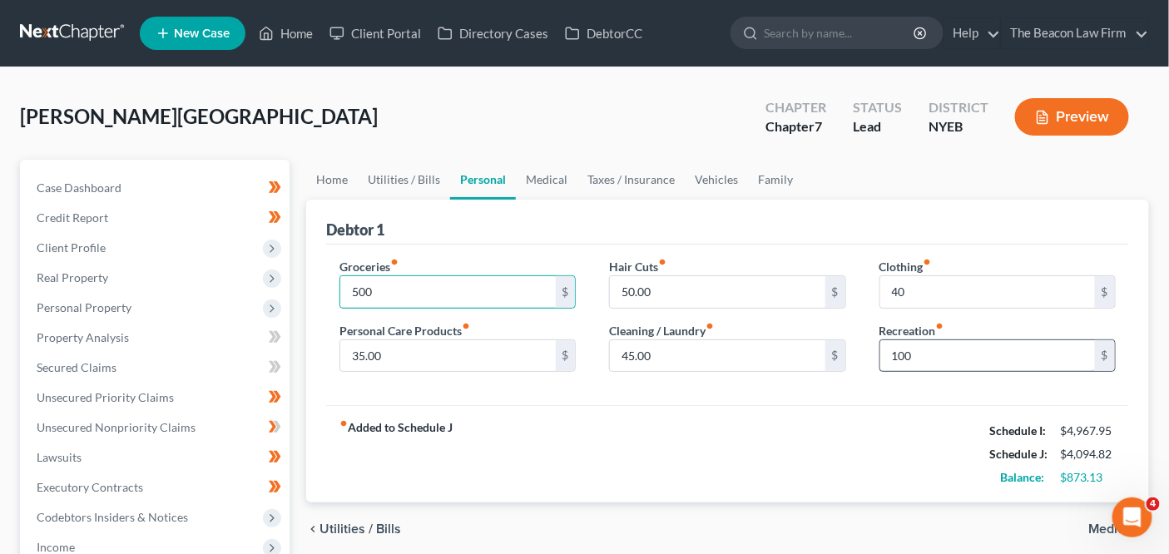
type input "500"
click at [1029, 362] on input "100" at bounding box center [987, 356] width 215 height 32
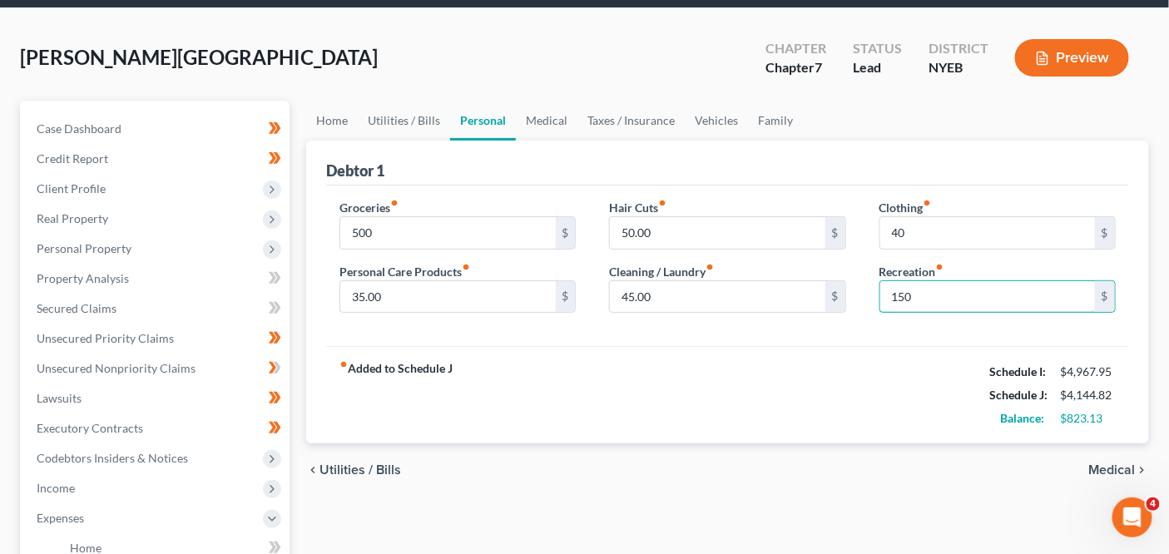
scroll to position [58, 0]
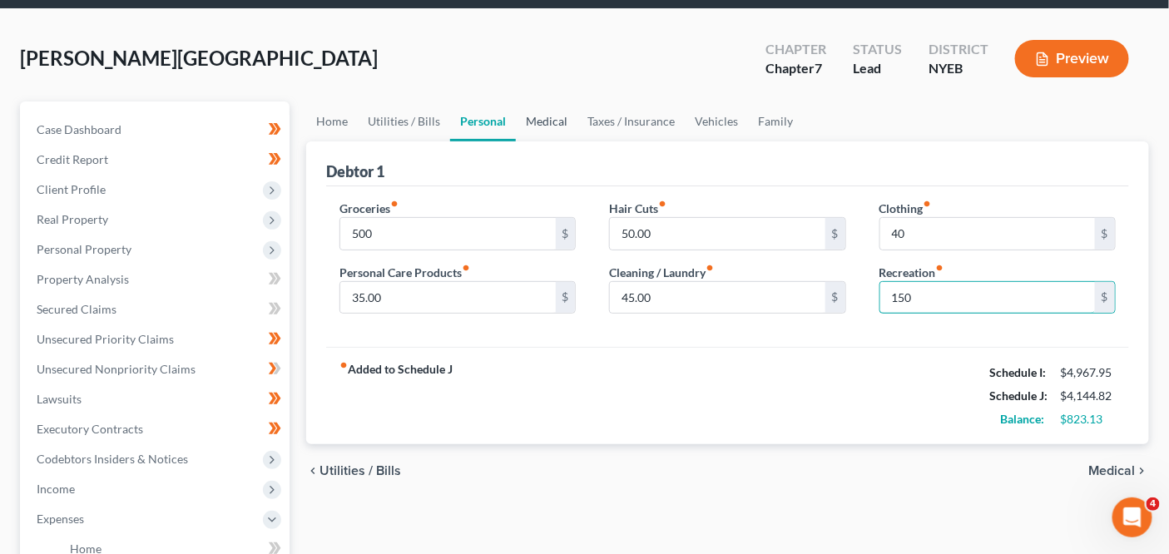
type input "150"
click at [554, 123] on link "Medical" at bounding box center [547, 122] width 62 height 40
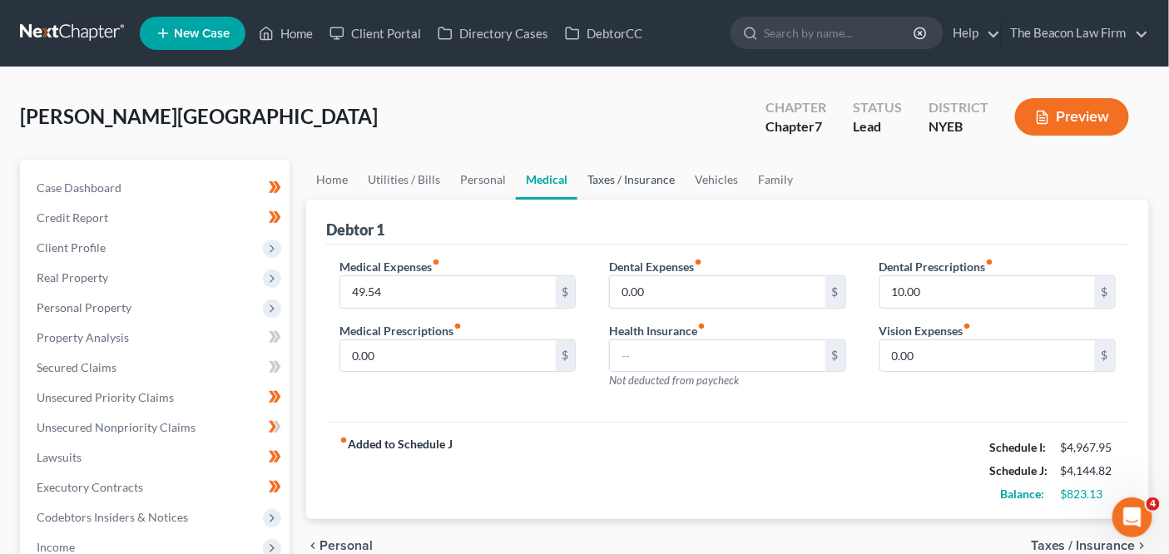
click at [637, 181] on link "Taxes / Insurance" at bounding box center [631, 180] width 107 height 40
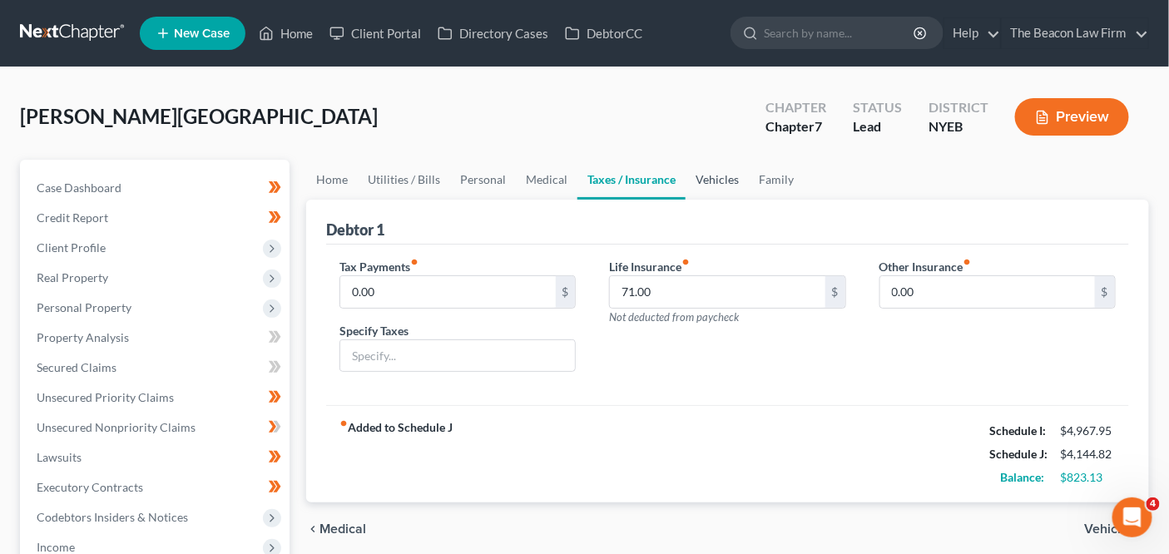
click at [733, 182] on link "Vehicles" at bounding box center [717, 180] width 63 height 40
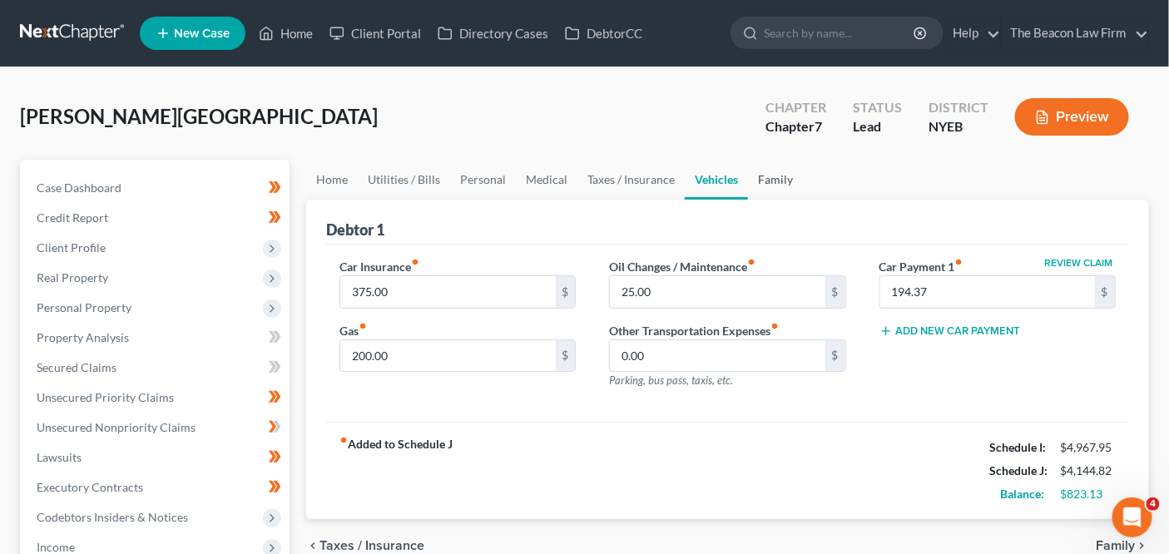
click at [768, 183] on link "Family" at bounding box center [775, 180] width 55 height 40
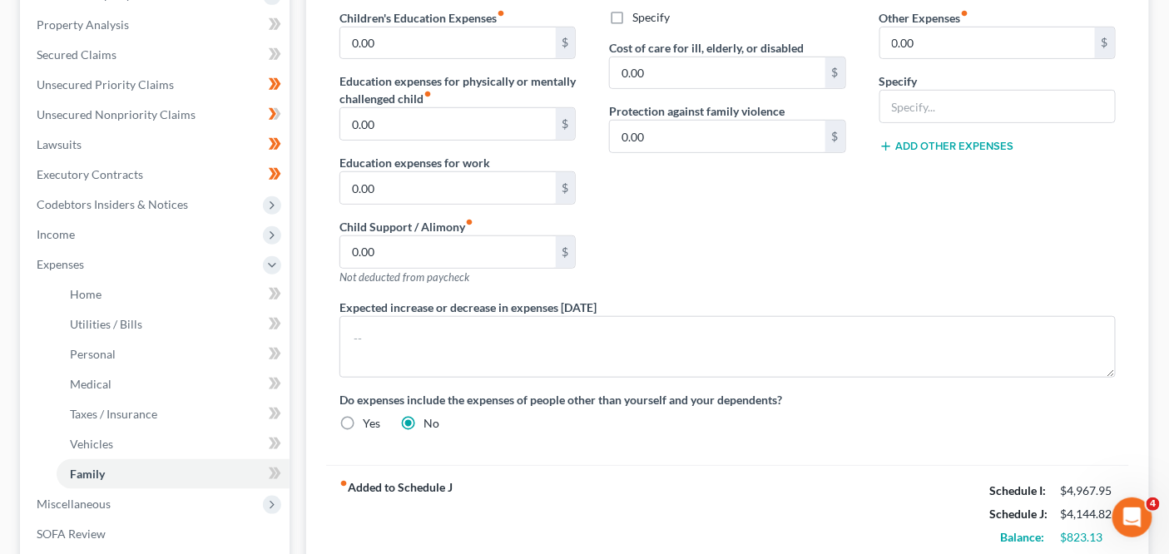
scroll to position [333, 0]
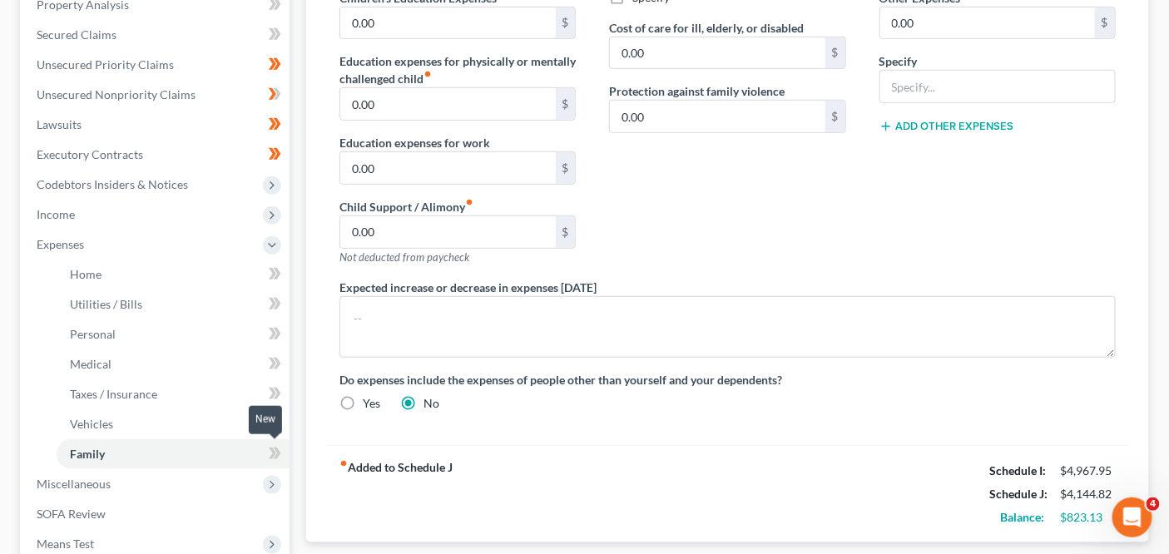
click at [289, 454] on span at bounding box center [274, 456] width 29 height 25
click at [208, 323] on link "Personal" at bounding box center [173, 335] width 233 height 30
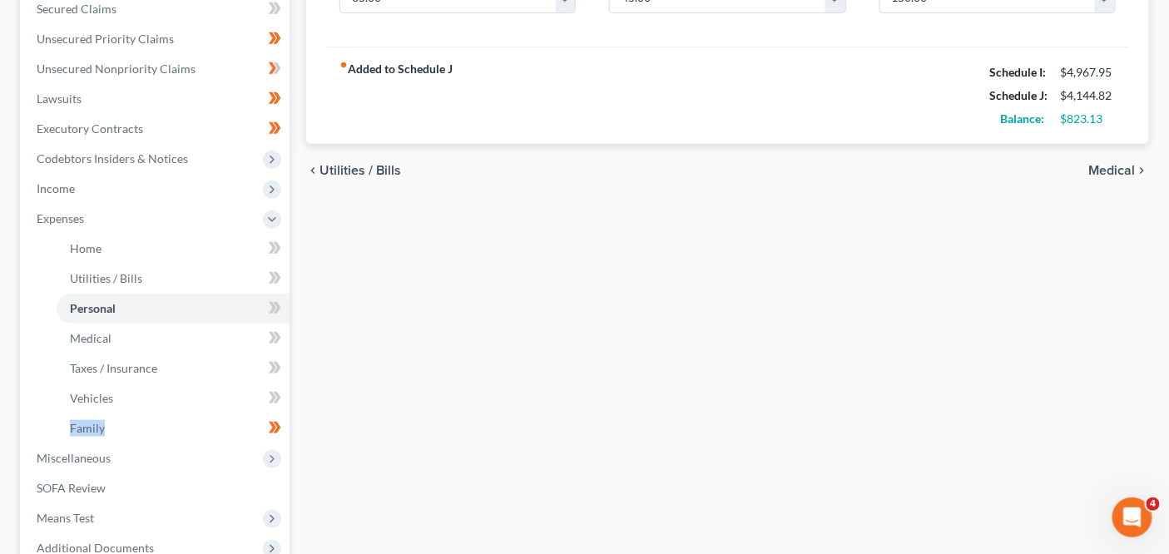
scroll to position [359, 0]
click at [278, 310] on icon at bounding box center [275, 307] width 12 height 21
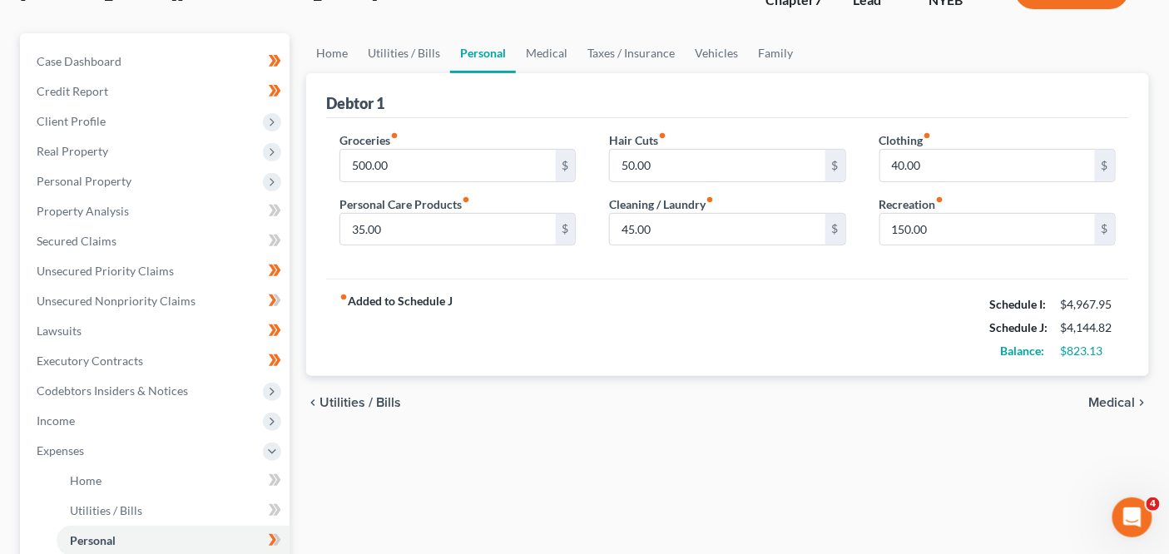
scroll to position [110, 0]
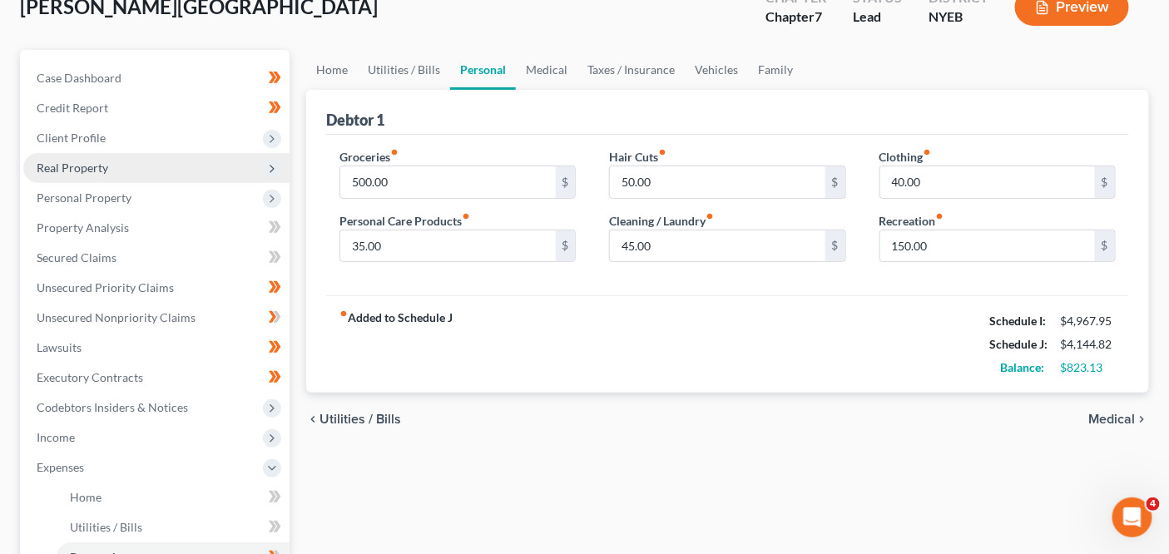
click at [199, 169] on span "Real Property" at bounding box center [156, 168] width 266 height 30
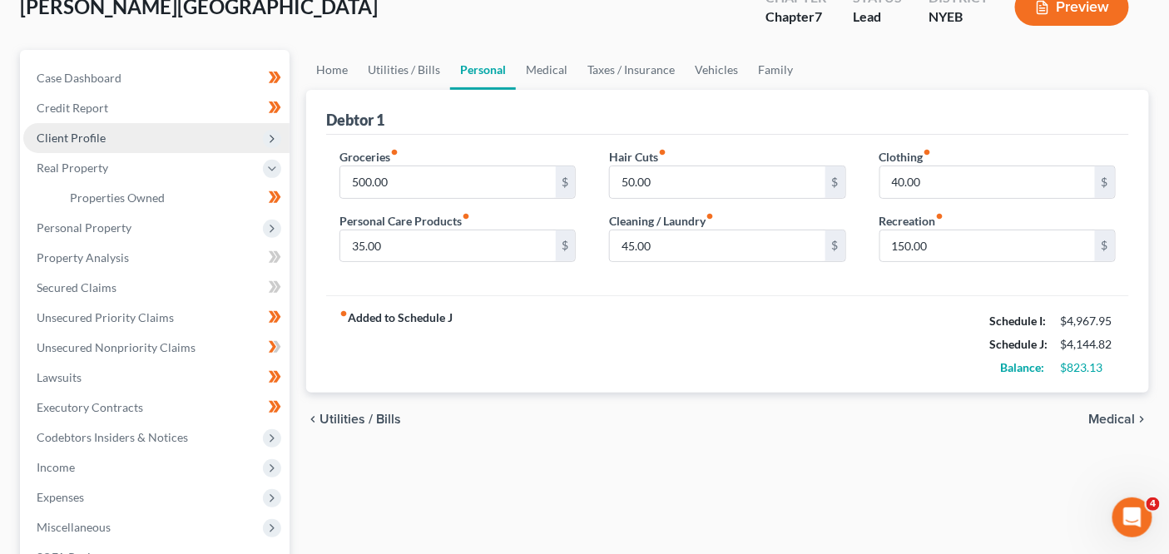
click at [200, 138] on span "Client Profile" at bounding box center [156, 138] width 266 height 30
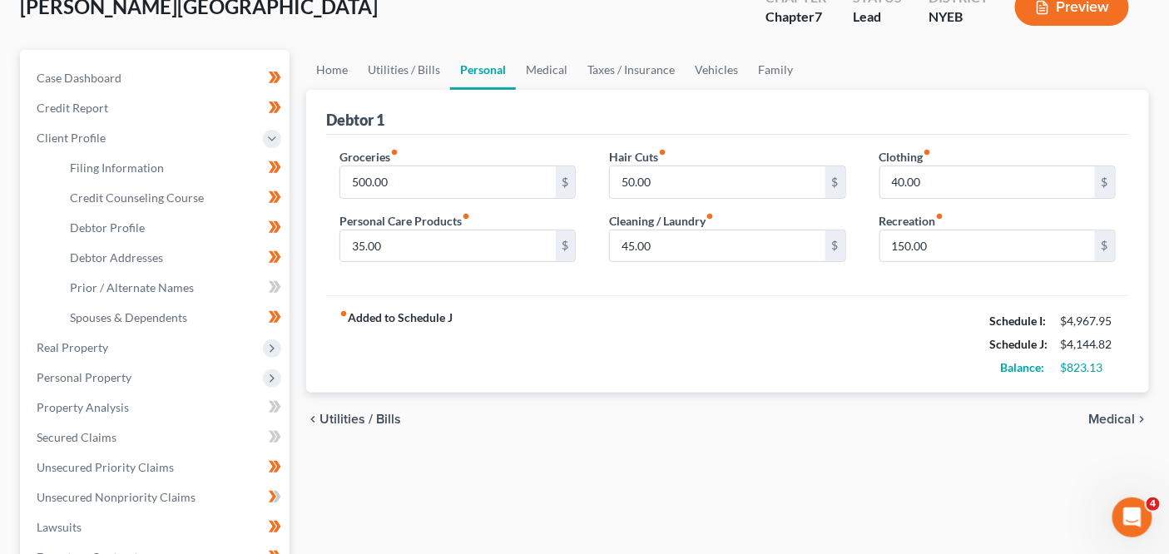
scroll to position [0, 0]
